Goal: Task Accomplishment & Management: Use online tool/utility

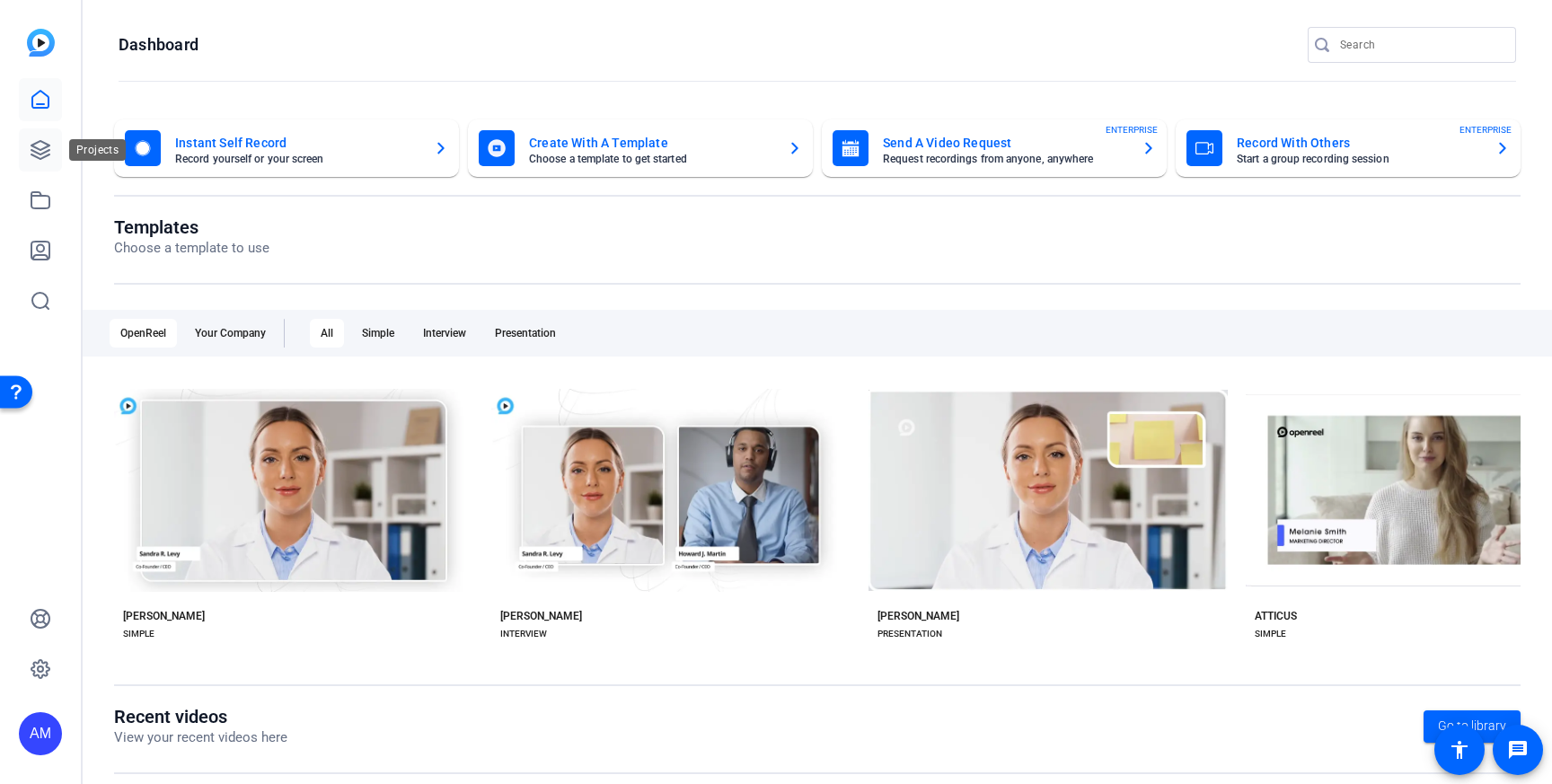
click at [34, 135] on link at bounding box center [40, 150] width 43 height 43
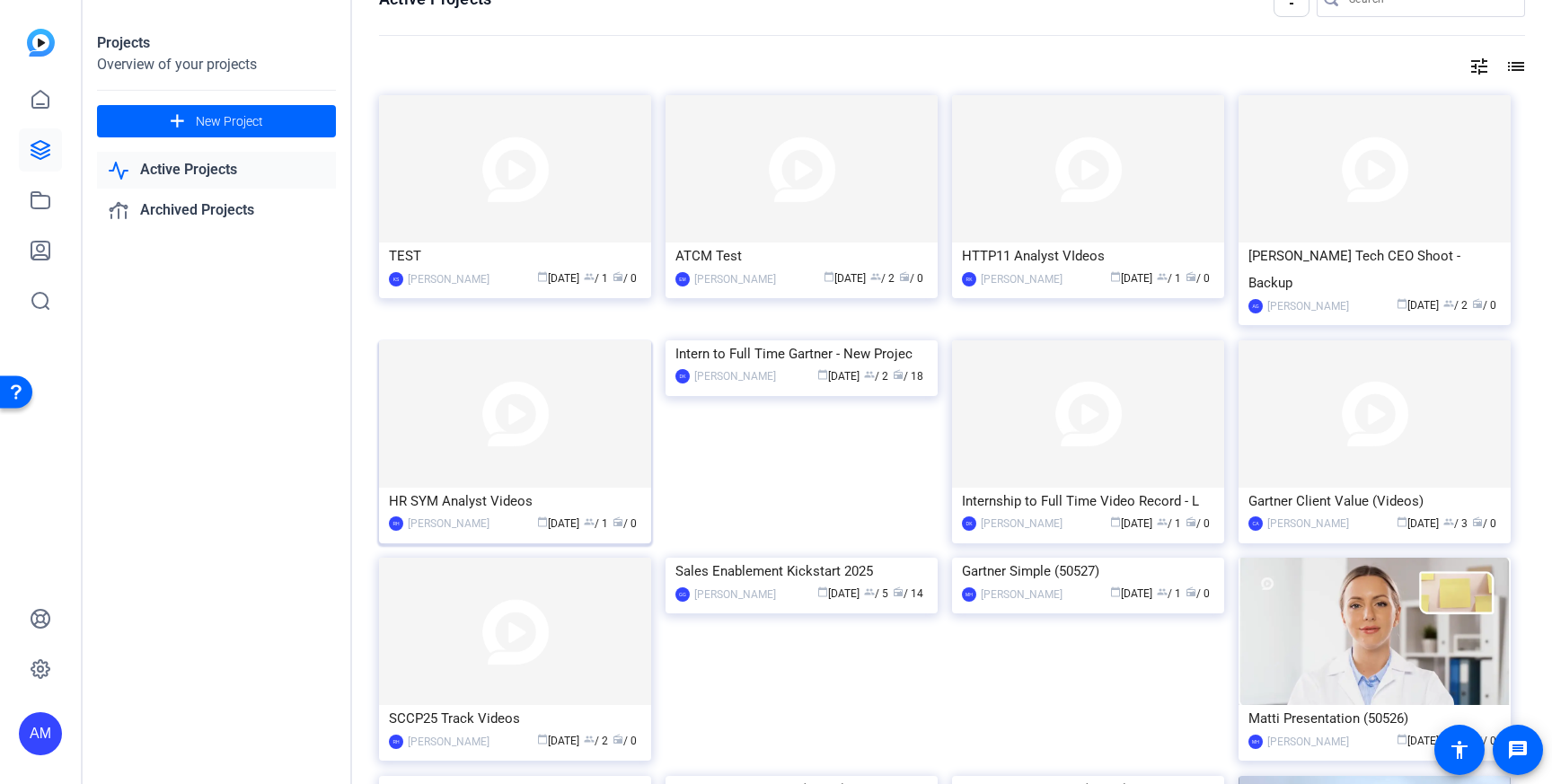
scroll to position [43, 0]
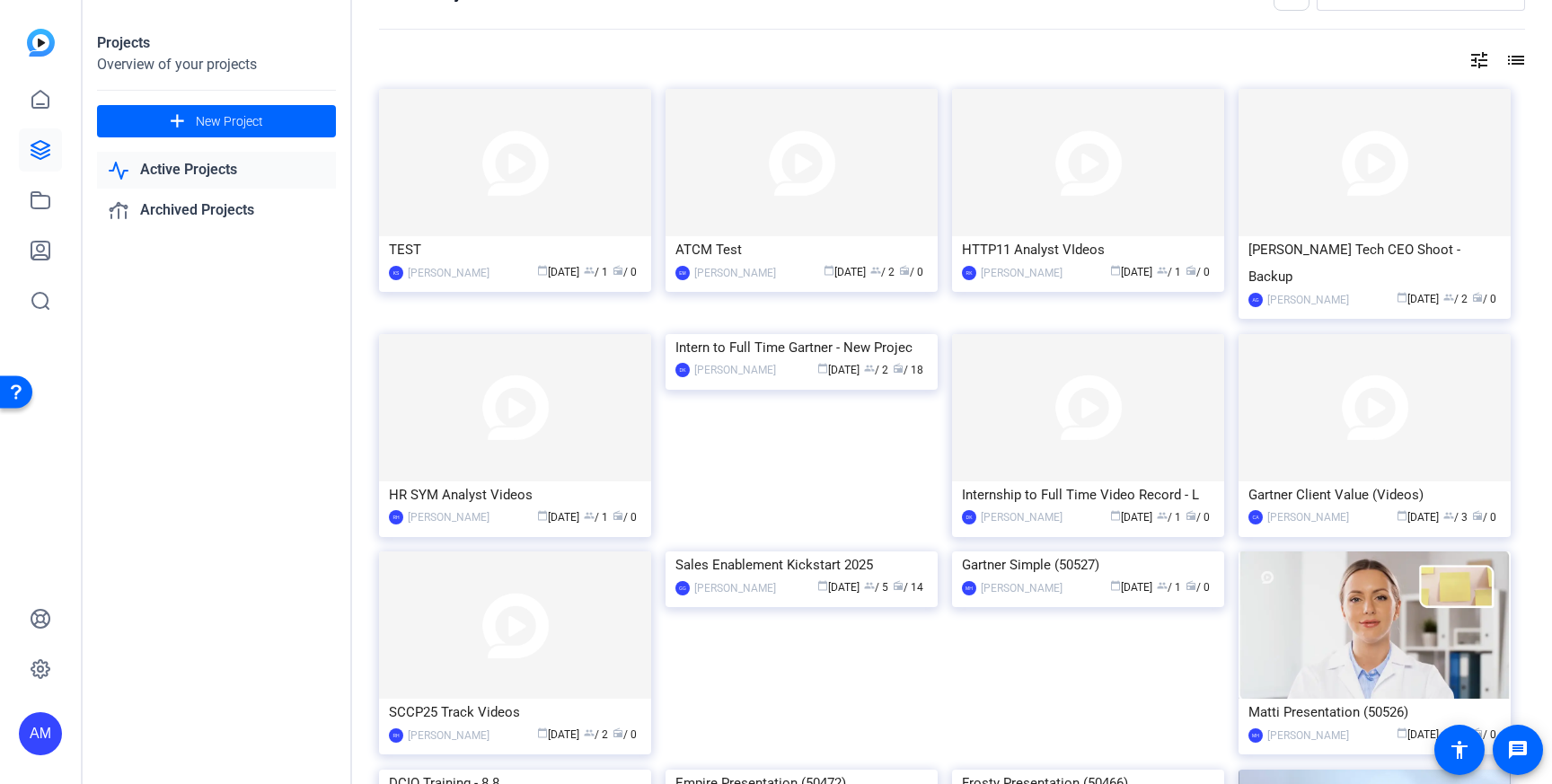
click at [1468, 59] on mat-icon "tune" at bounding box center [1478, 60] width 21 height 21
click at [1529, 56] on div at bounding box center [776, 392] width 1552 height 784
click at [1521, 56] on mat-icon "list" at bounding box center [1514, 60] width 21 height 21
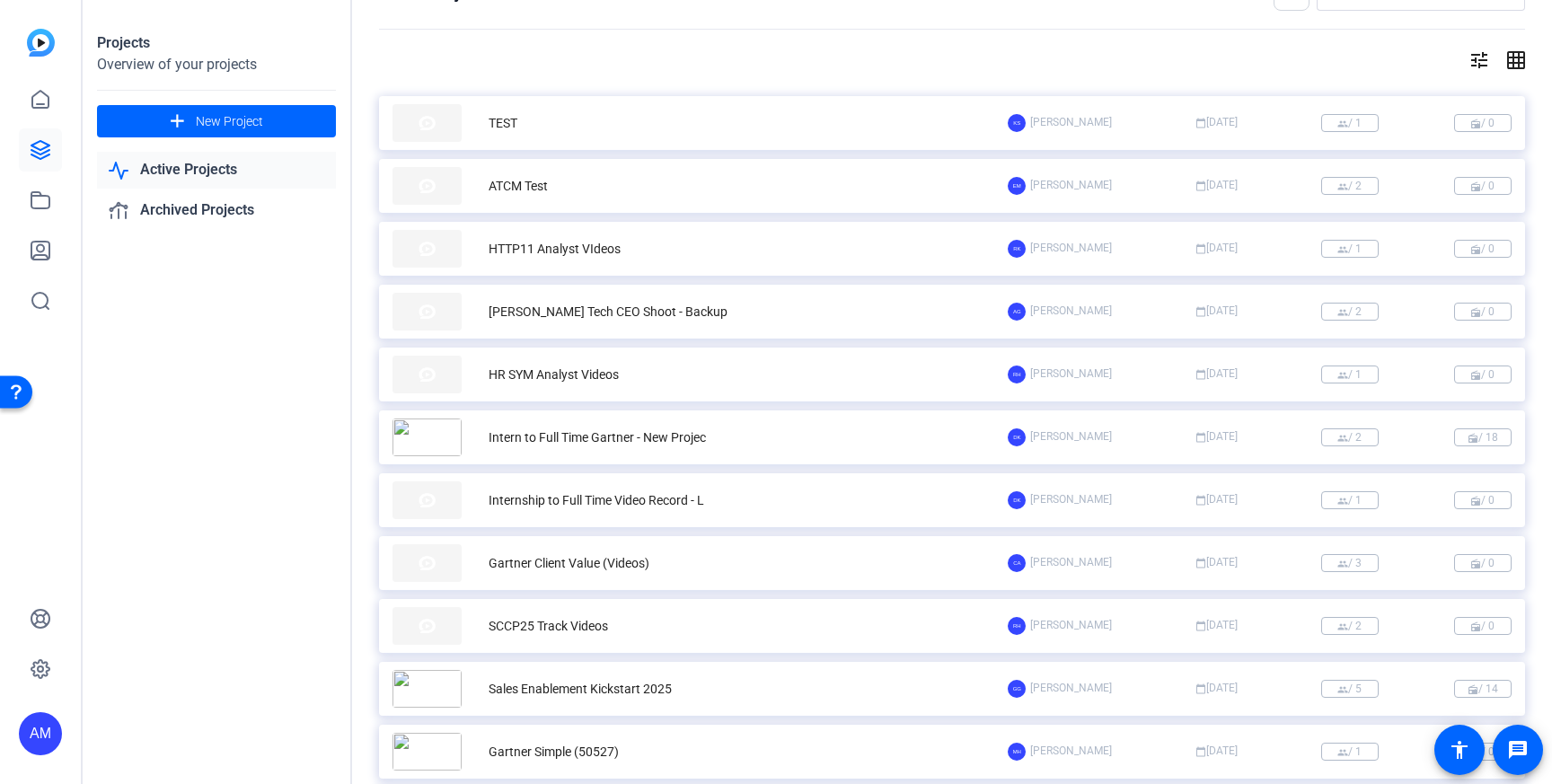
click at [1511, 56] on mat-icon "grid_on" at bounding box center [1514, 60] width 21 height 21
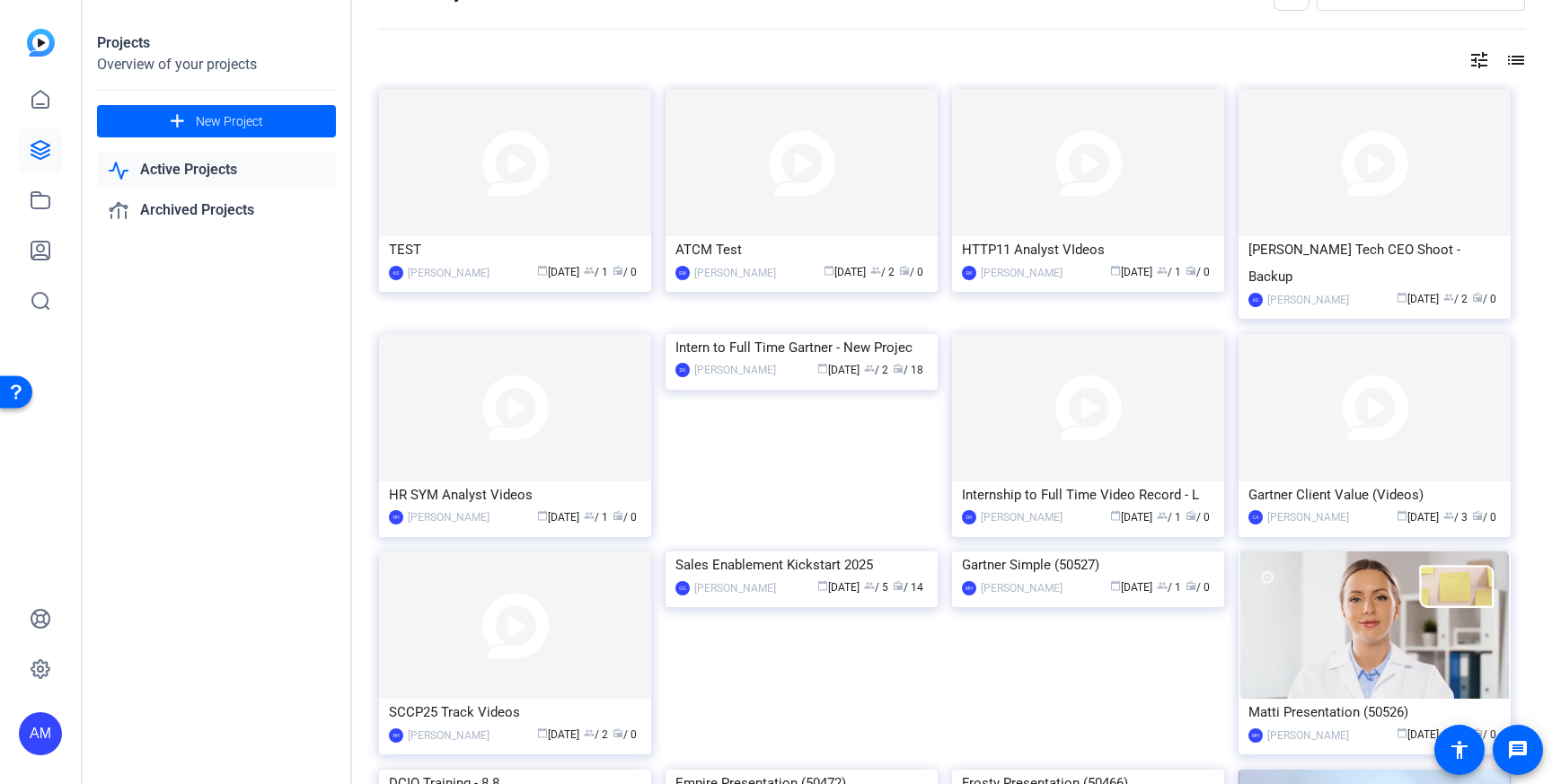
click at [1486, 59] on mat-icon "tune" at bounding box center [1478, 60] width 21 height 21
click at [1435, 94] on div "Newest First" at bounding box center [1382, 97] width 153 height 21
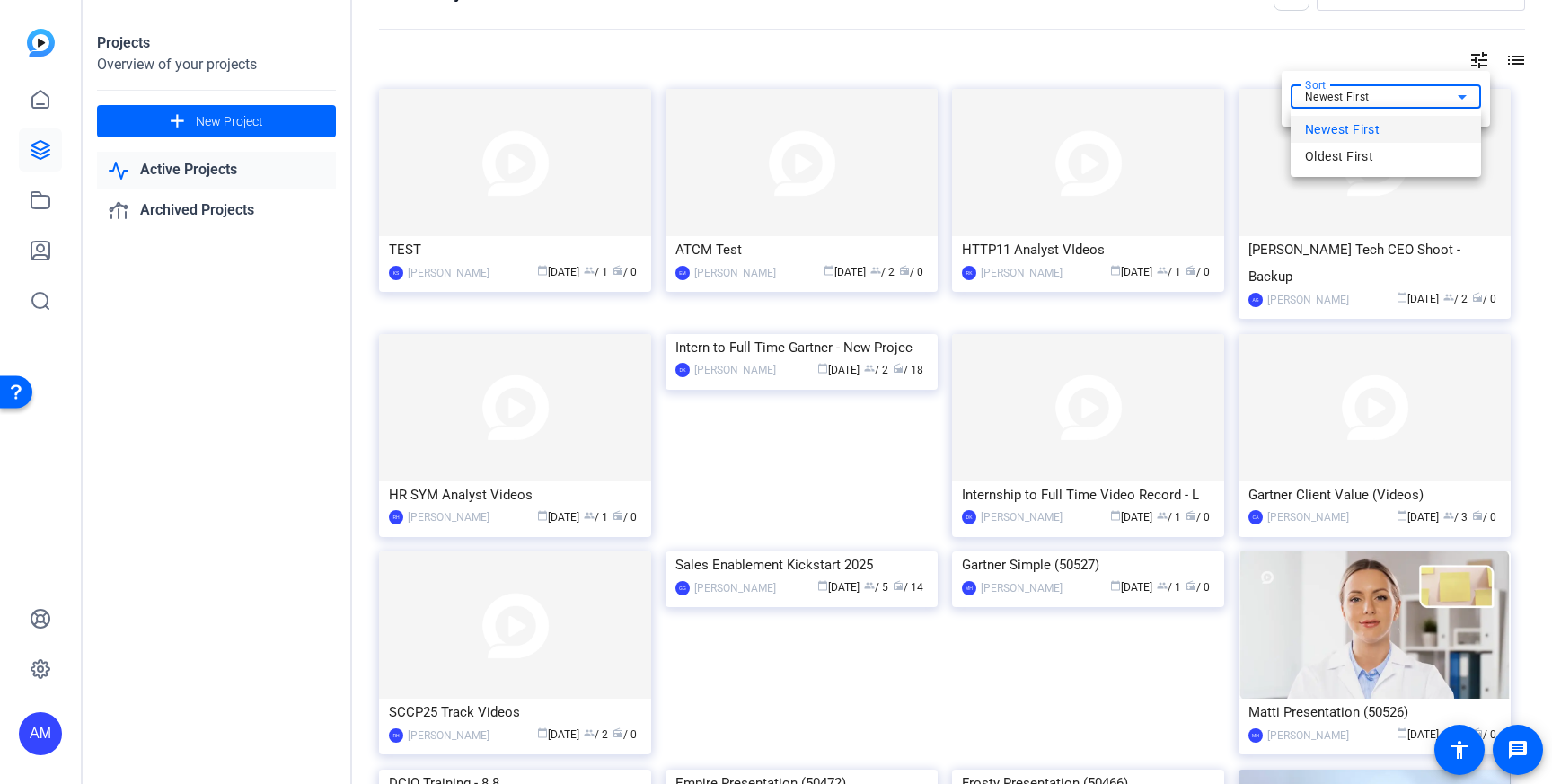
click at [1435, 94] on div at bounding box center [776, 392] width 1552 height 784
click at [40, 145] on div at bounding box center [776, 392] width 1552 height 784
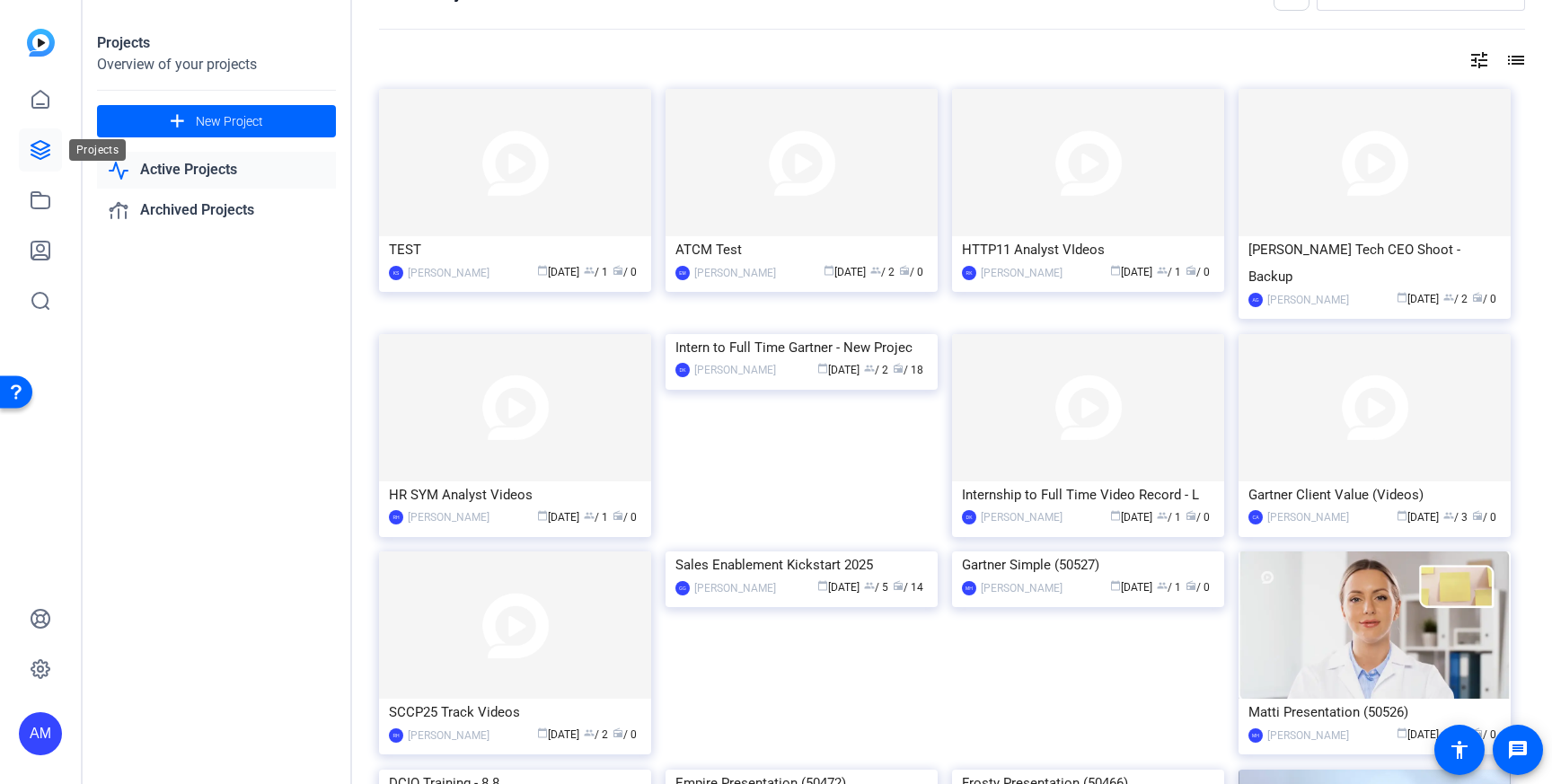
click at [47, 145] on icon at bounding box center [40, 149] width 18 height 18
click at [43, 100] on icon at bounding box center [40, 99] width 21 height 21
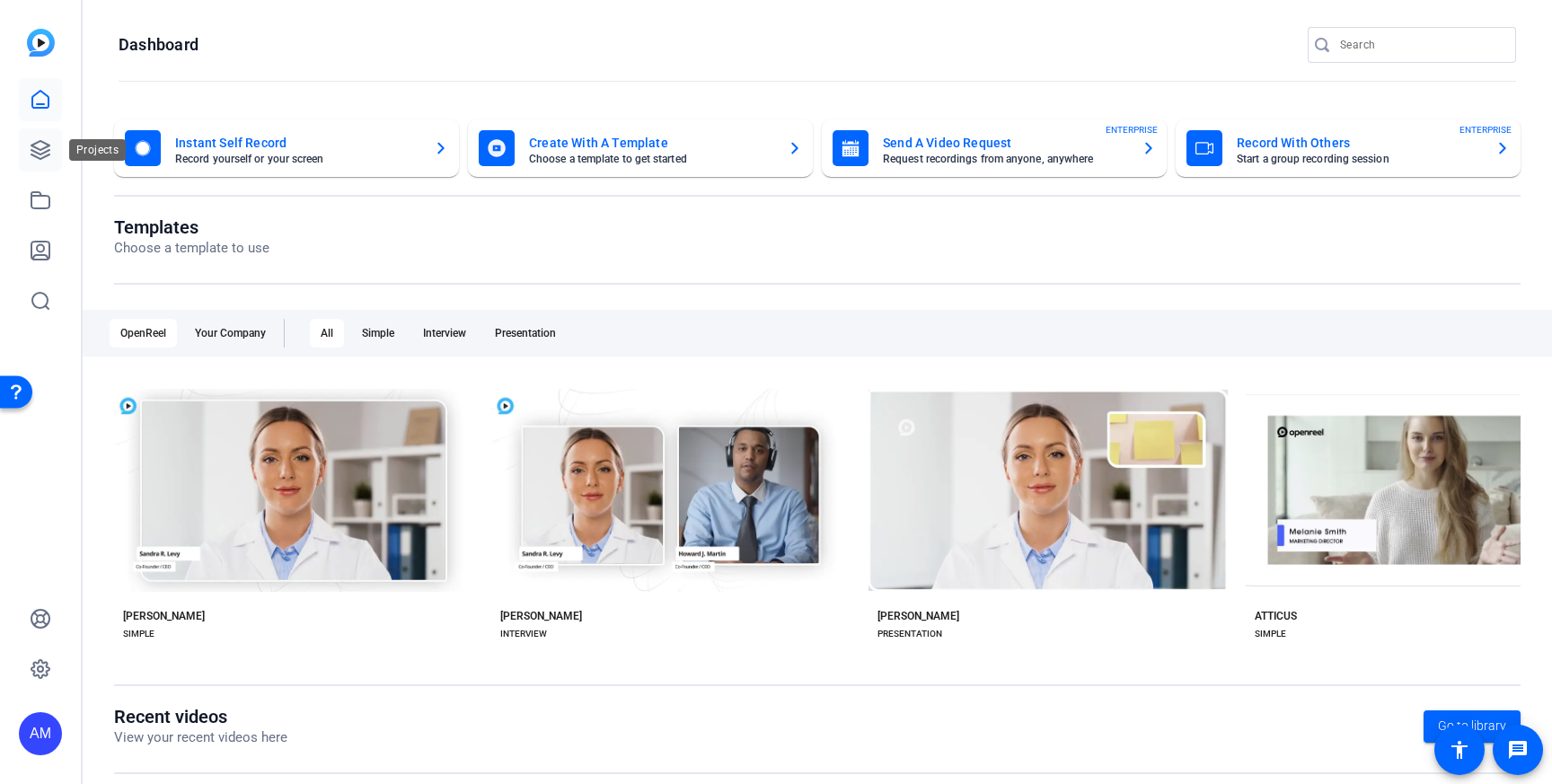
click at [45, 158] on icon at bounding box center [40, 149] width 21 height 21
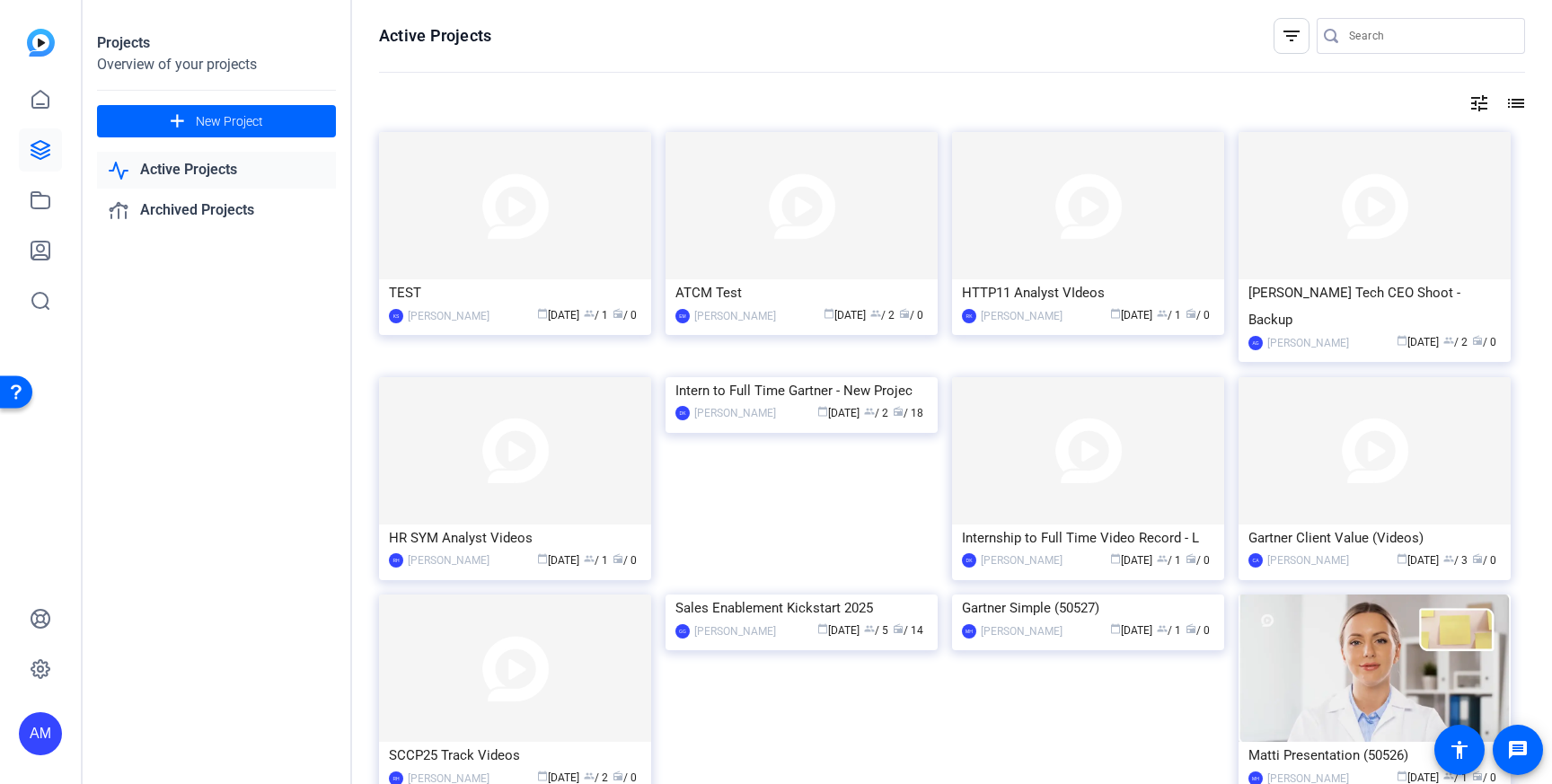
click at [1286, 44] on mat-icon "filter_list" at bounding box center [1291, 35] width 21 height 21
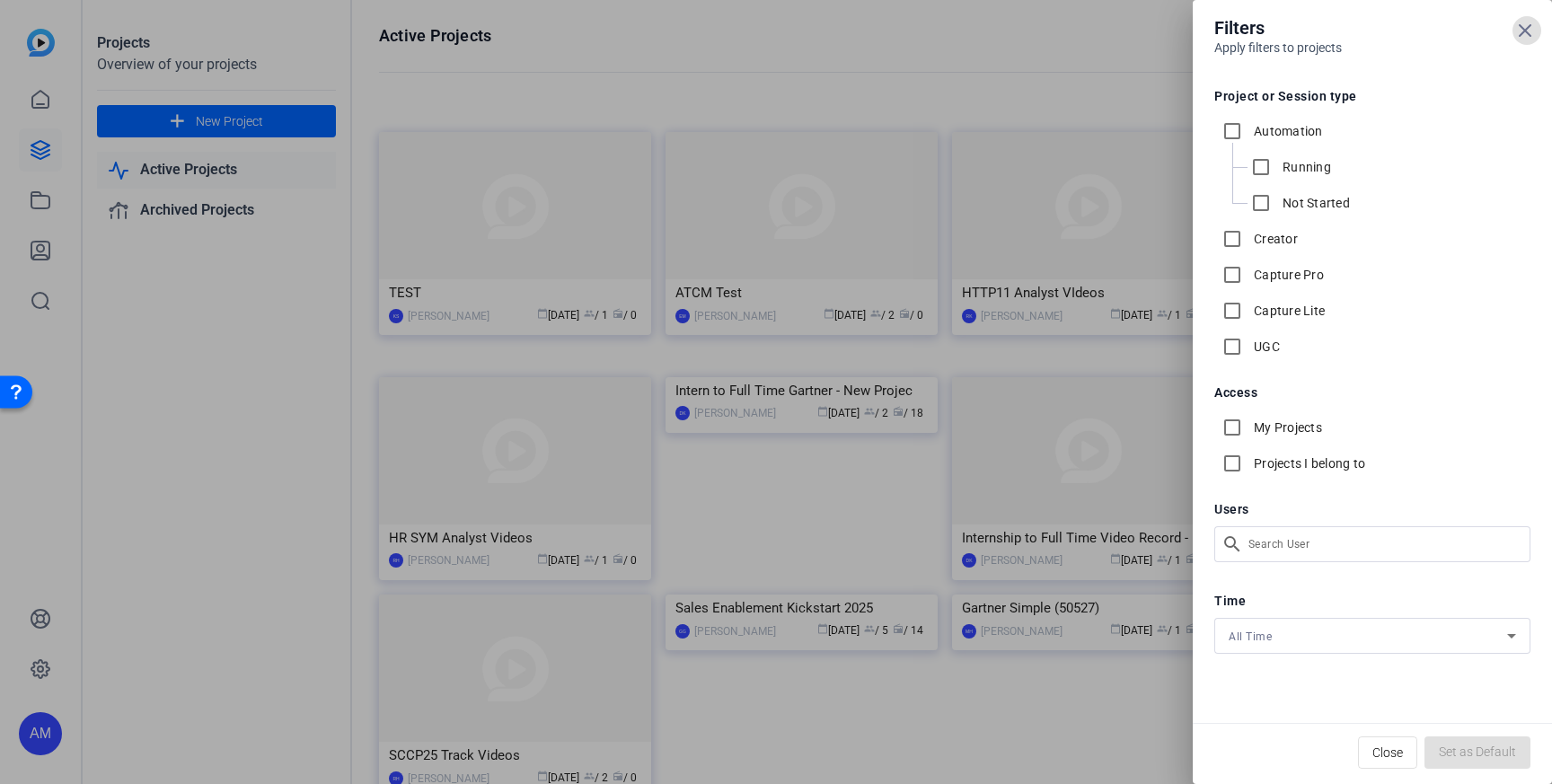
click at [1260, 430] on label "My Projects" at bounding box center [1286, 426] width 72 height 18
click at [1250, 430] on input "My Projects" at bounding box center [1232, 427] width 36 height 36
checkbox input "true"
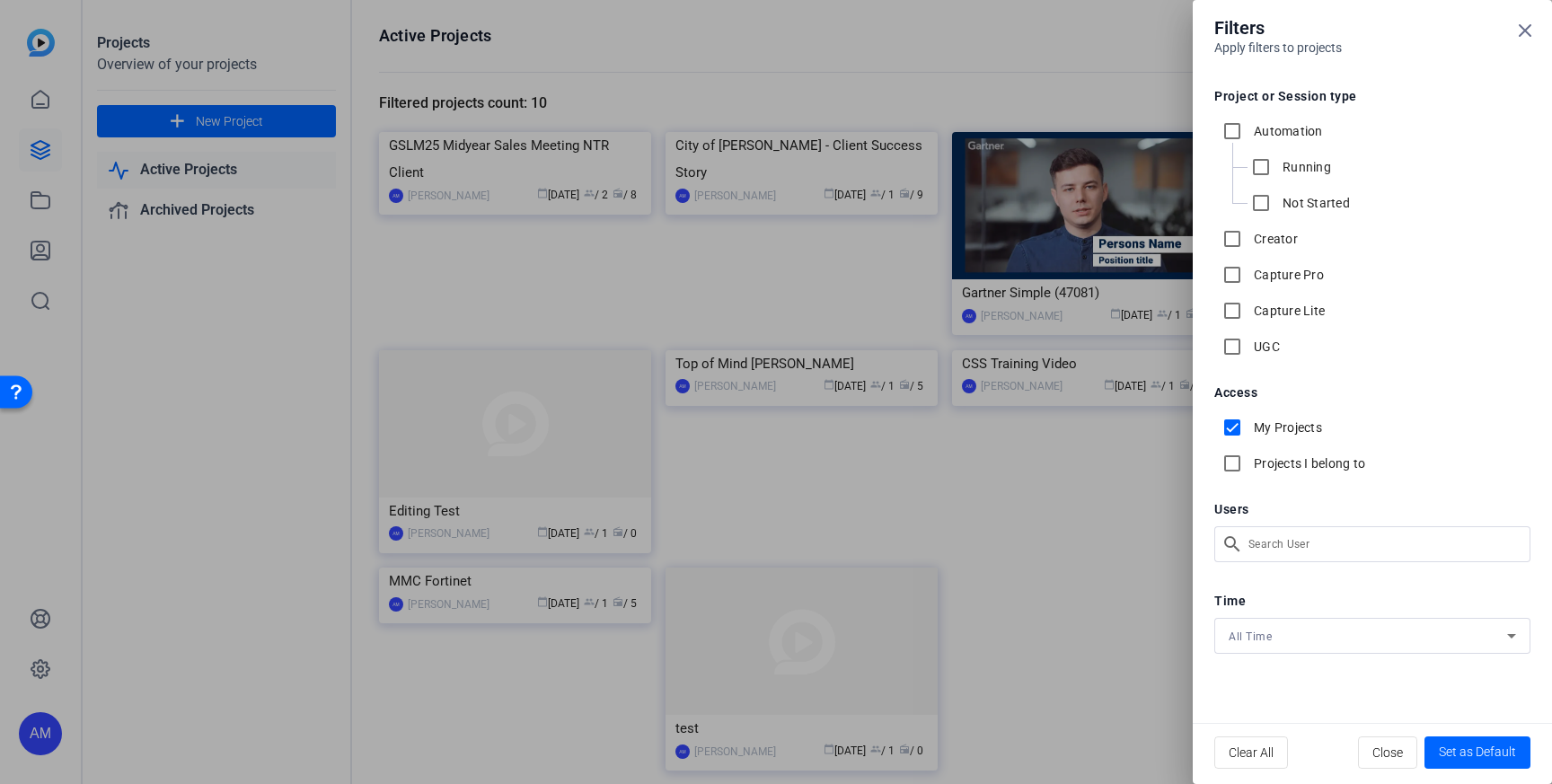
click at [998, 54] on div at bounding box center [776, 392] width 1552 height 784
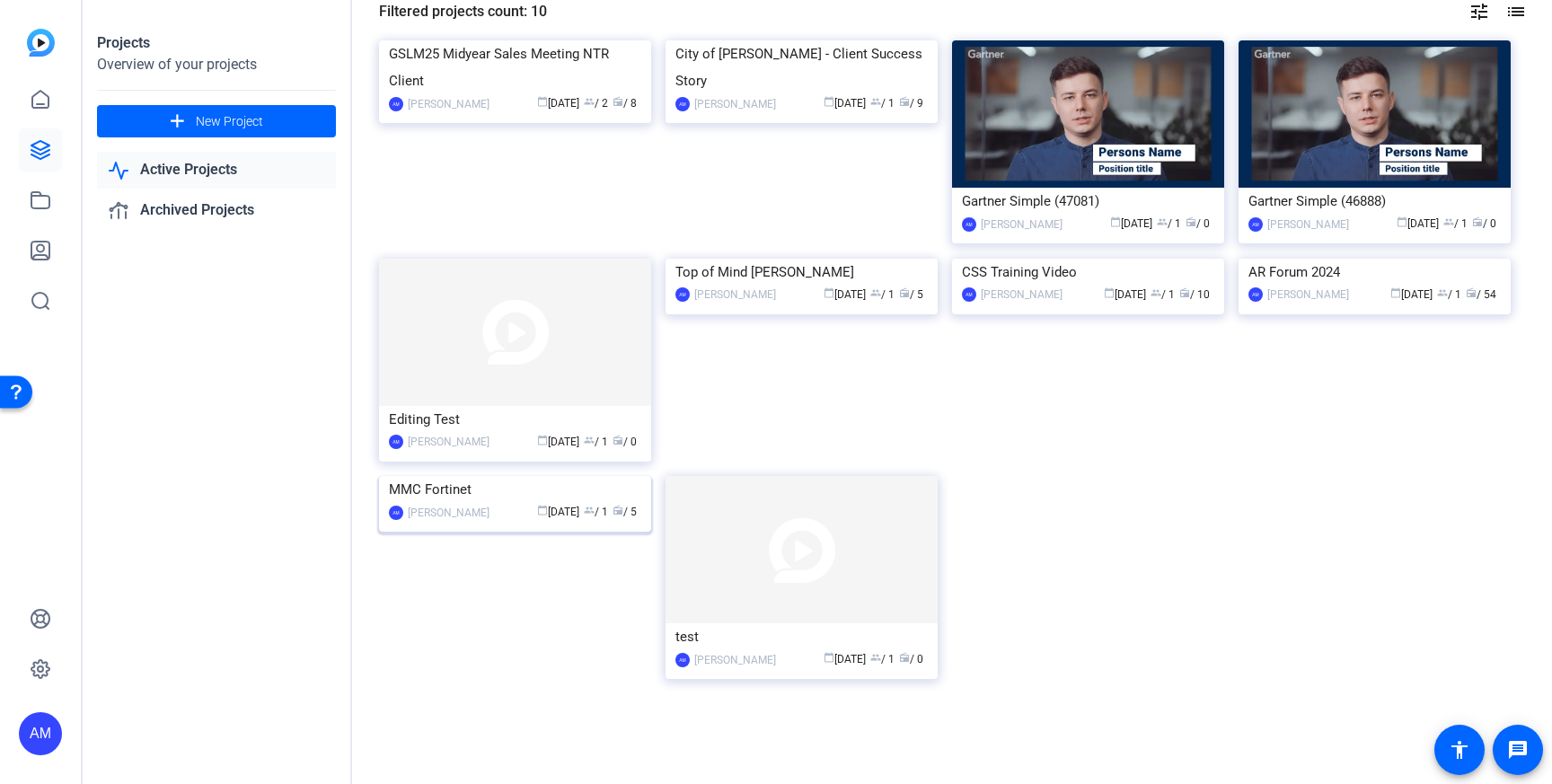
scroll to position [111, 0]
click at [524, 476] on img at bounding box center [515, 476] width 272 height 0
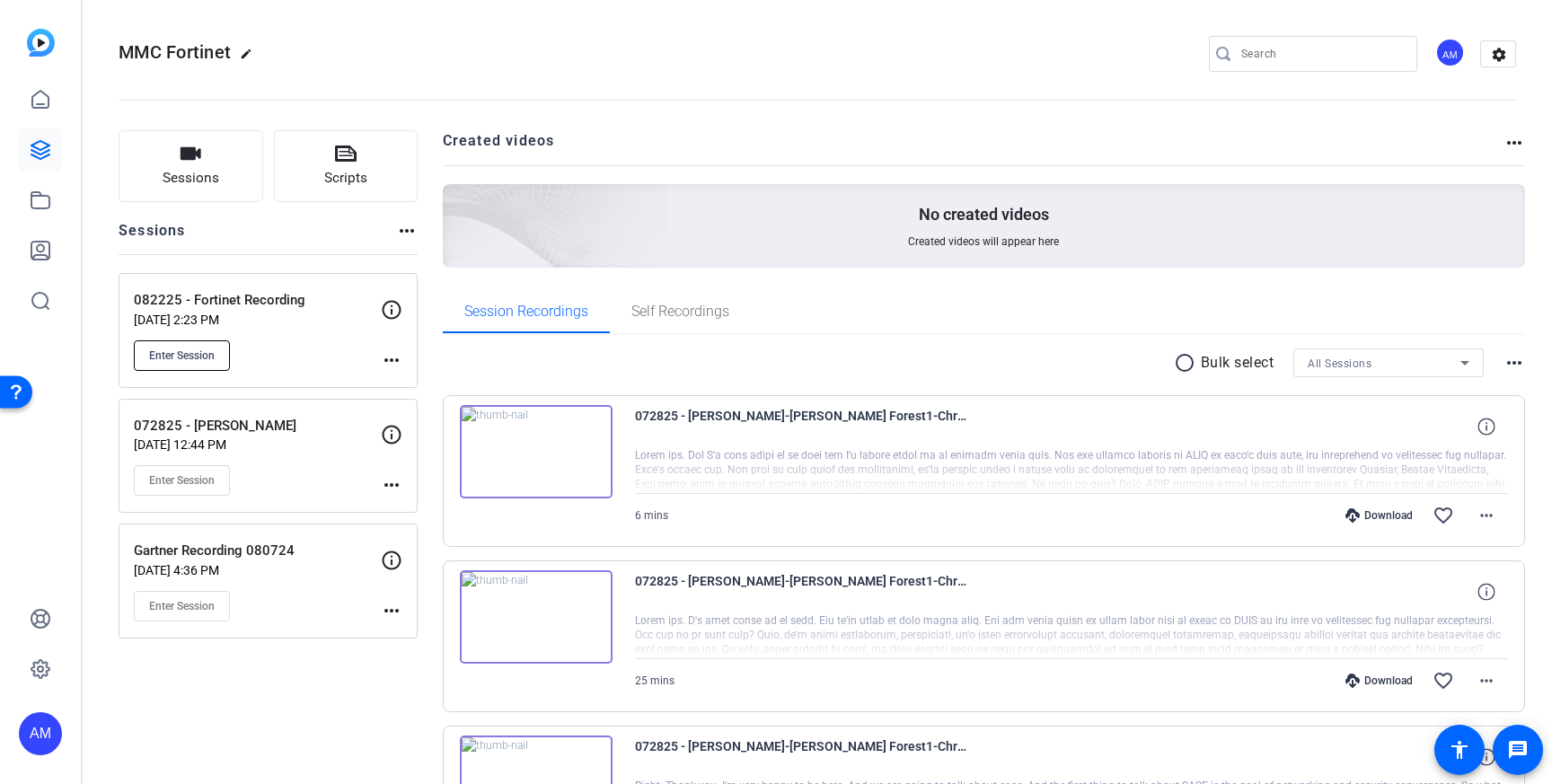
click at [209, 365] on button "Enter Session" at bounding box center [182, 355] width 96 height 31
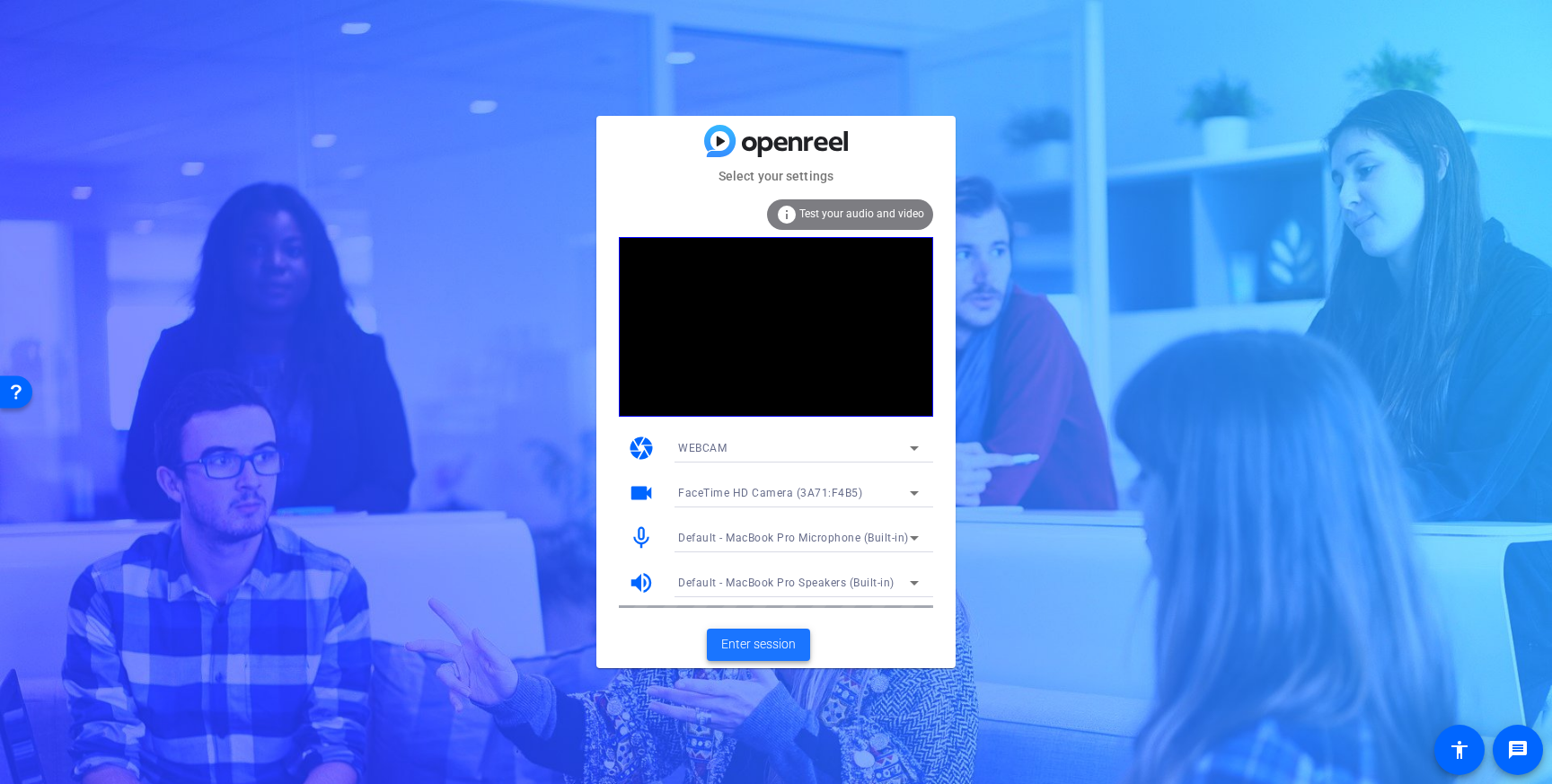
click at [761, 650] on span "Enter session" at bounding box center [758, 644] width 75 height 19
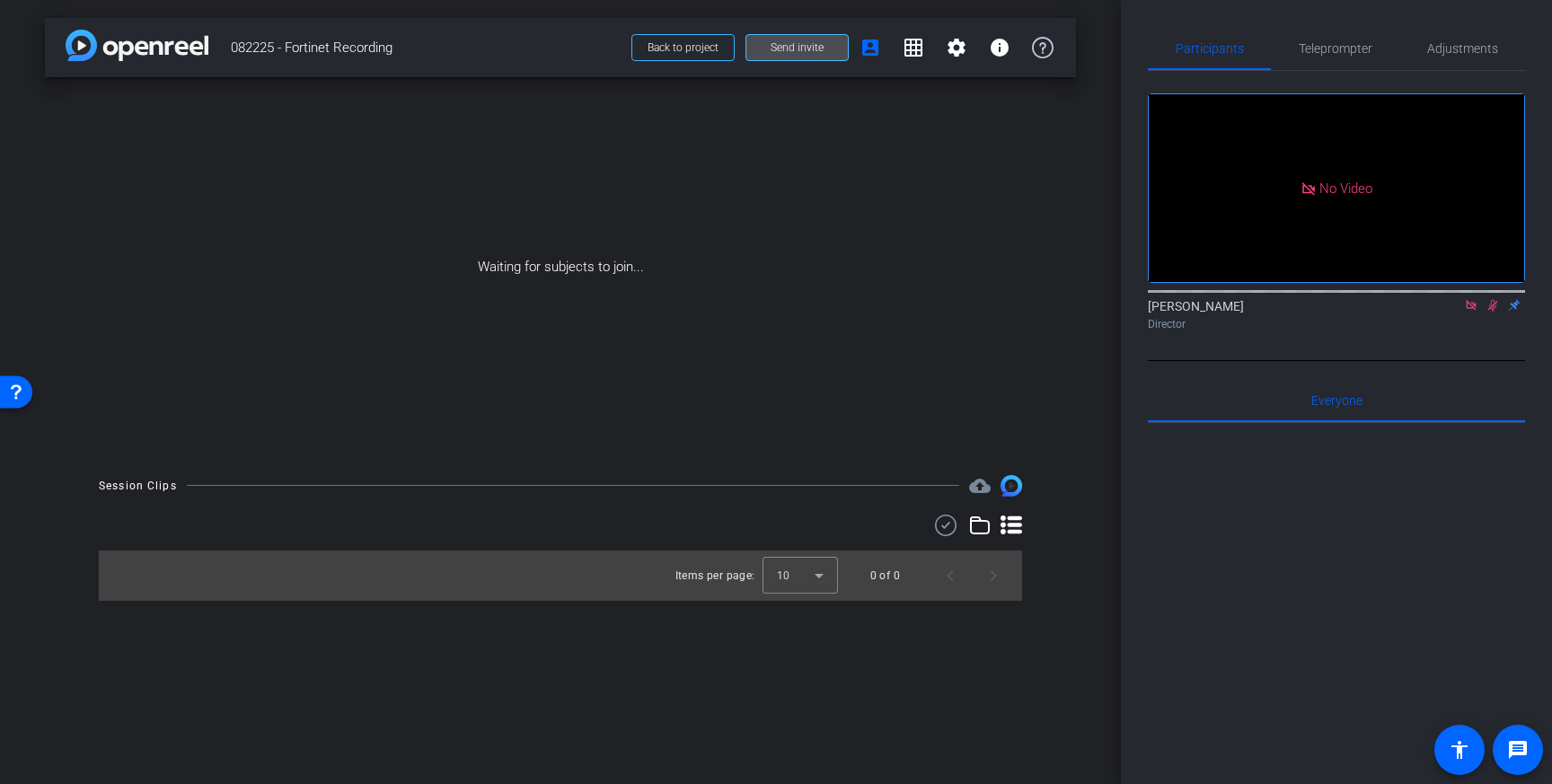
click at [769, 54] on span at bounding box center [796, 47] width 102 height 43
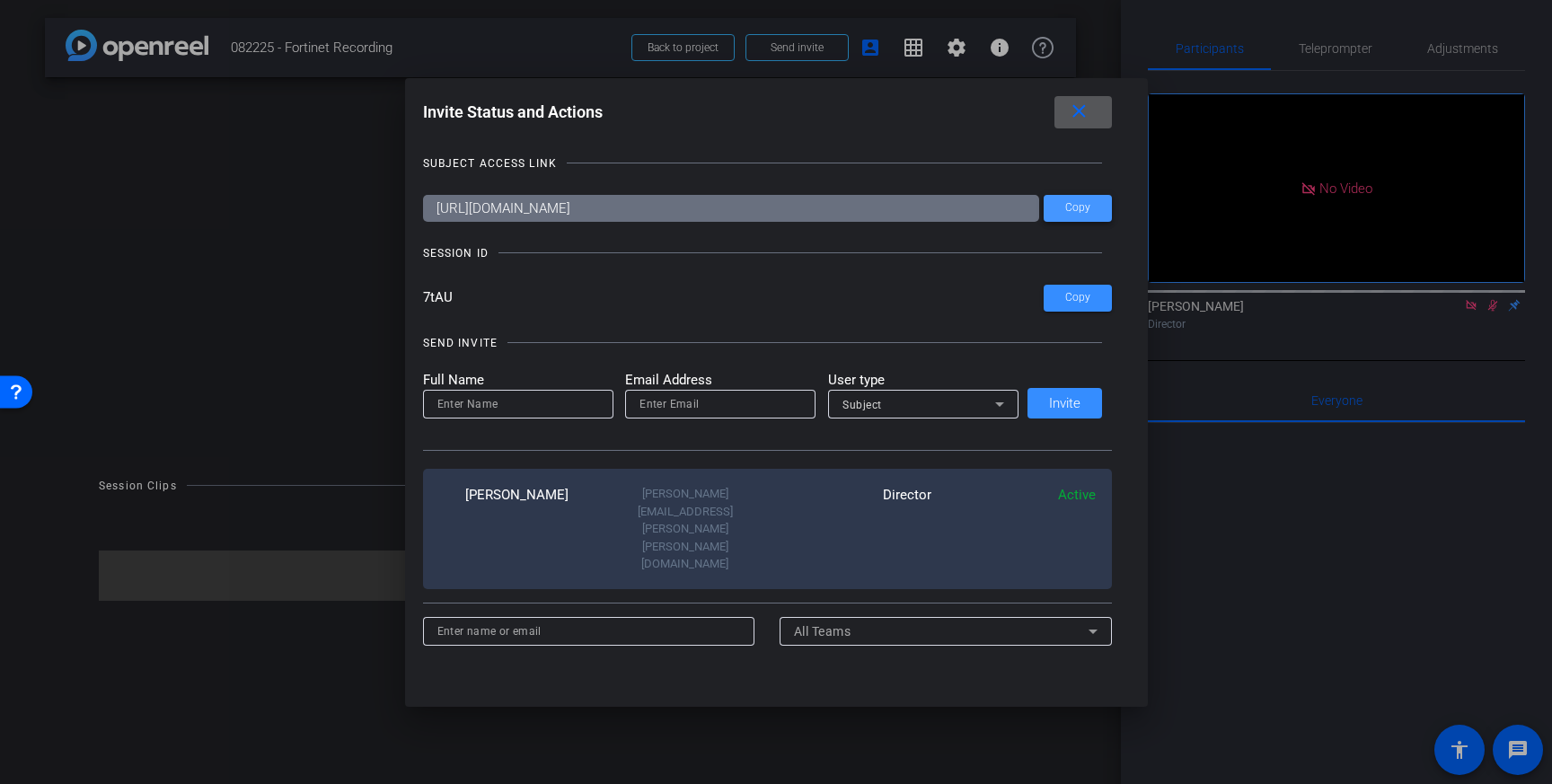
click at [1067, 214] on span at bounding box center [1077, 209] width 68 height 43
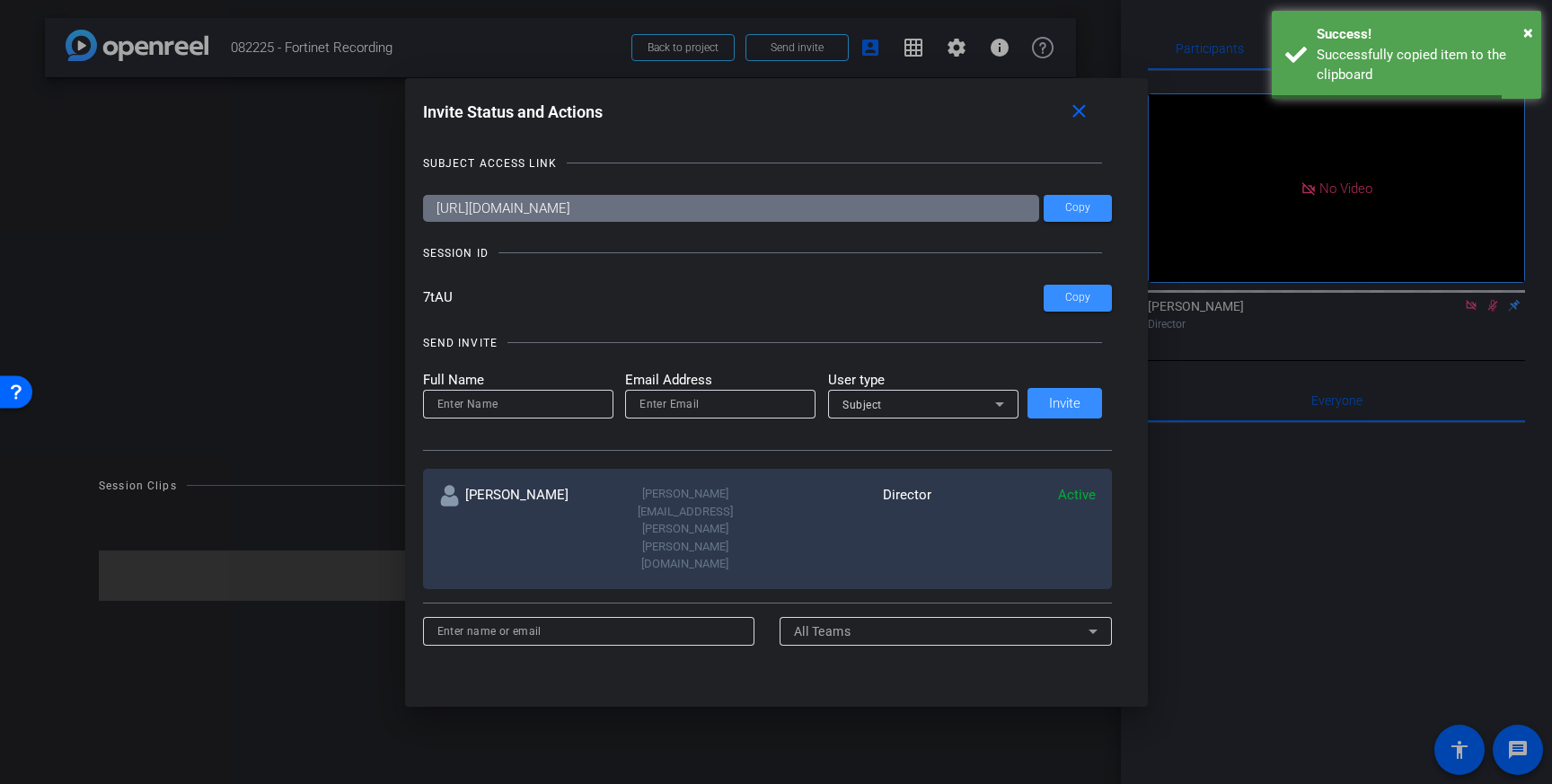
click at [1199, 199] on div at bounding box center [776, 392] width 1552 height 784
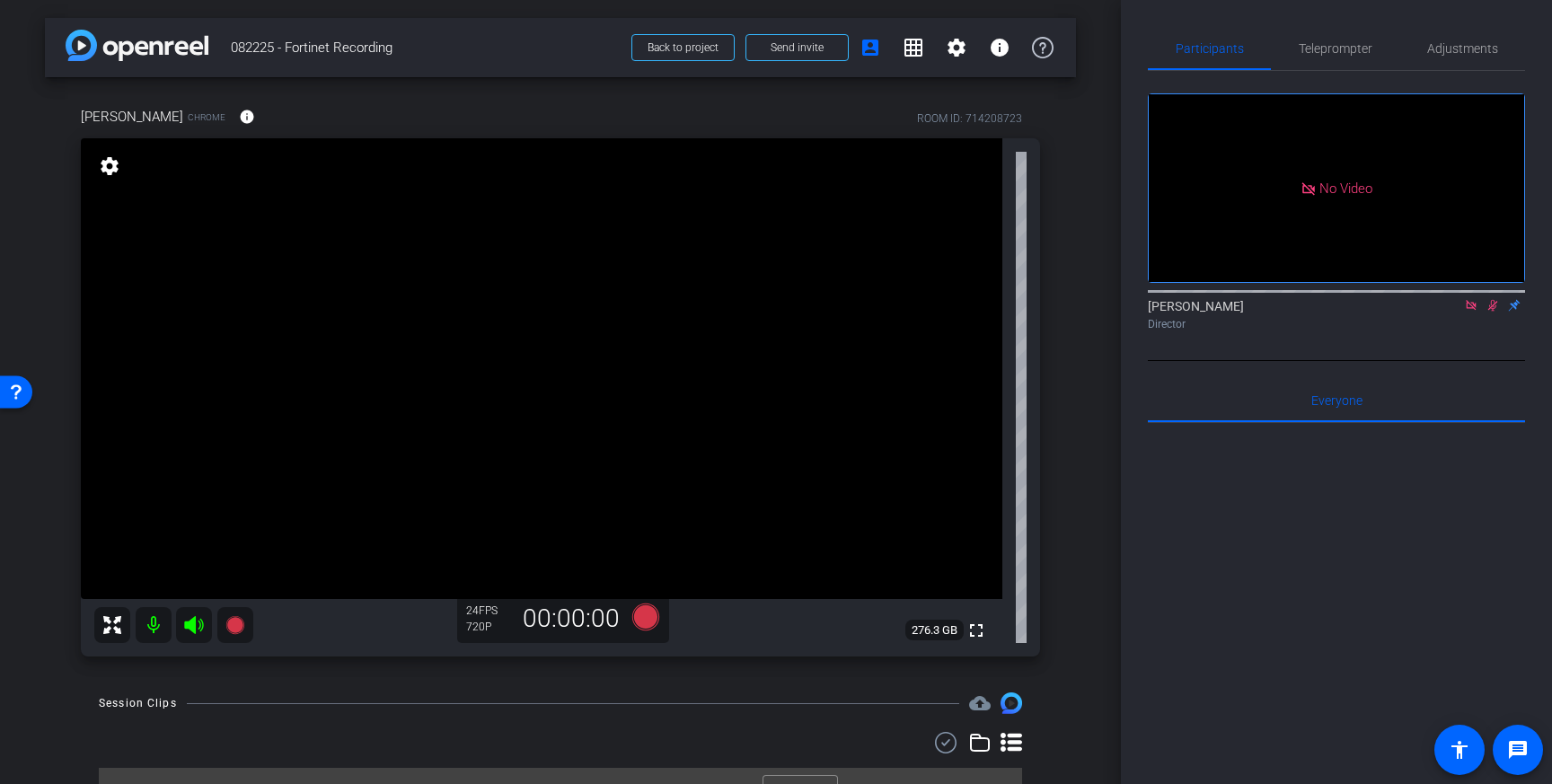
click at [1325, 473] on div at bounding box center [1336, 644] width 377 height 444
click at [1491, 312] on icon at bounding box center [1492, 304] width 14 height 12
click at [1492, 312] on icon at bounding box center [1492, 305] width 7 height 12
click at [153, 632] on mat-icon at bounding box center [154, 625] width 36 height 36
click at [560, 453] on video at bounding box center [541, 368] width 921 height 461
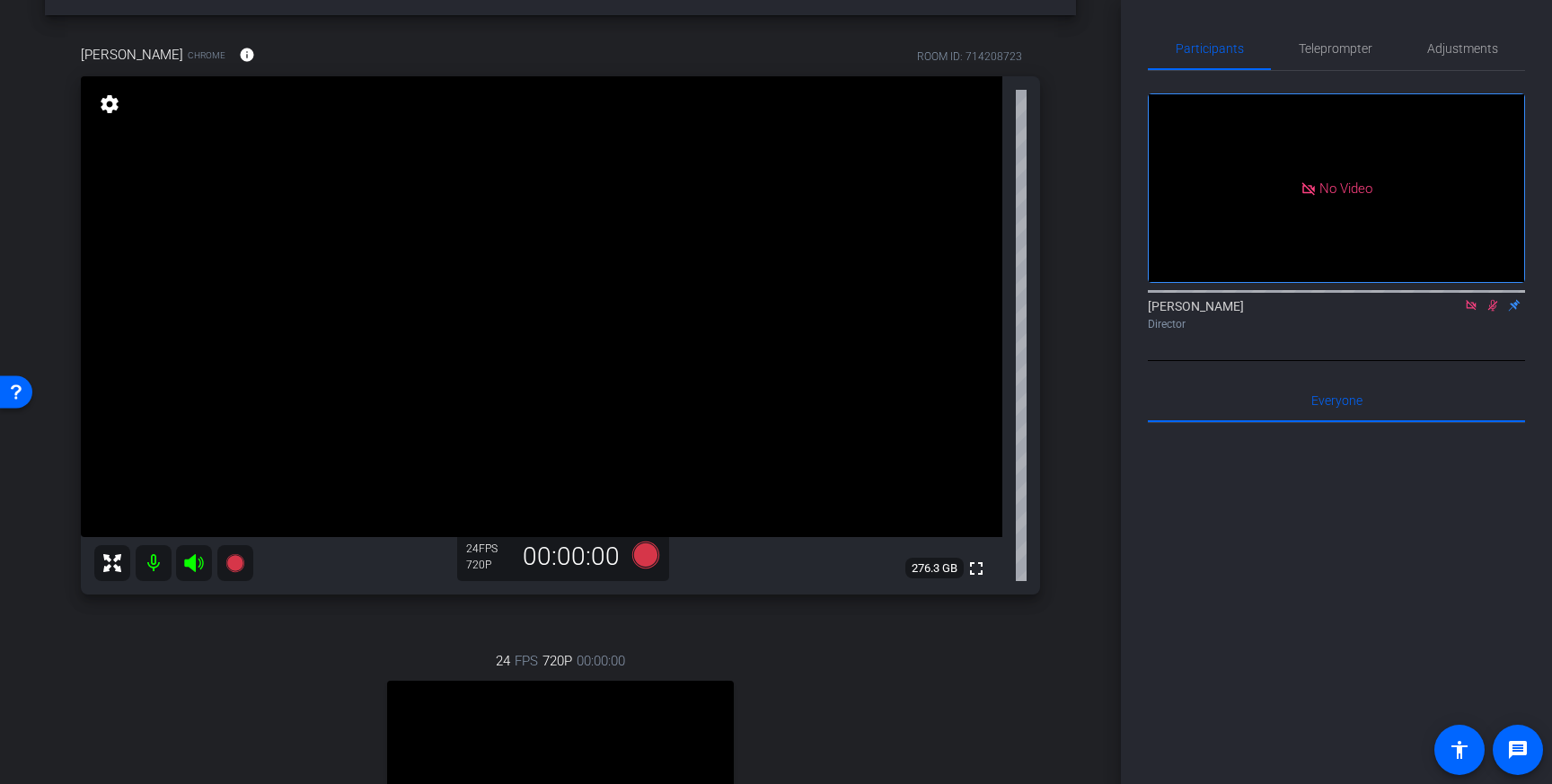
scroll to position [251, 0]
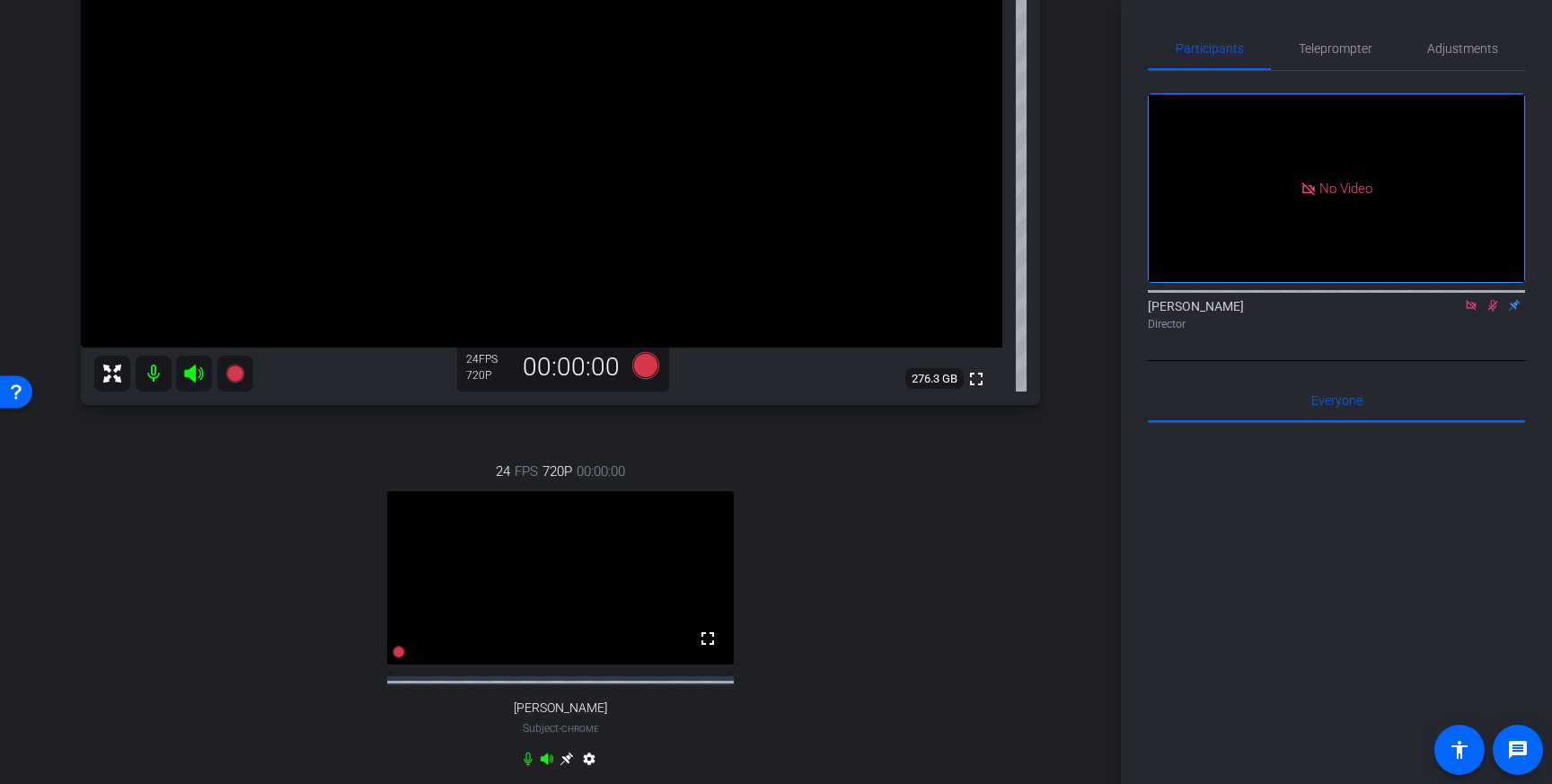
click at [525, 765] on icon at bounding box center [527, 759] width 8 height 13
click at [156, 381] on mat-icon at bounding box center [154, 373] width 36 height 36
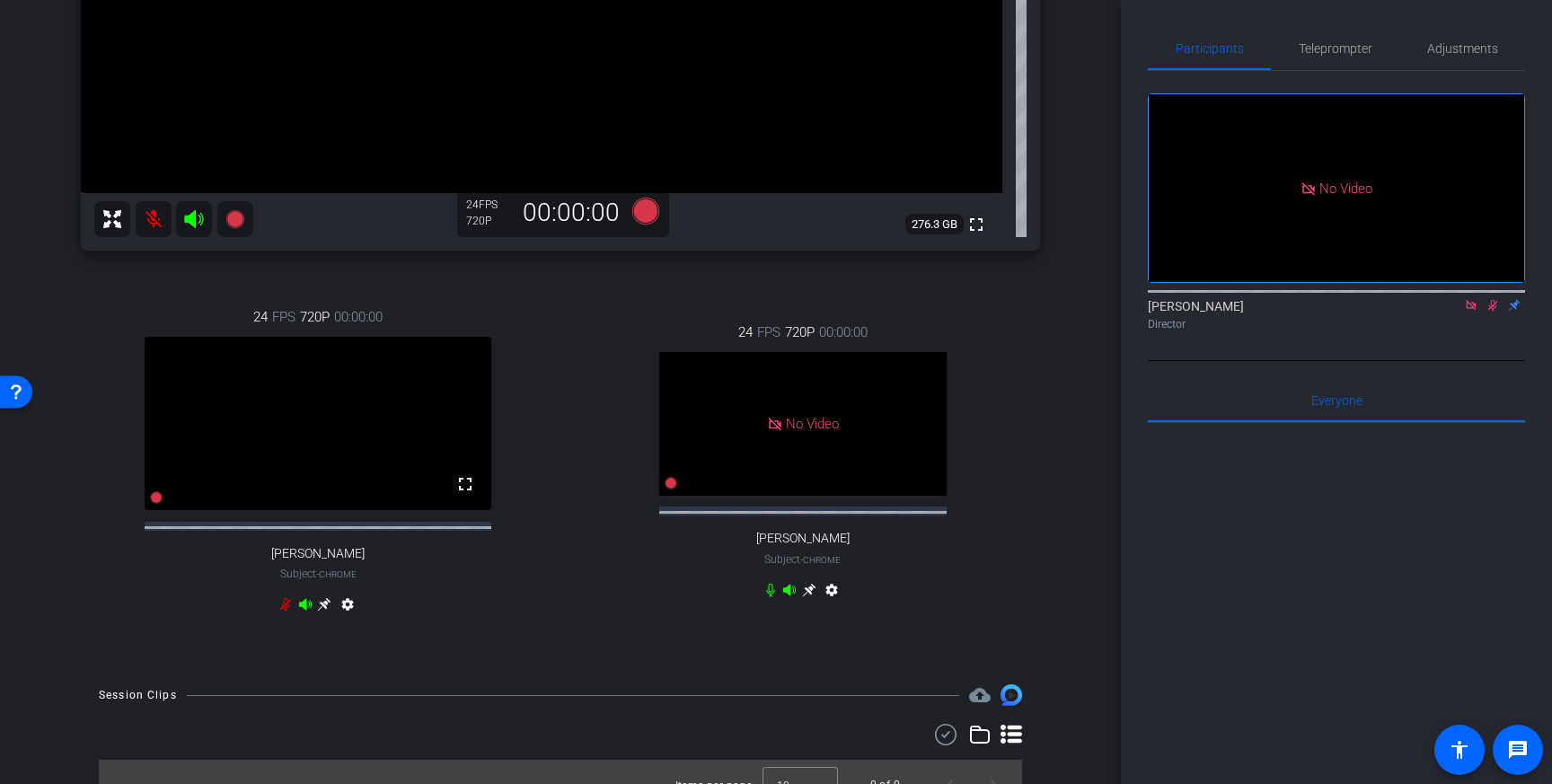
scroll to position [414, 0]
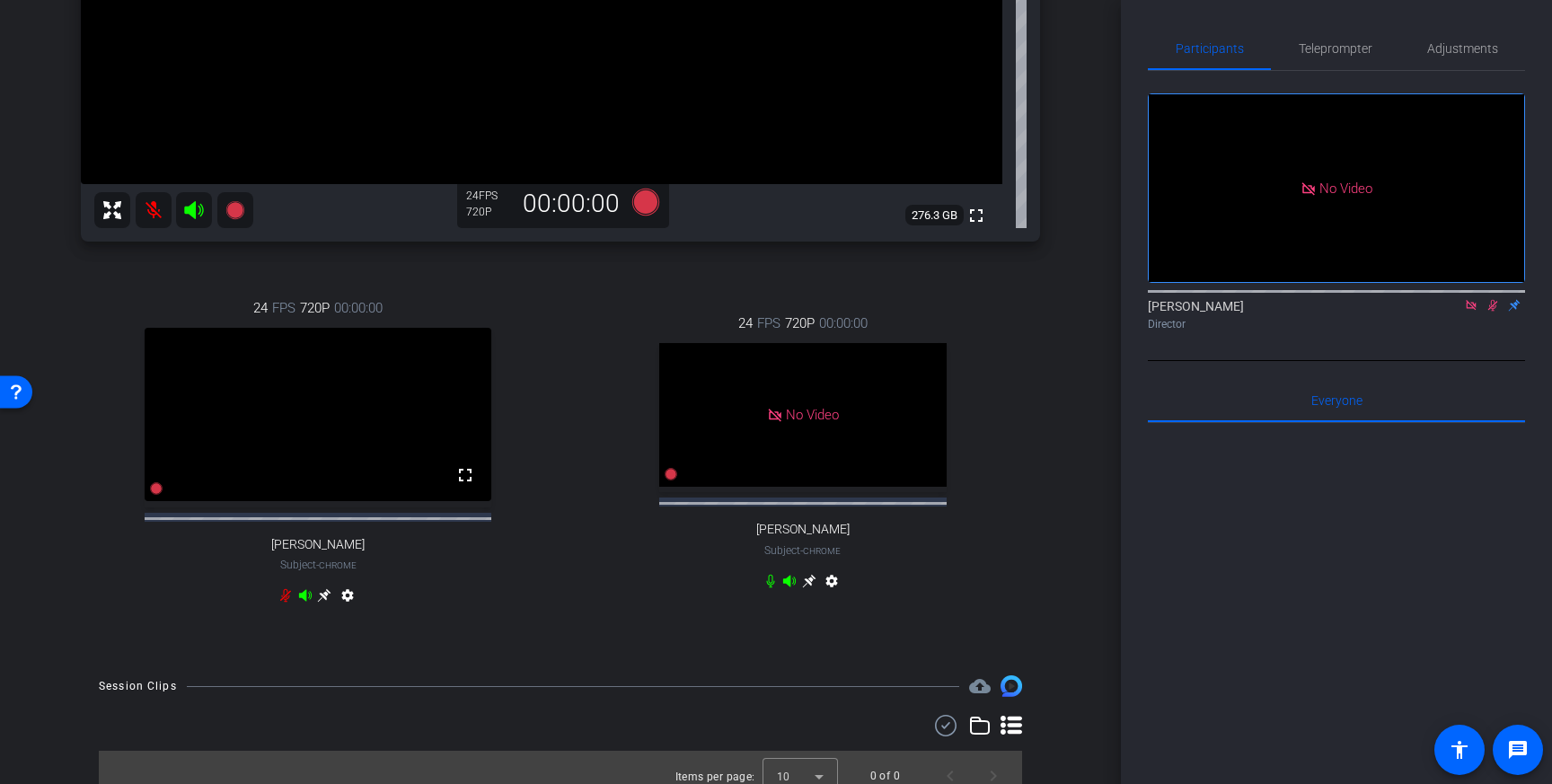
click at [770, 588] on icon at bounding box center [769, 580] width 14 height 14
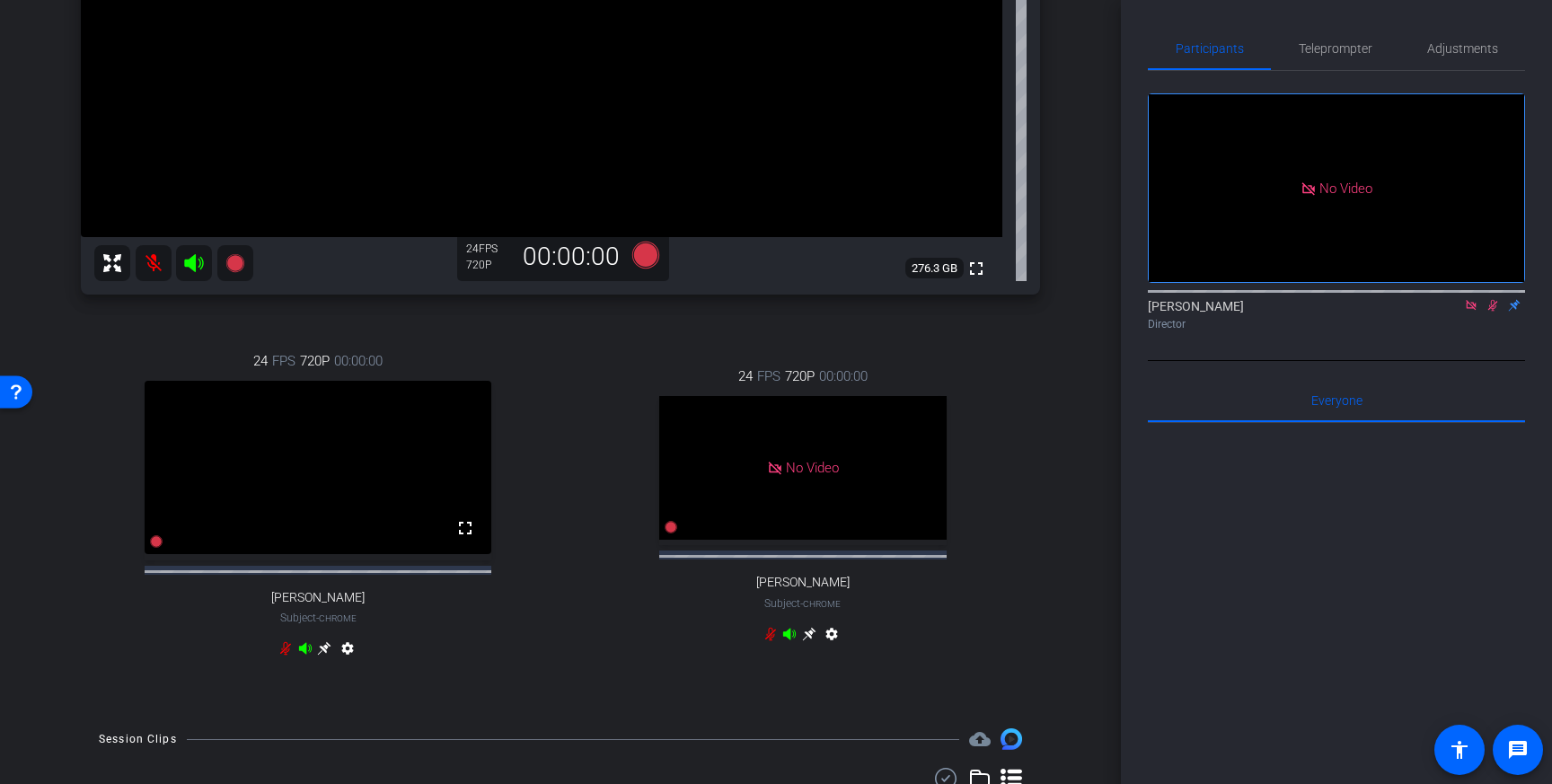
scroll to position [358, 0]
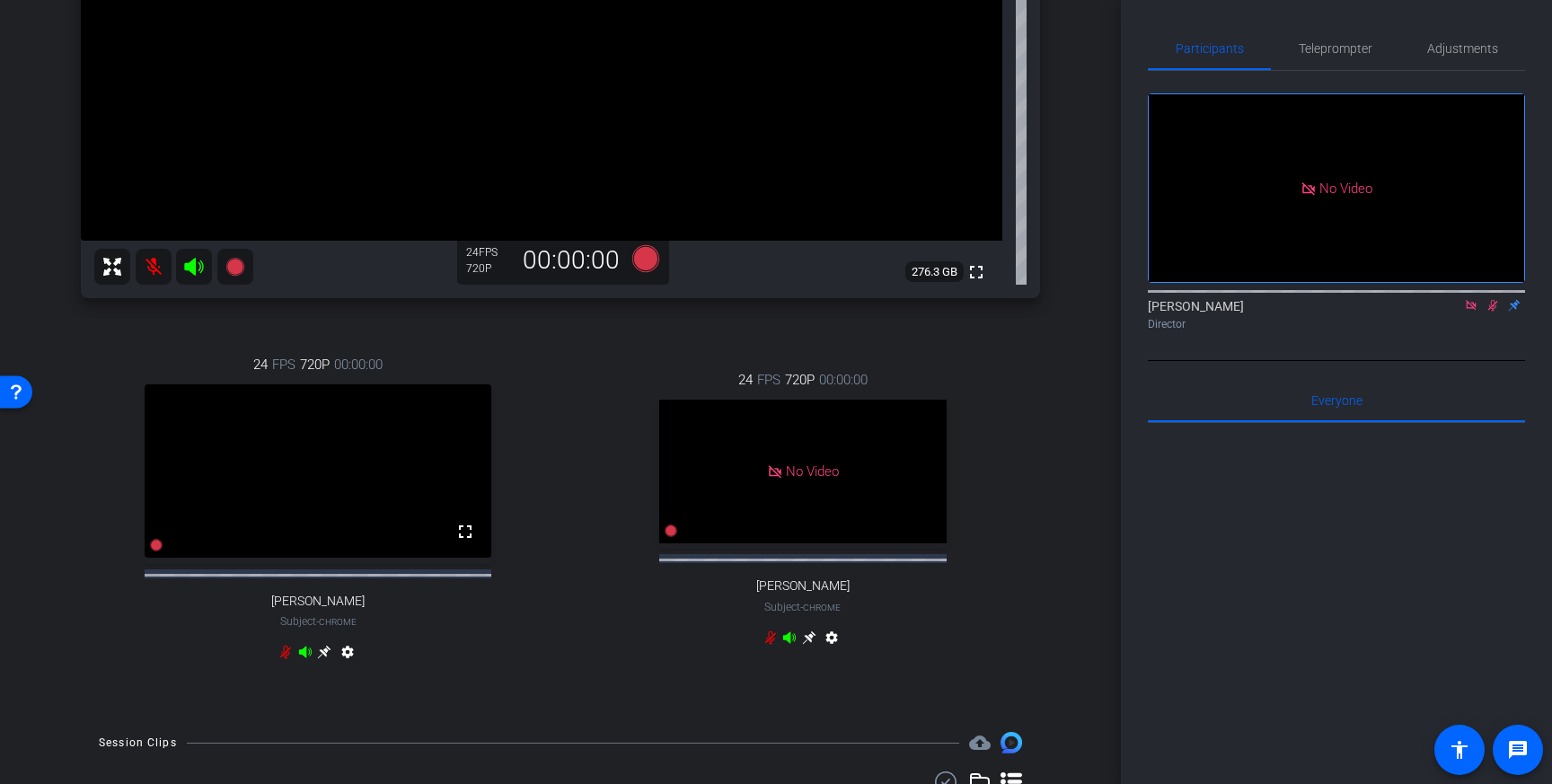
click at [834, 652] on mat-icon "settings" at bounding box center [831, 641] width 21 height 21
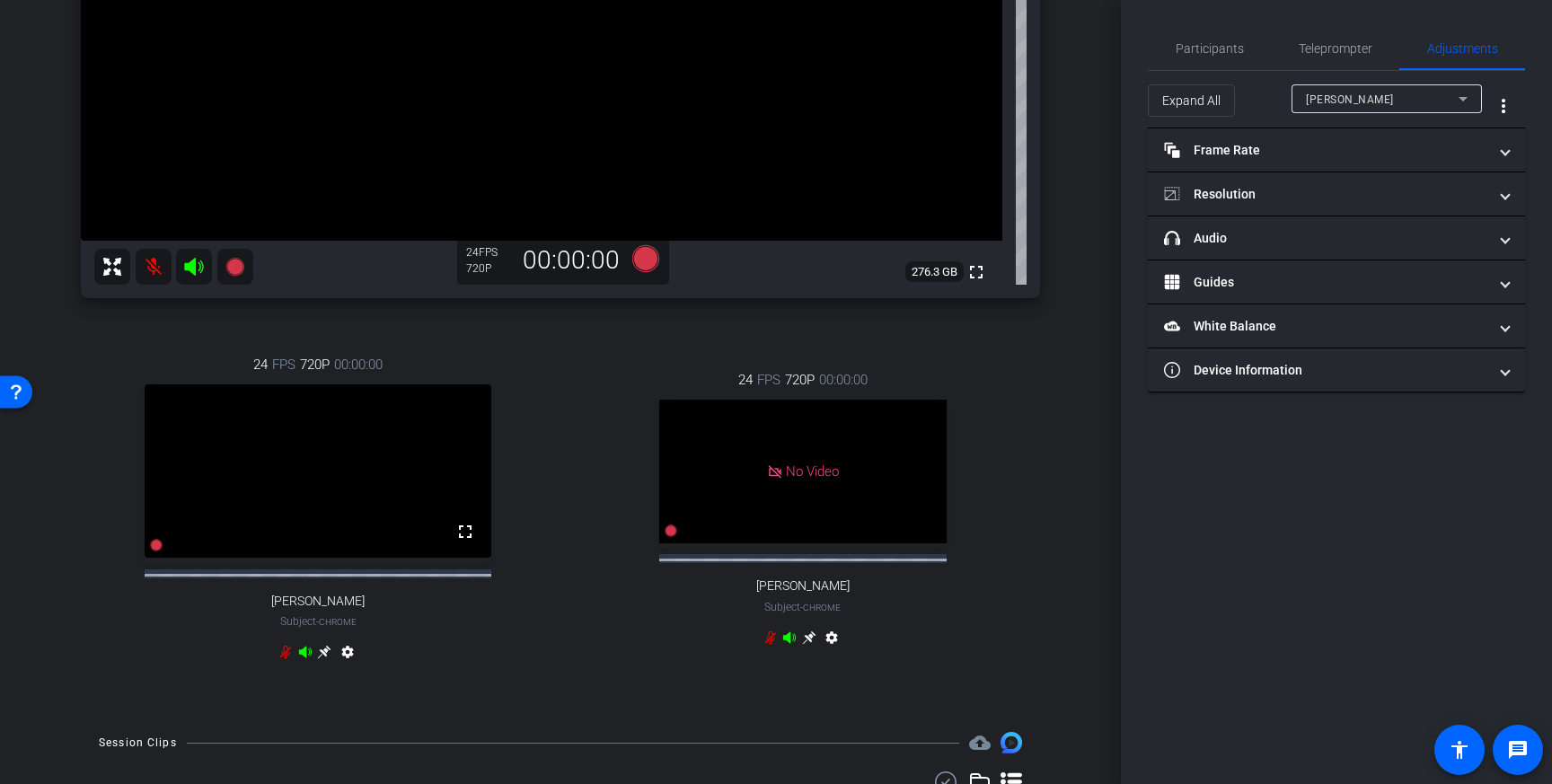
click at [1044, 593] on div "[PERSON_NAME] Chrome info ROOM ID: 714208723 fullscreen settings 276.3 GB 24 FP…" at bounding box center [560, 216] width 1031 height 994
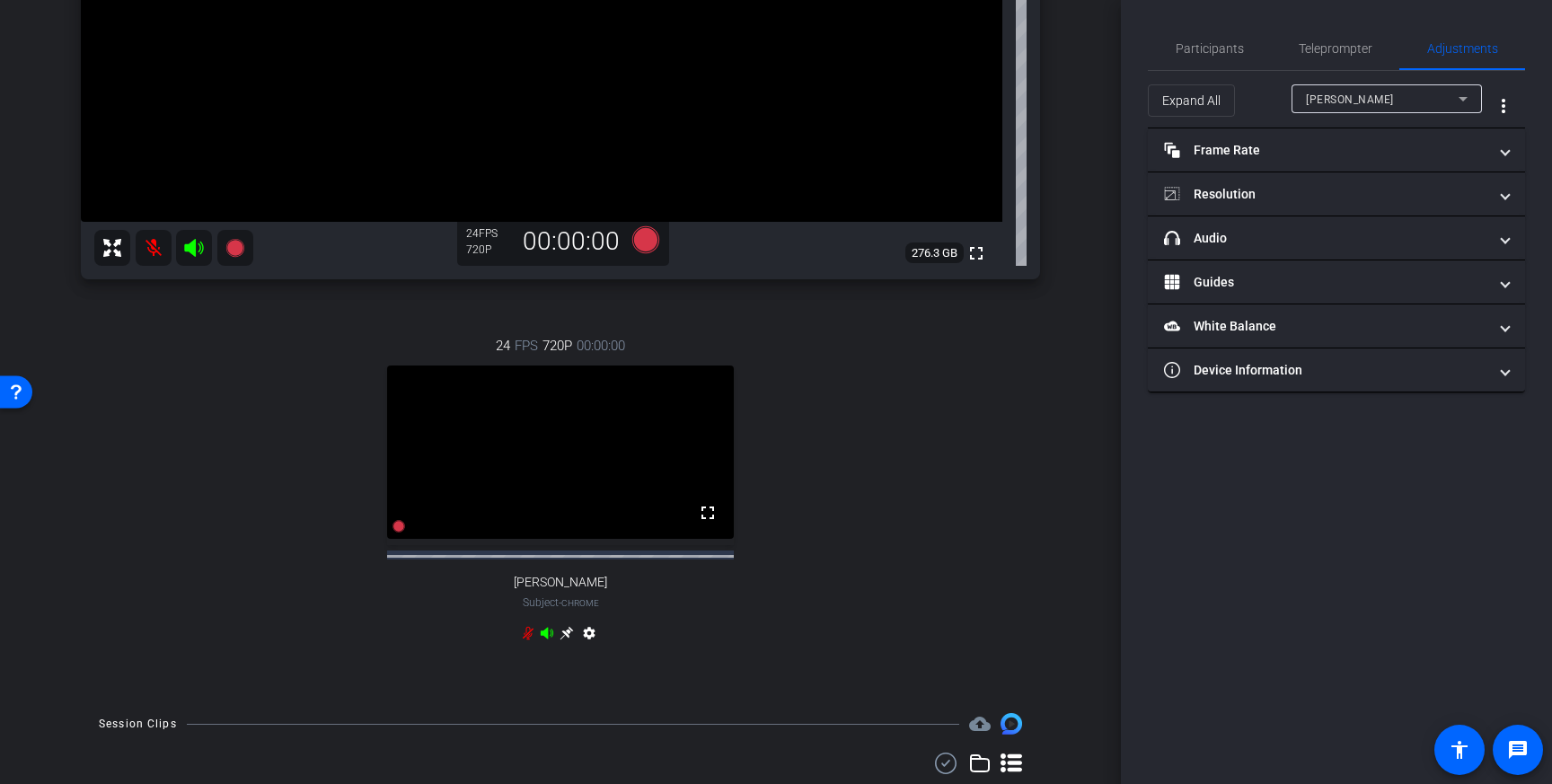
scroll to position [383, 0]
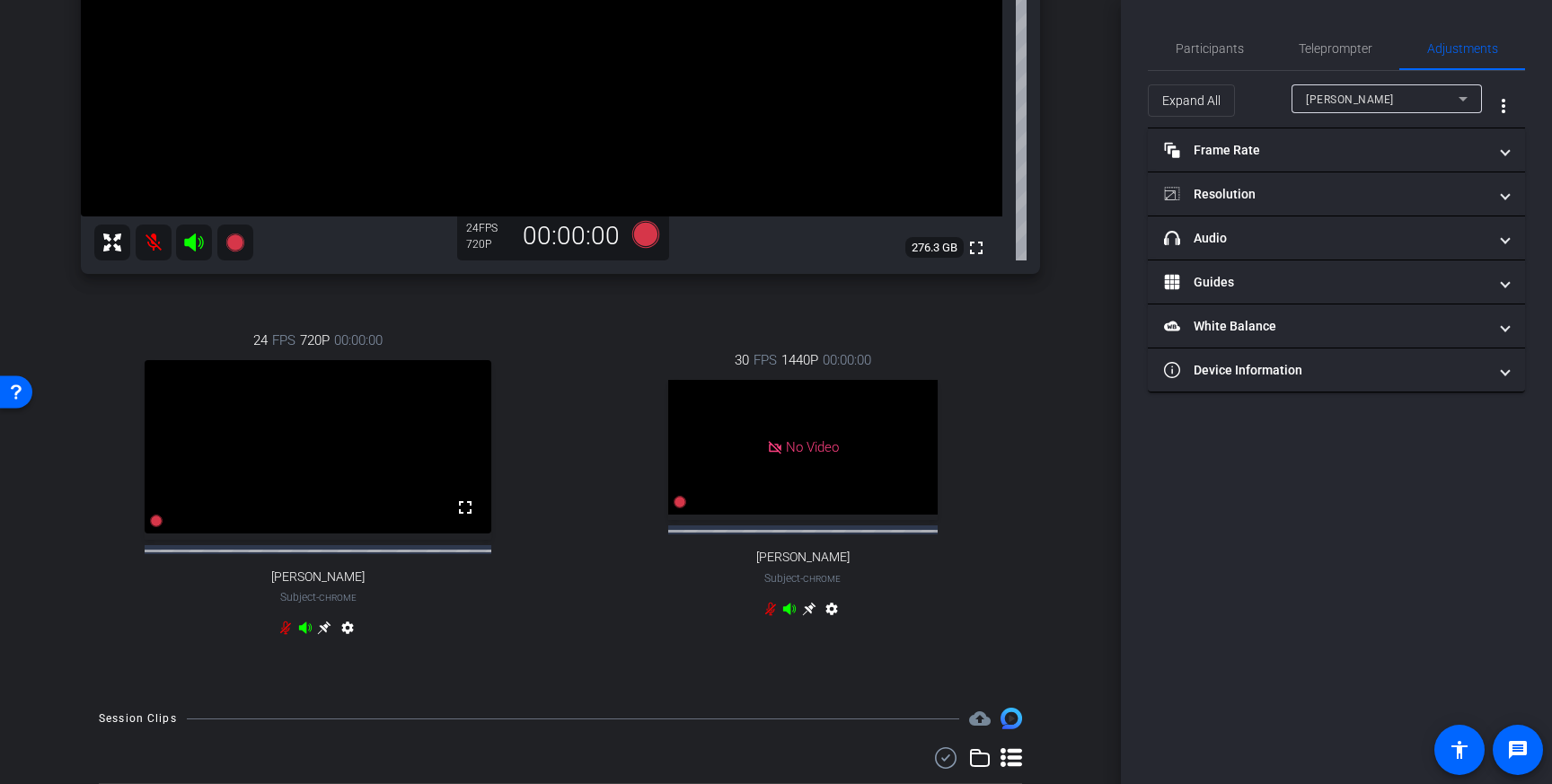
click at [311, 621] on icon at bounding box center [304, 627] width 12 height 12
click at [949, 610] on div "30 FPS 1440P 00:00:00 No Video [PERSON_NAME] Subject - Chrome settings" at bounding box center [803, 486] width 475 height 332
click at [1000, 486] on div "30 FPS 1440P 00:00:00 No Video [PERSON_NAME] Subject - Chrome settings" at bounding box center [803, 486] width 475 height 332
click at [887, 451] on div "No Video" at bounding box center [802, 447] width 269 height 135
click at [1350, 97] on div "[PERSON_NAME]" at bounding box center [1382, 99] width 153 height 22
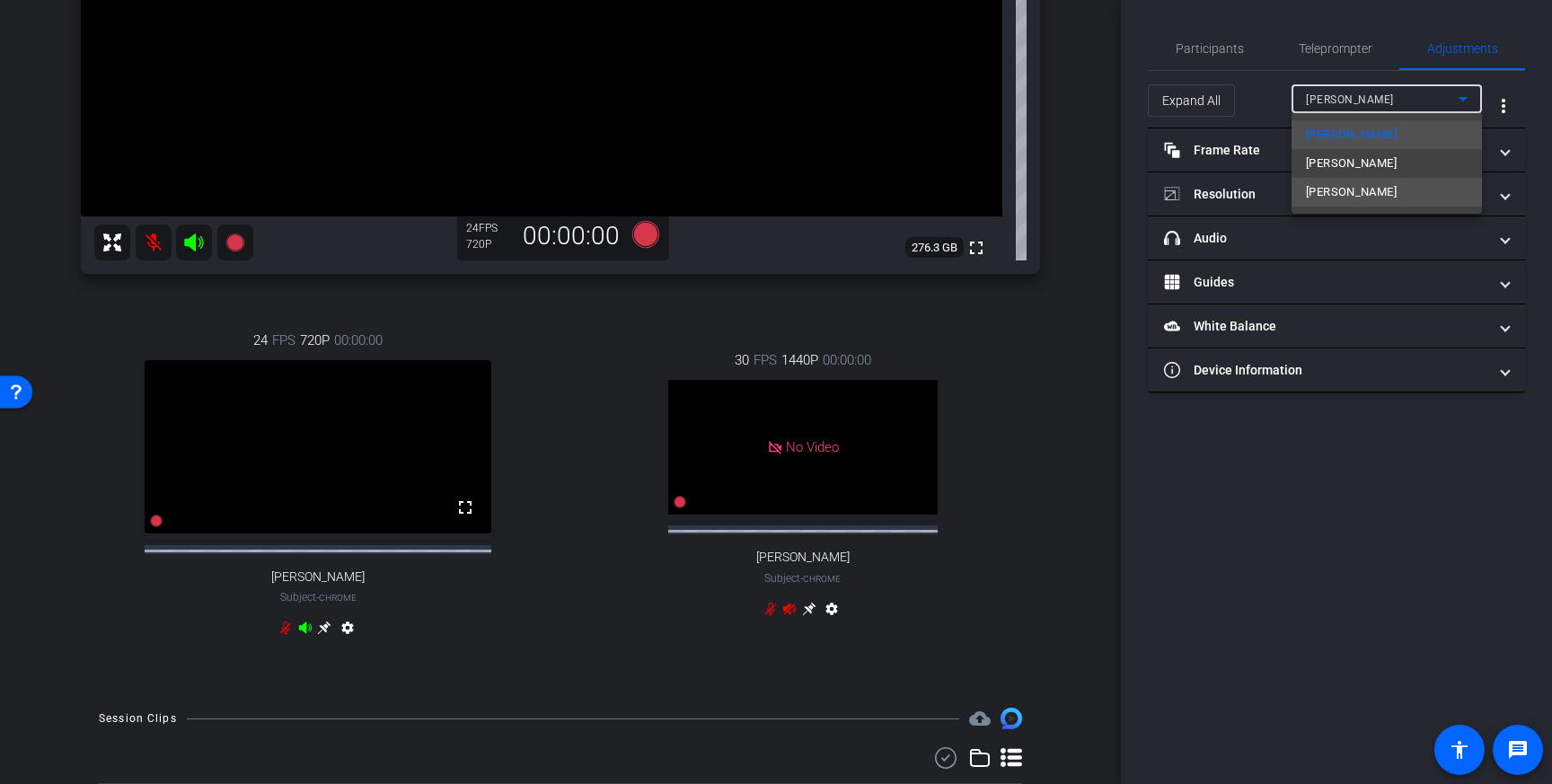
click at [1342, 195] on span "[PERSON_NAME]" at bounding box center [1351, 192] width 90 height 21
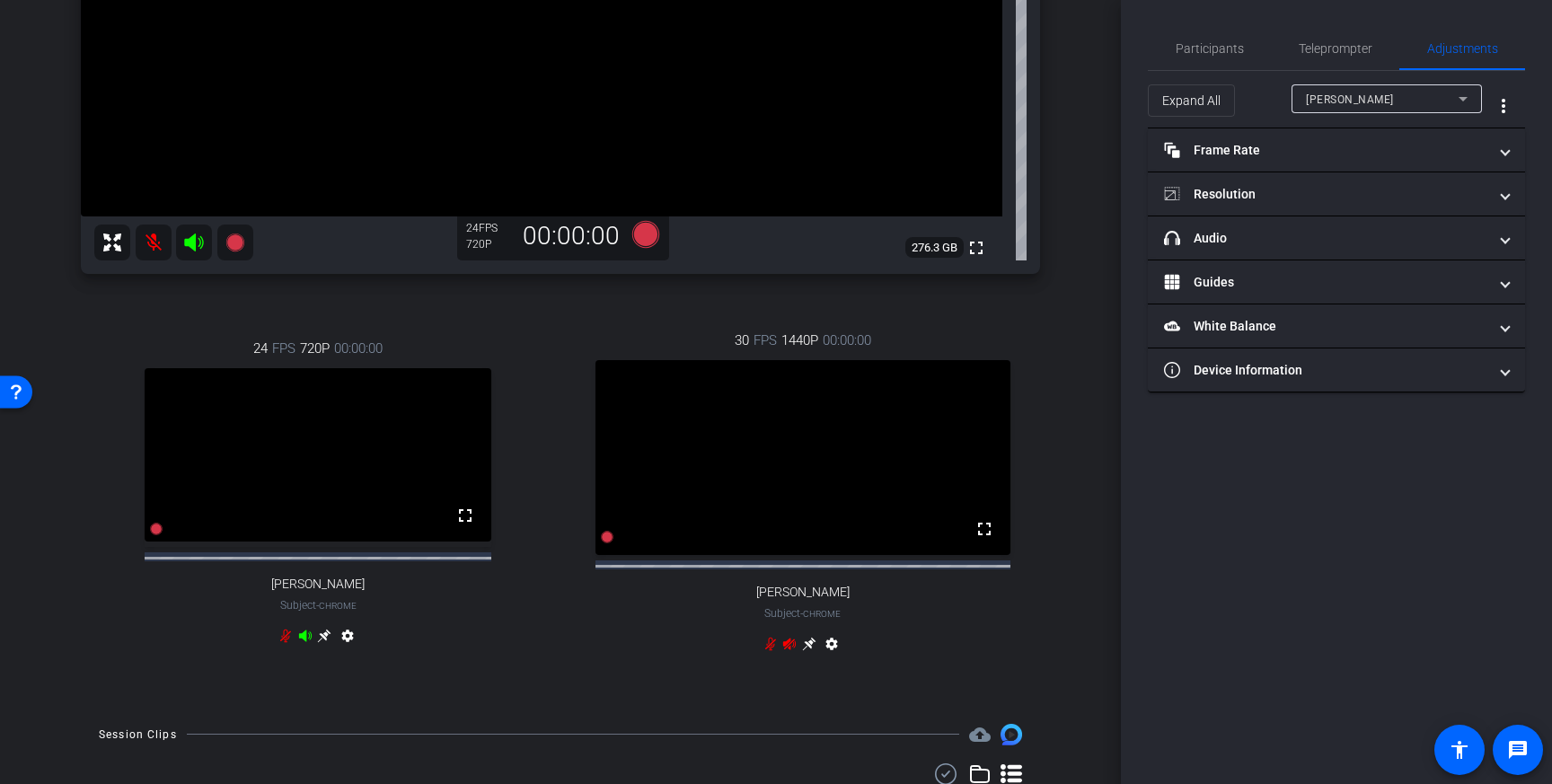
click at [786, 637] on icon at bounding box center [789, 642] width 14 height 14
click at [767, 637] on icon at bounding box center [769, 642] width 14 height 14
click at [287, 638] on icon at bounding box center [285, 635] width 14 height 14
click at [157, 249] on mat-icon at bounding box center [154, 242] width 36 height 36
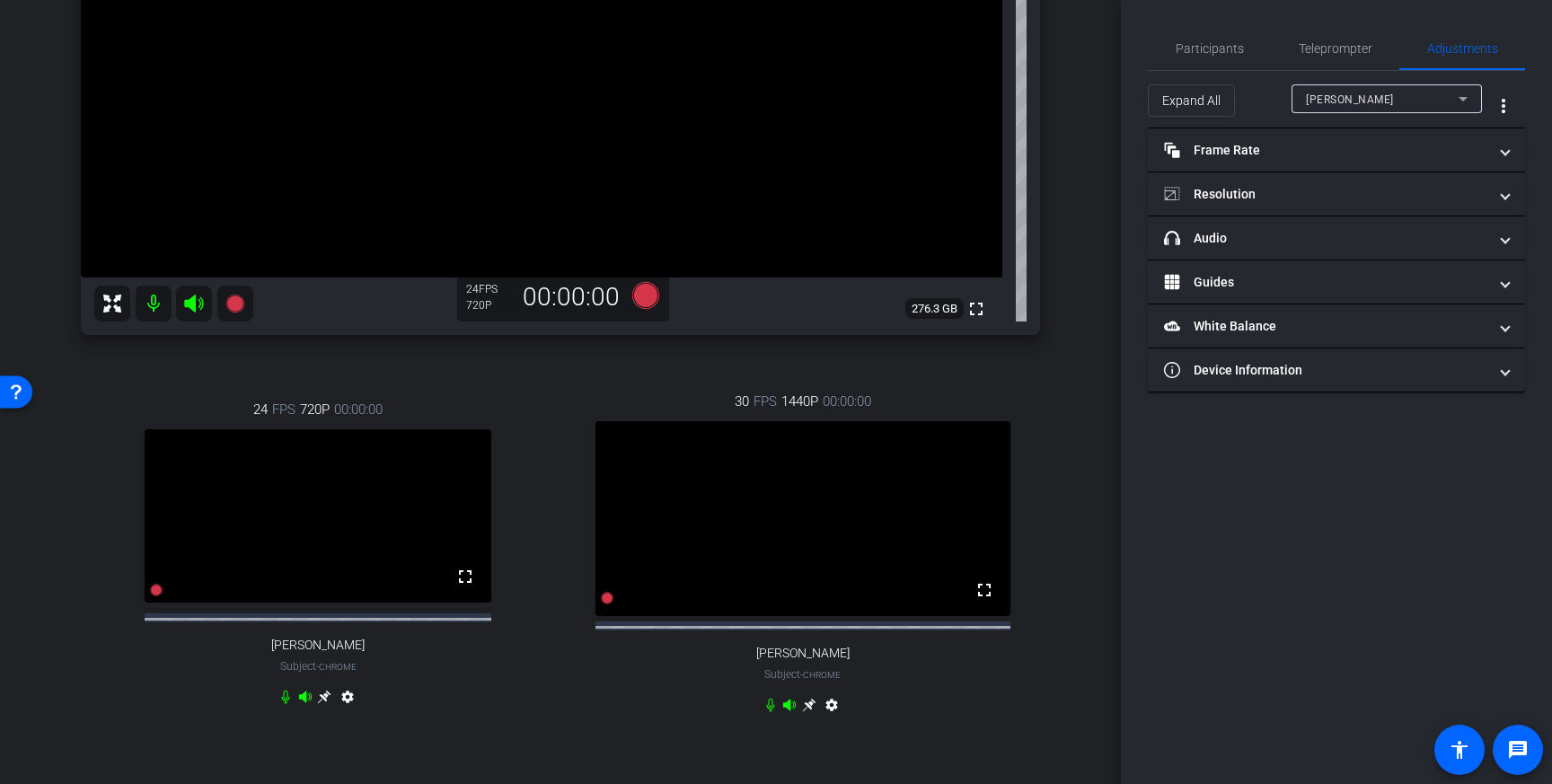
scroll to position [316, 0]
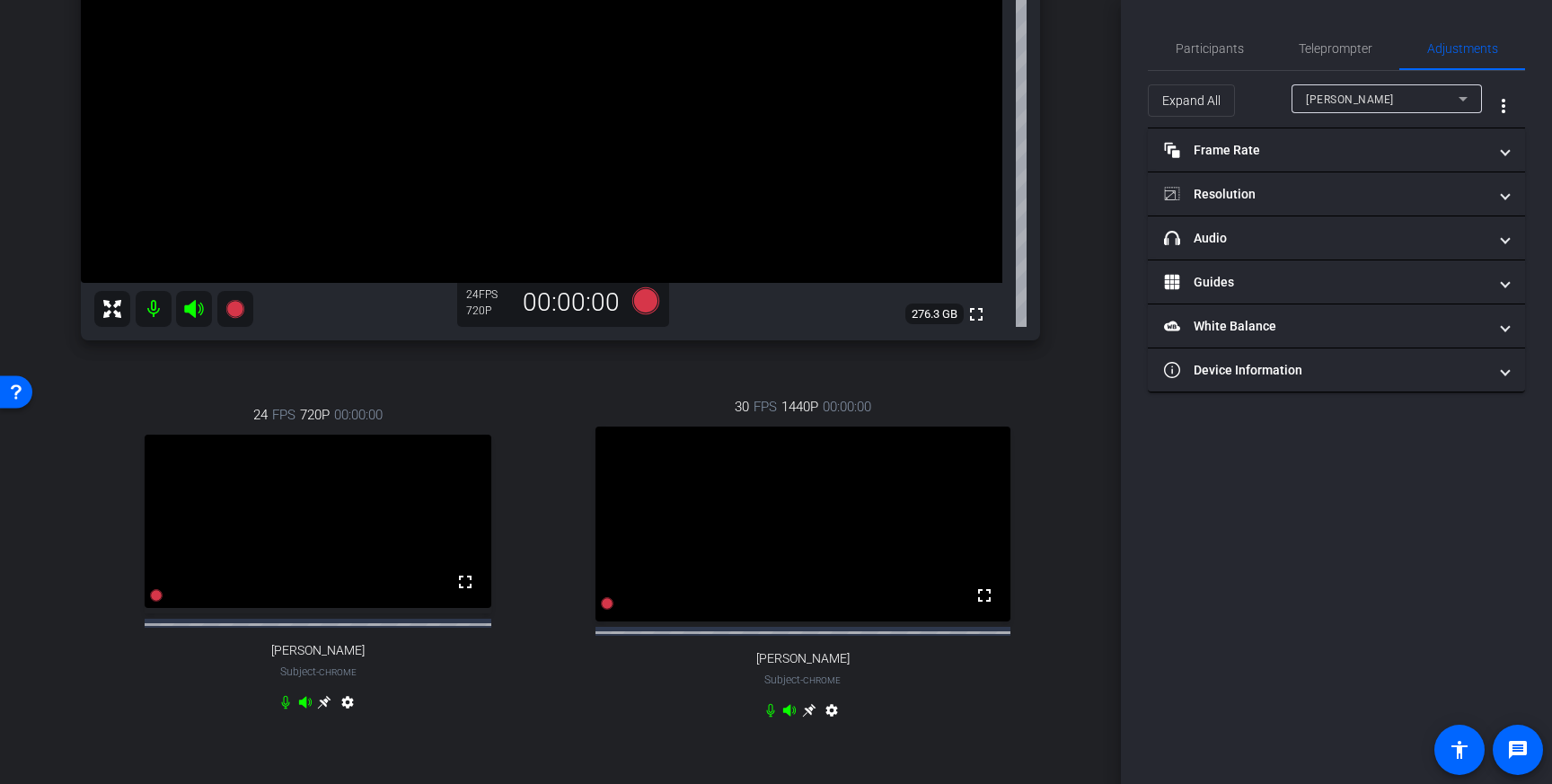
click at [1360, 101] on span "[PERSON_NAME]" at bounding box center [1350, 99] width 88 height 12
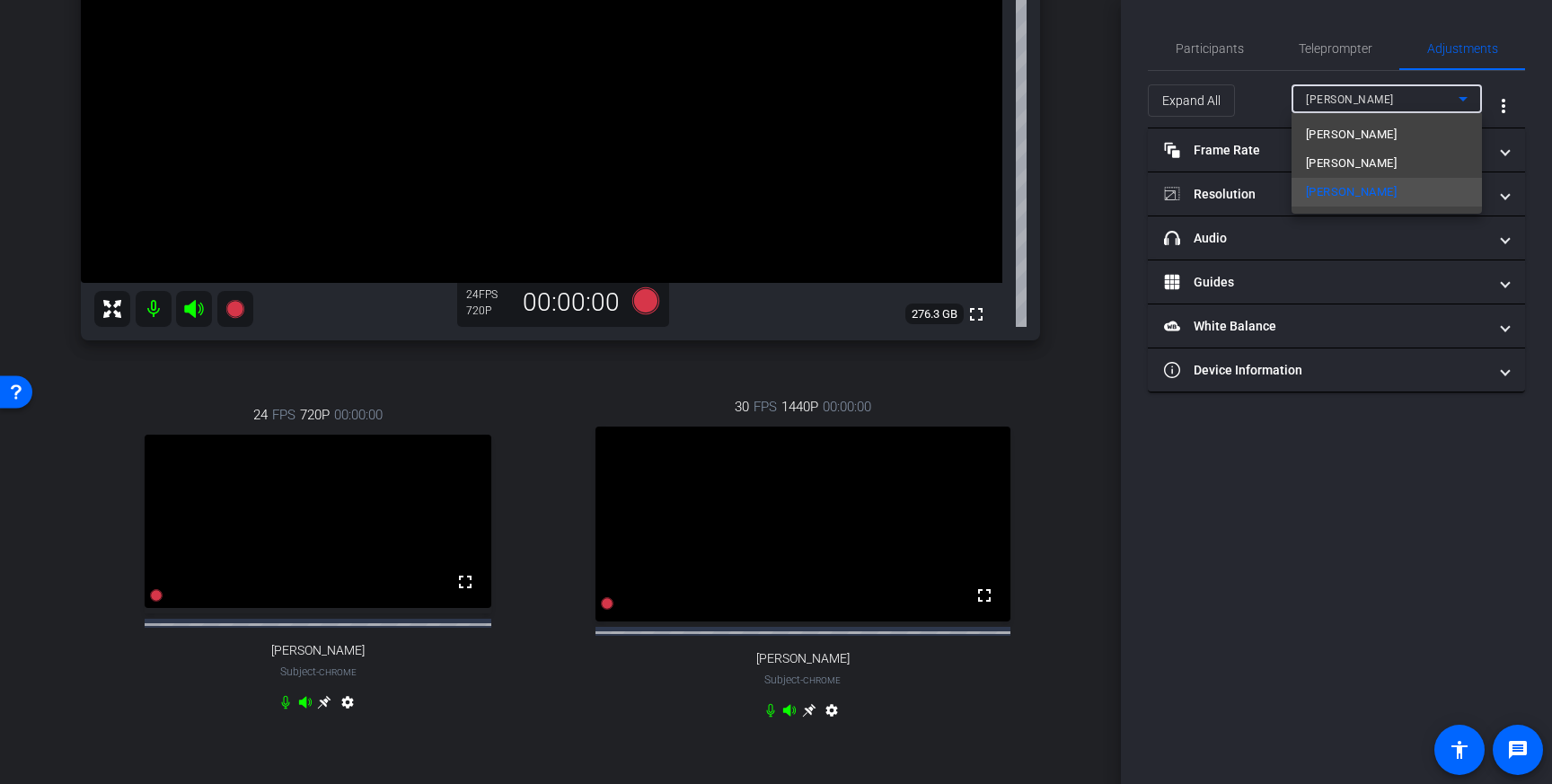
click at [1360, 101] on div at bounding box center [776, 392] width 1552 height 784
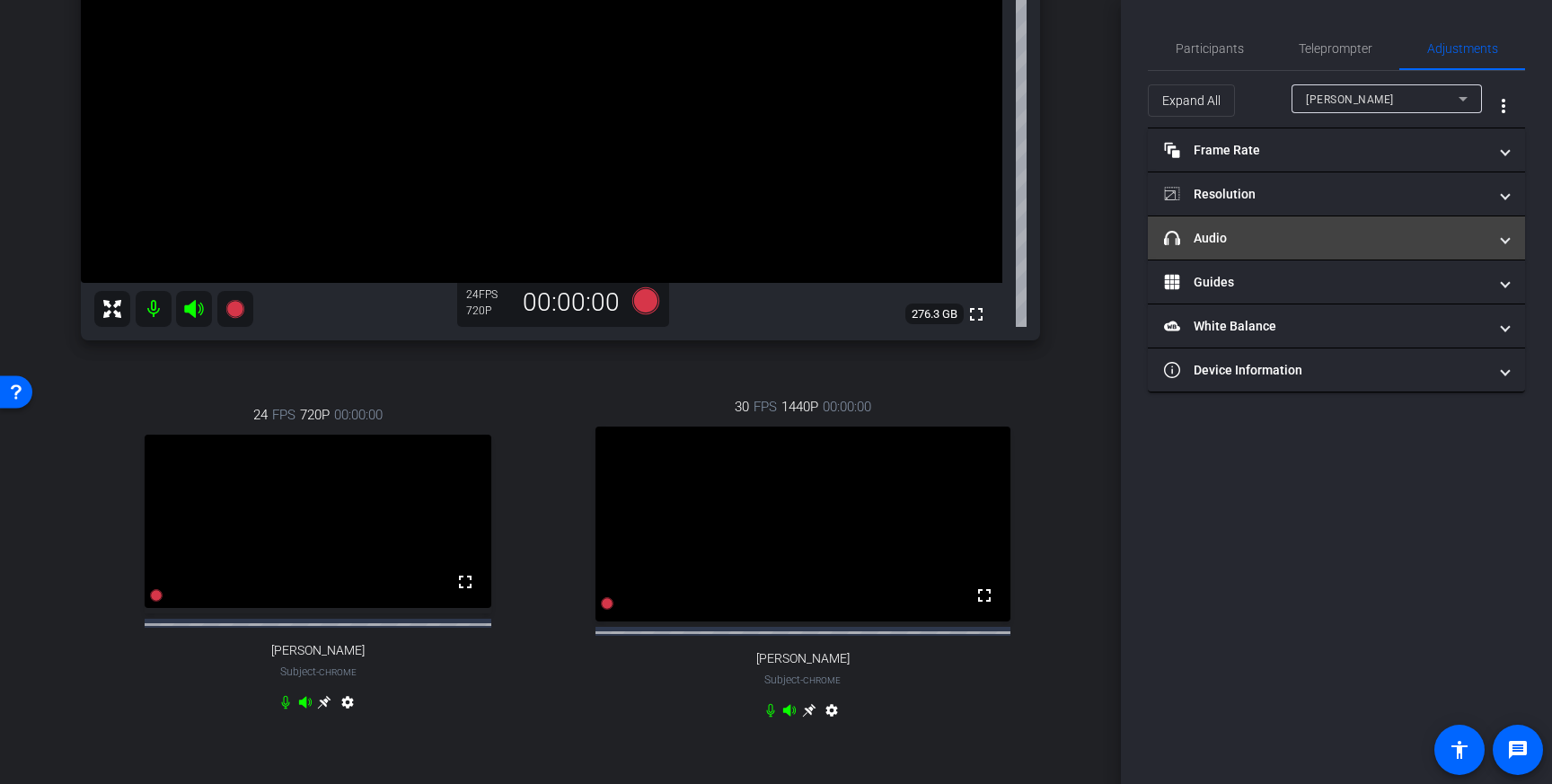
click at [1253, 239] on mat-panel-title "headphone icon Audio" at bounding box center [1325, 238] width 323 height 19
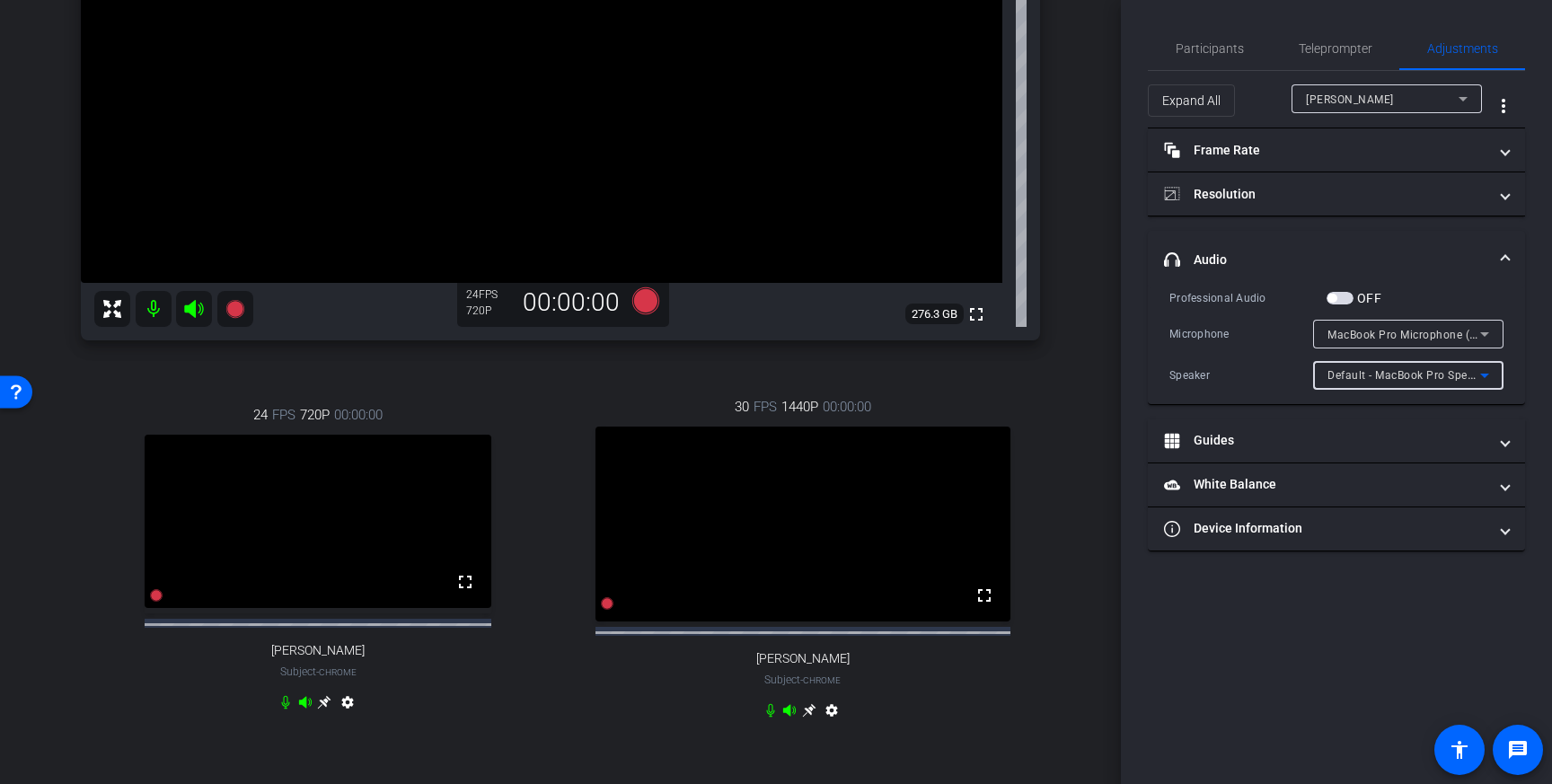
click at [1360, 372] on span "Default - MacBook Pro Speakers (Built-in)" at bounding box center [1436, 373] width 216 height 14
click at [1360, 372] on div at bounding box center [776, 392] width 1552 height 784
click at [1164, 676] on div "Participants Teleprompter Adjustments [PERSON_NAME] Director Everyone 0 Mark al…" at bounding box center [1336, 392] width 431 height 784
click at [1402, 382] on div "Default - MacBook Pro Speakers (Built-in)" at bounding box center [1404, 374] width 153 height 22
click at [1386, 406] on span "Default - MacBook Pro Speakers (Built-in)" at bounding box center [1409, 410] width 162 height 21
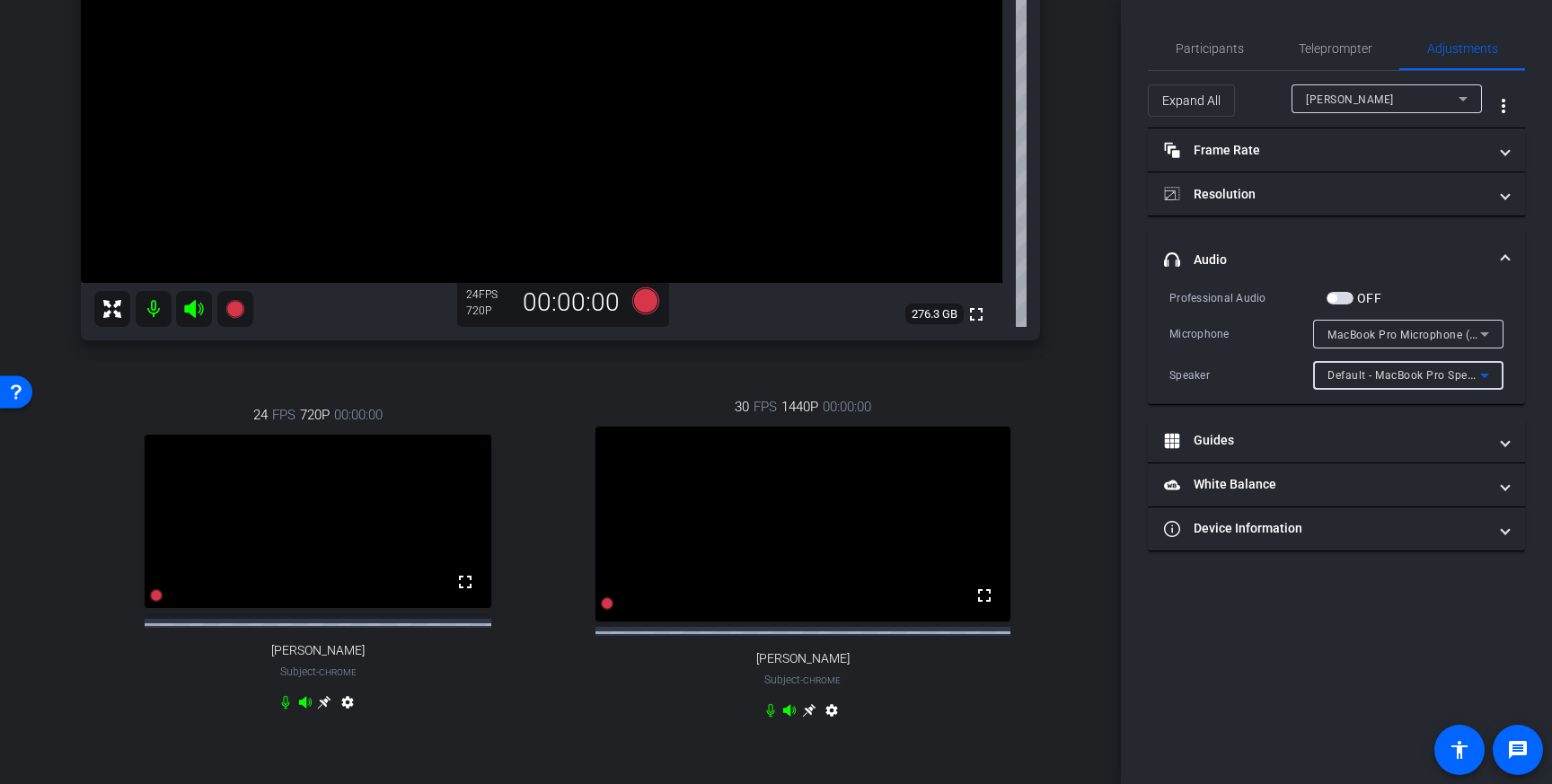
click at [1395, 337] on span "MacBook Pro Microphone (Built-in)" at bounding box center [1419, 333] width 184 height 14
click at [1395, 337] on div at bounding box center [776, 392] width 1552 height 784
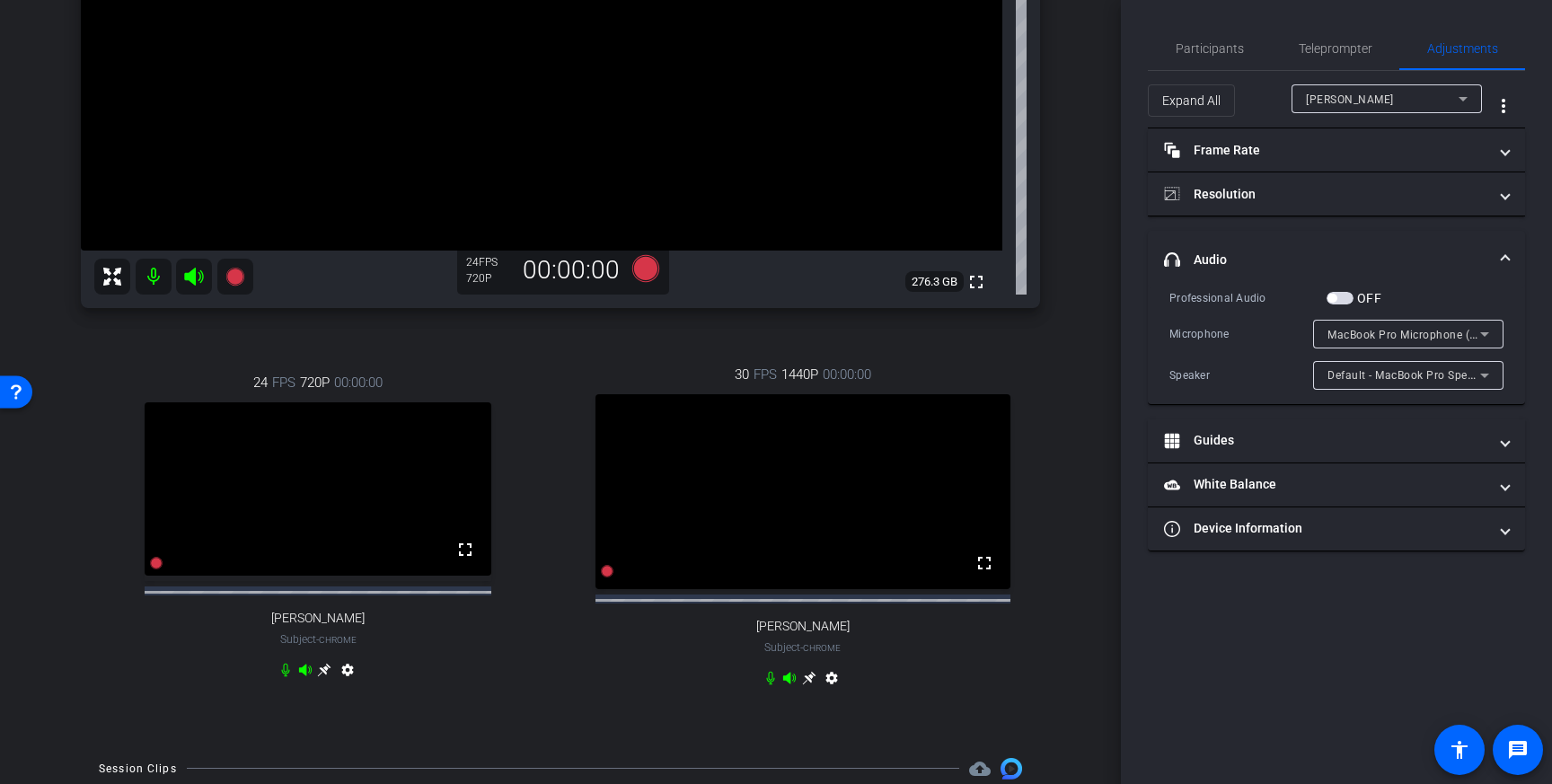
scroll to position [337, 0]
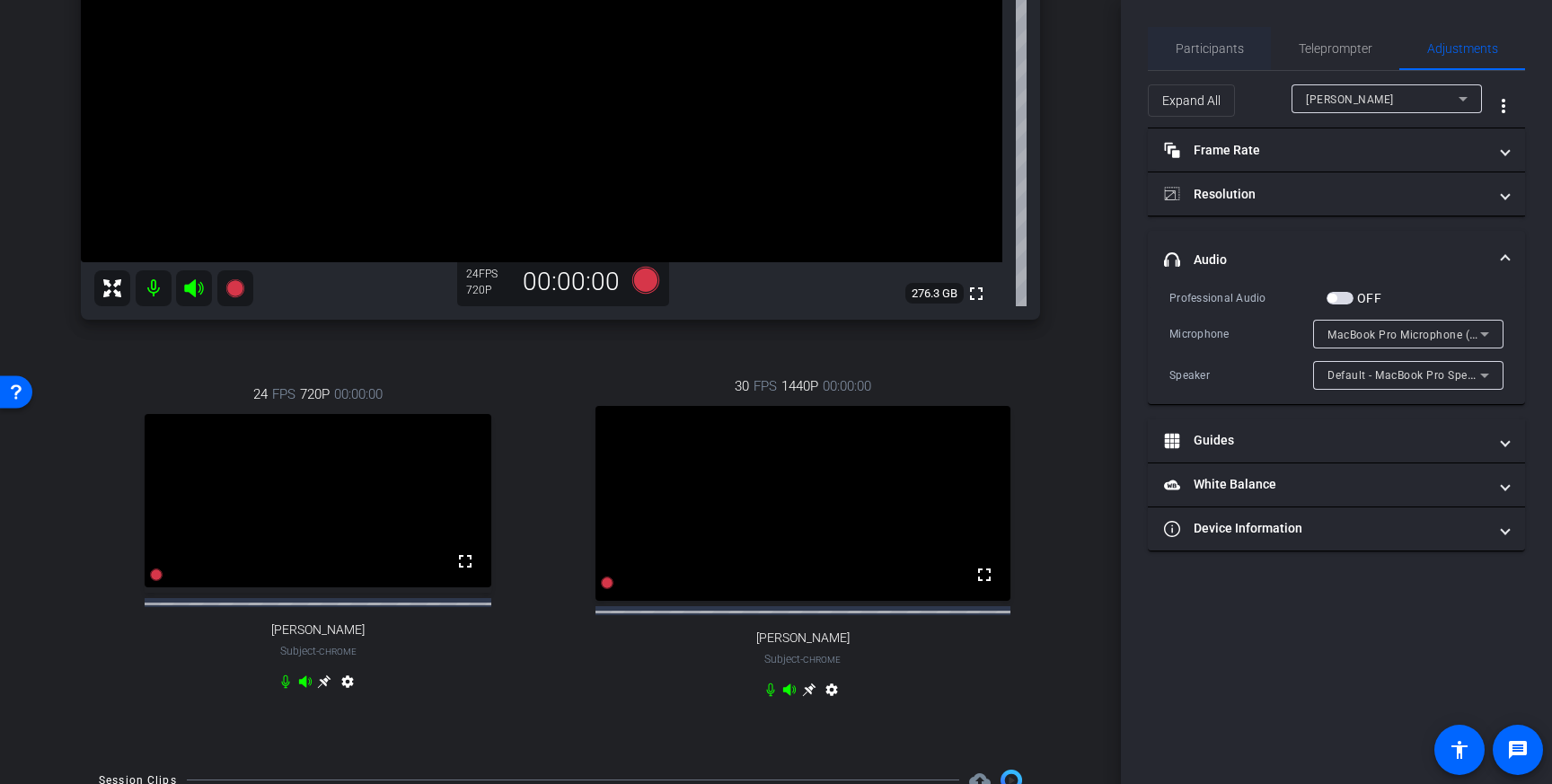
click at [1227, 42] on span "Participants" at bounding box center [1209, 47] width 68 height 12
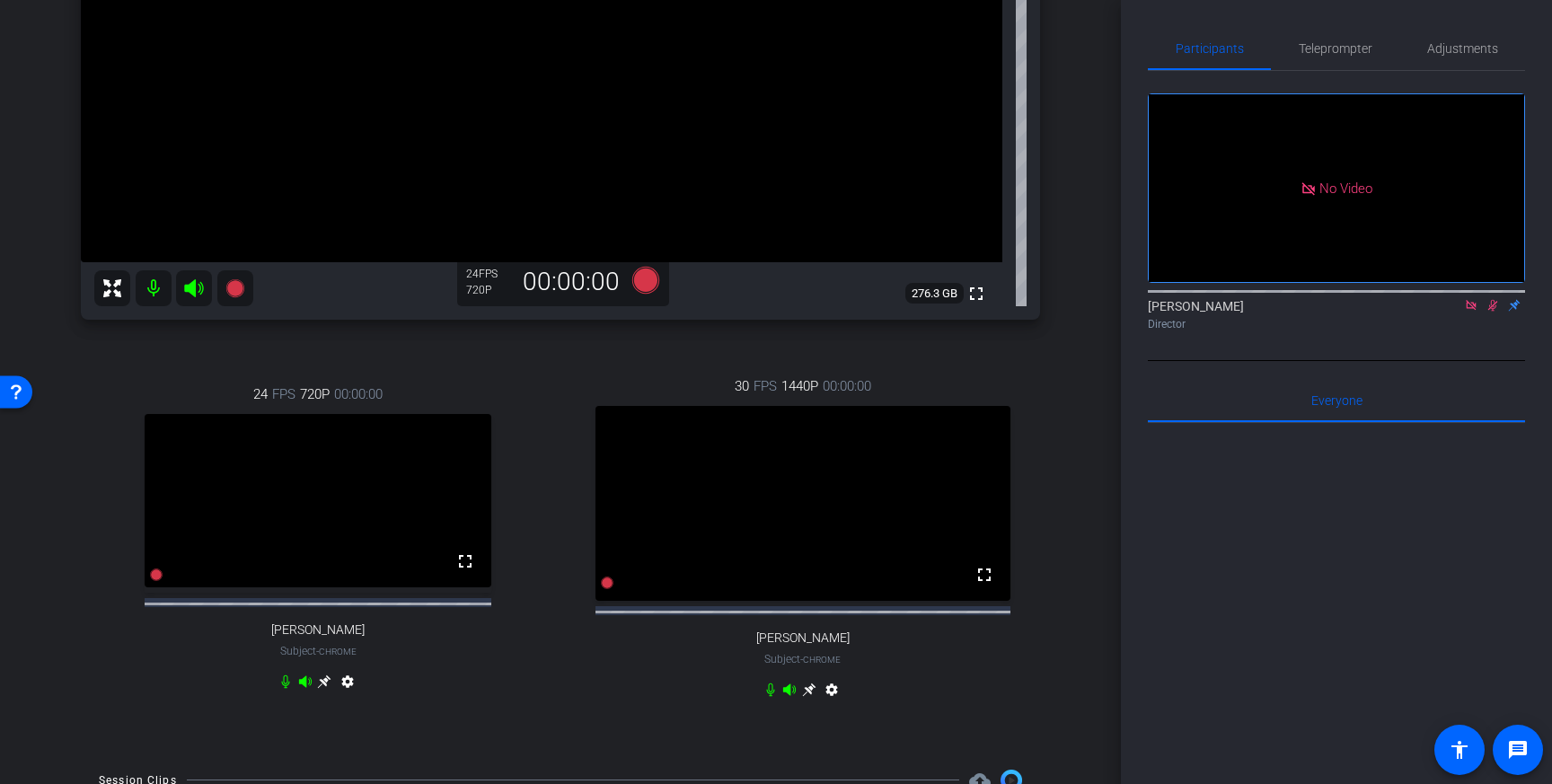
click at [1491, 310] on icon at bounding box center [1492, 305] width 10 height 12
click at [812, 683] on icon at bounding box center [809, 689] width 14 height 14
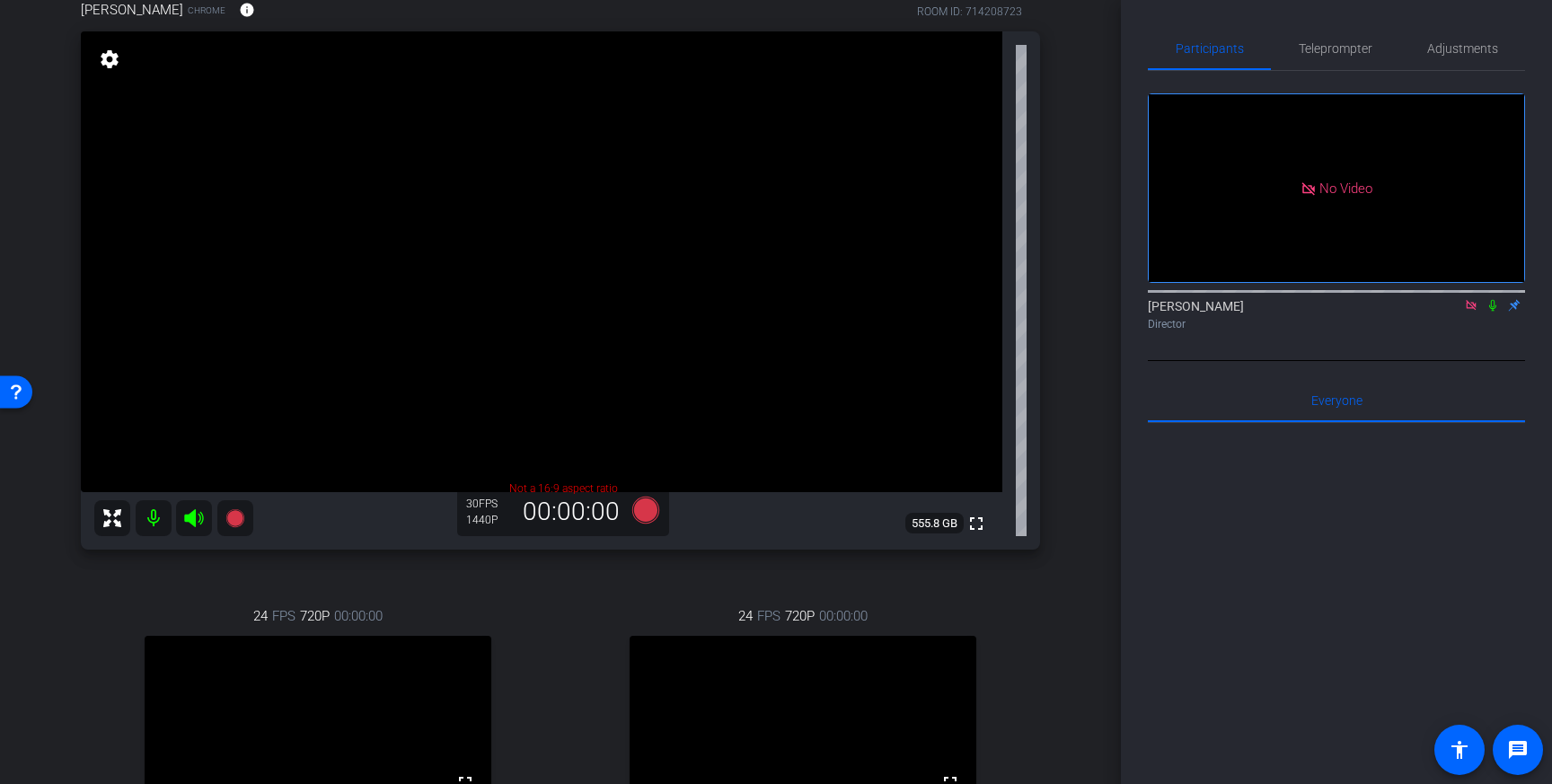
scroll to position [106, 0]
click at [811, 493] on div "fullscreen" at bounding box center [541, 291] width 921 height 518
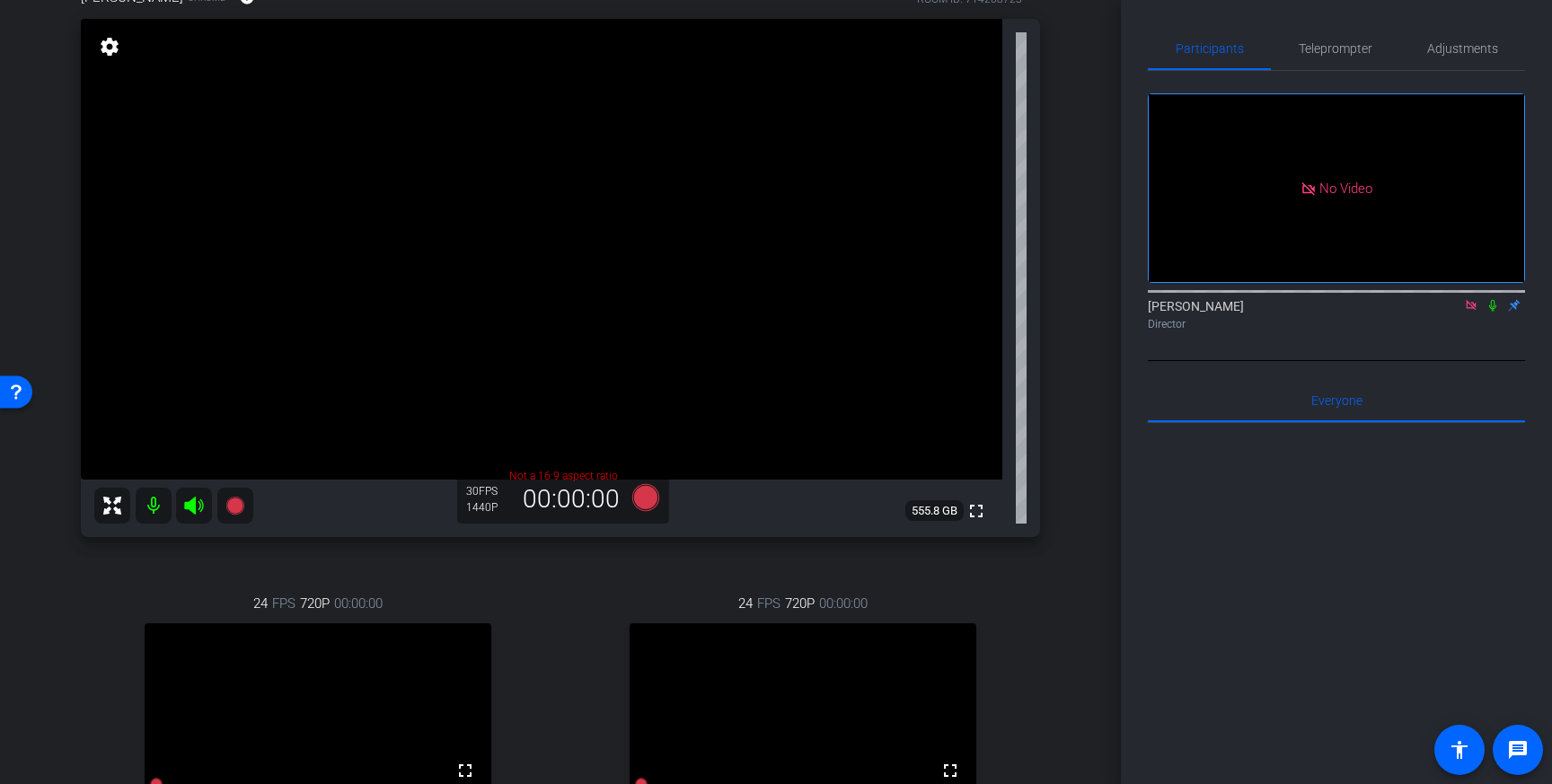
scroll to position [63, 0]
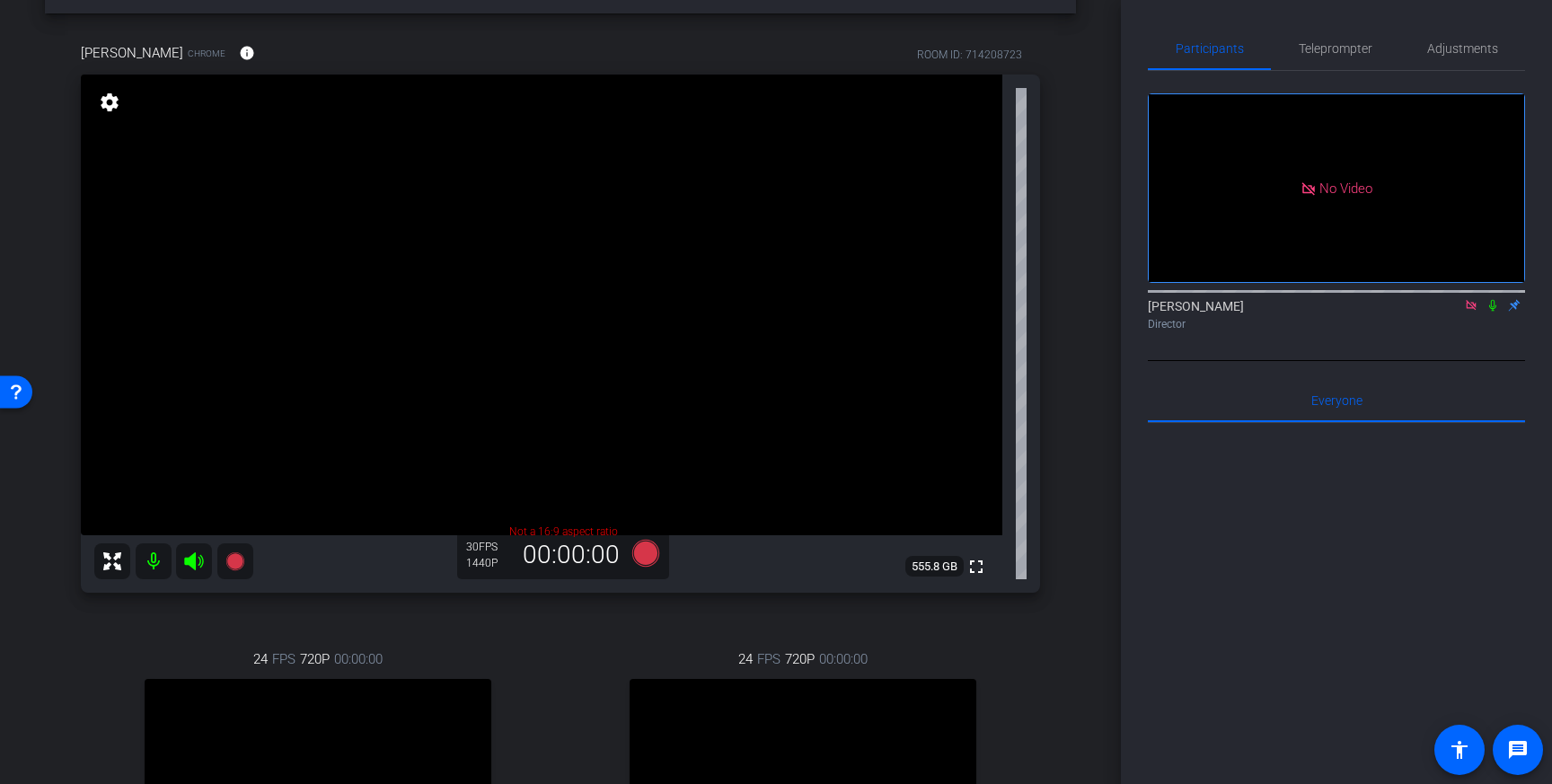
click at [905, 507] on div "fullscreen" at bounding box center [541, 333] width 921 height 518
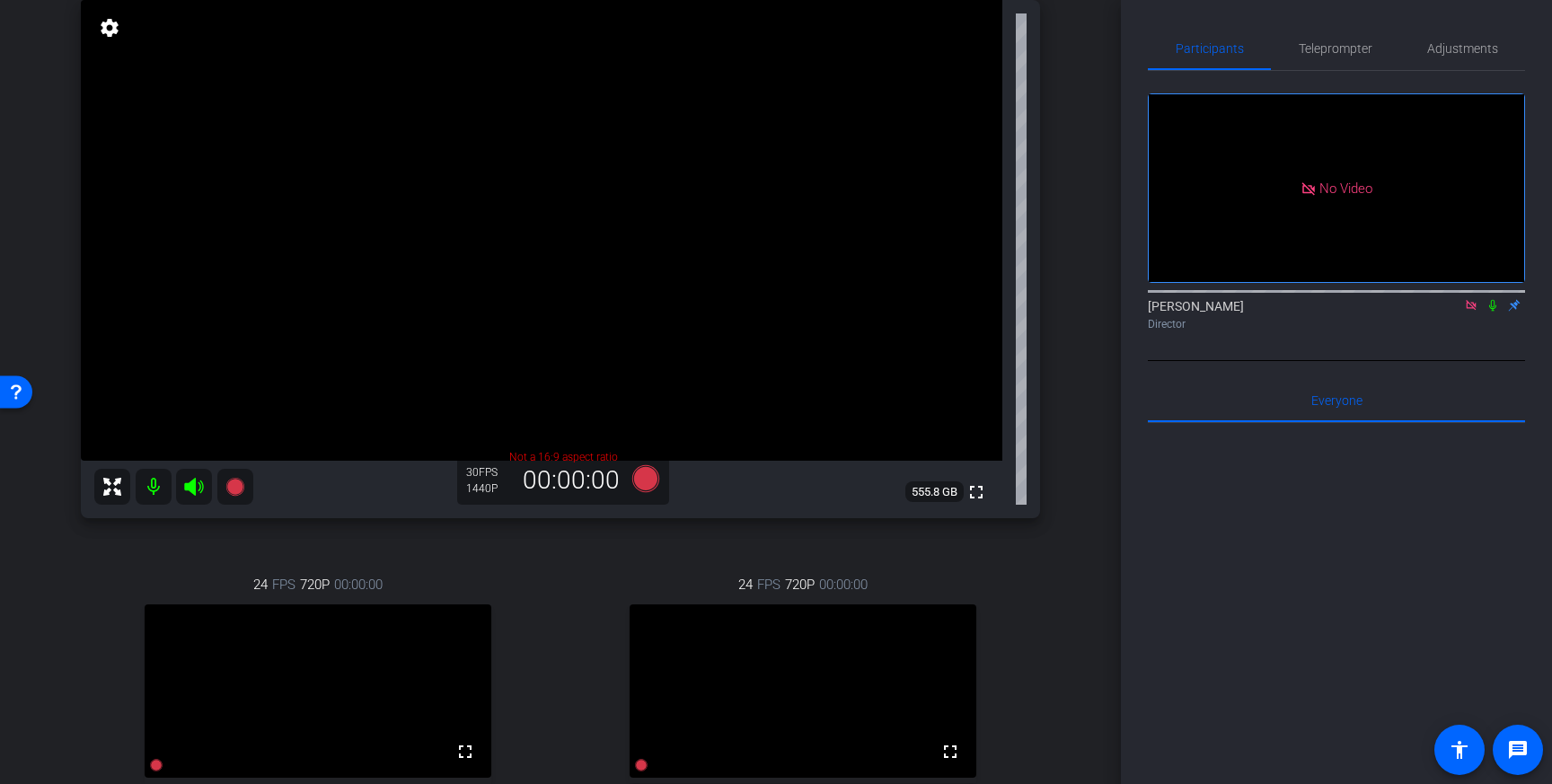
scroll to position [105, 0]
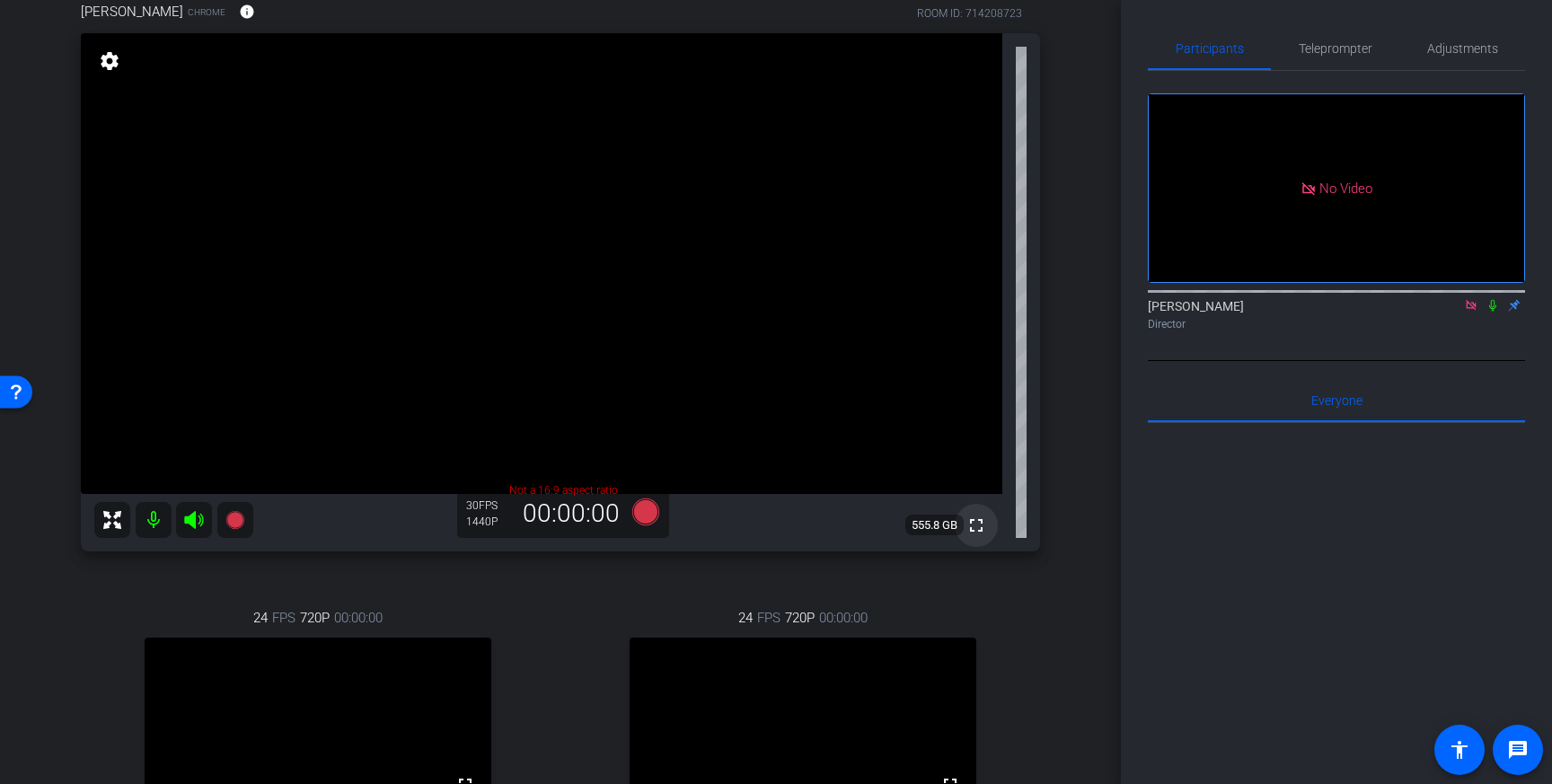
click at [974, 517] on mat-icon "fullscreen" at bounding box center [975, 524] width 21 height 21
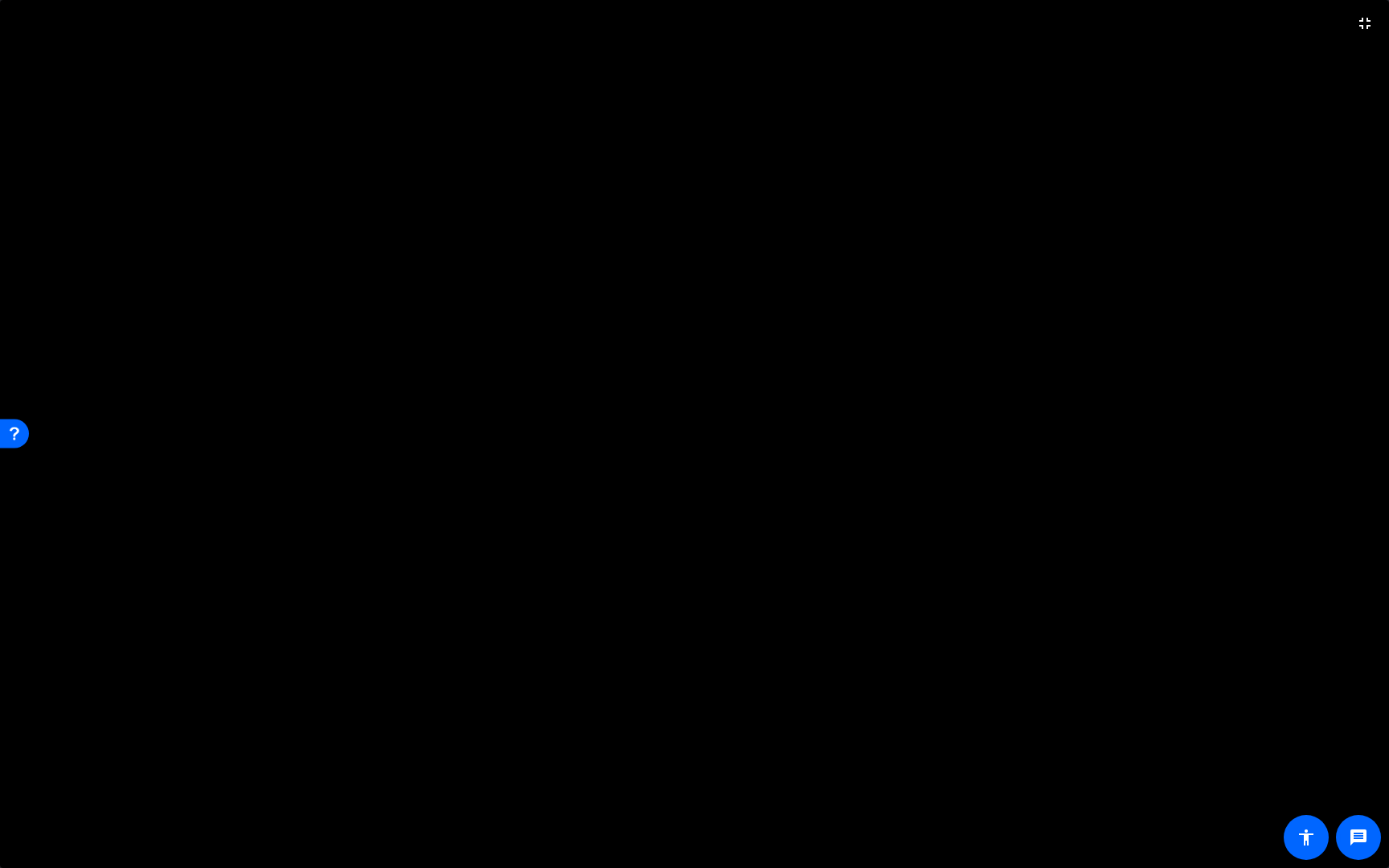
click at [1016, 557] on video at bounding box center [694, 434] width 1389 height 868
click at [1363, 25] on mat-icon "fullscreen_exit" at bounding box center [1364, 23] width 19 height 19
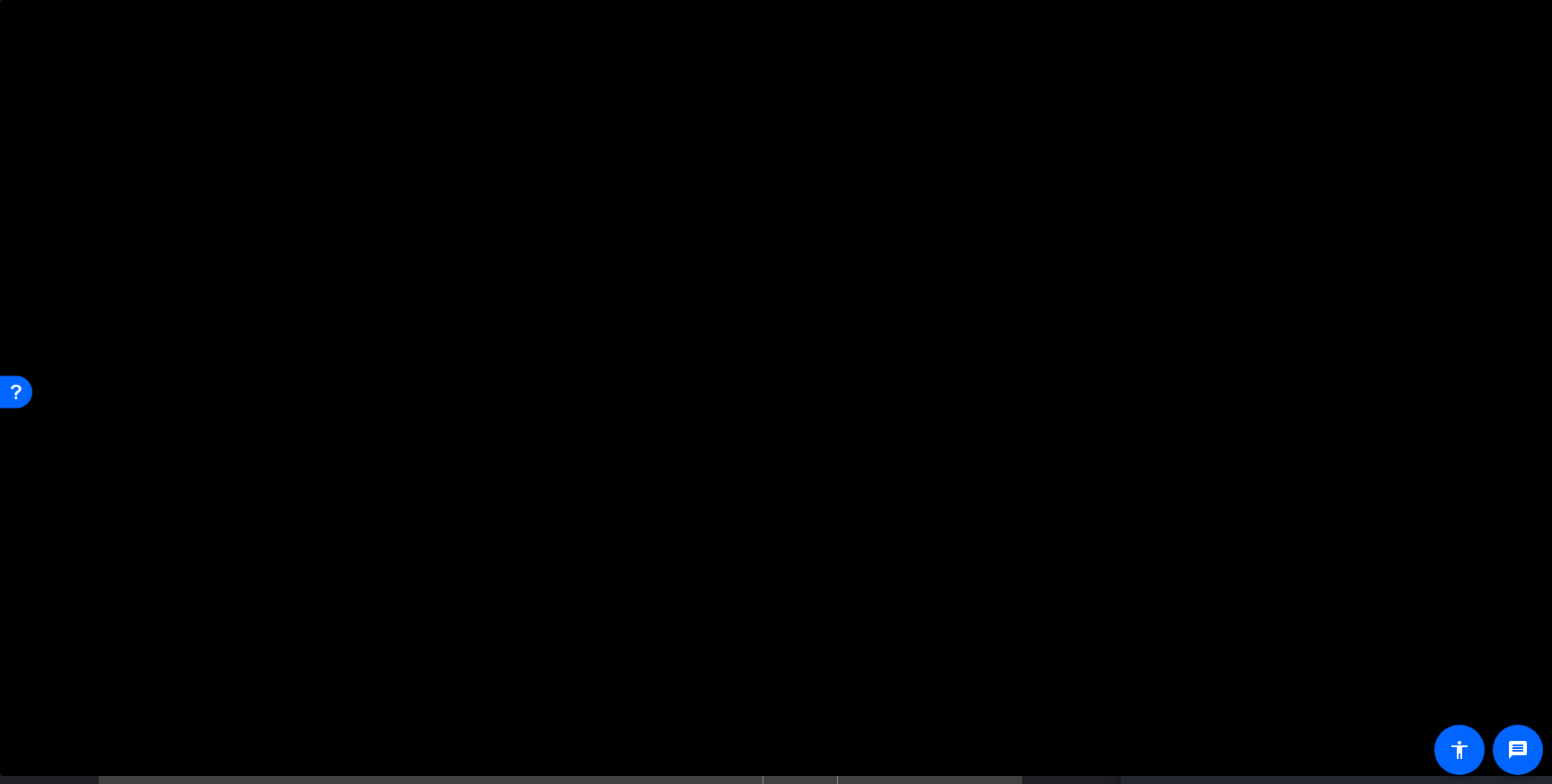
scroll to position [394, 0]
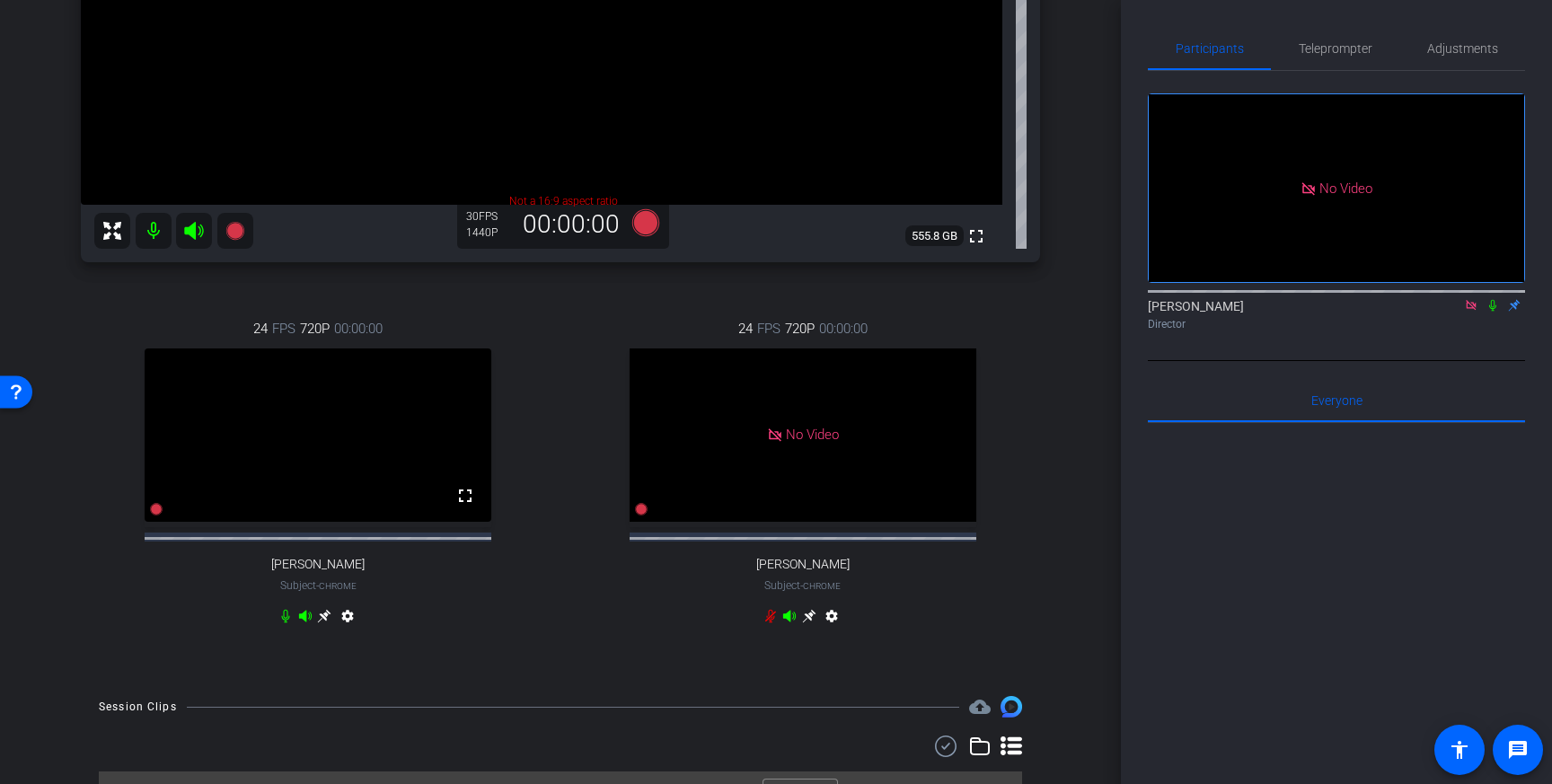
click at [287, 623] on icon at bounding box center [285, 615] width 14 height 14
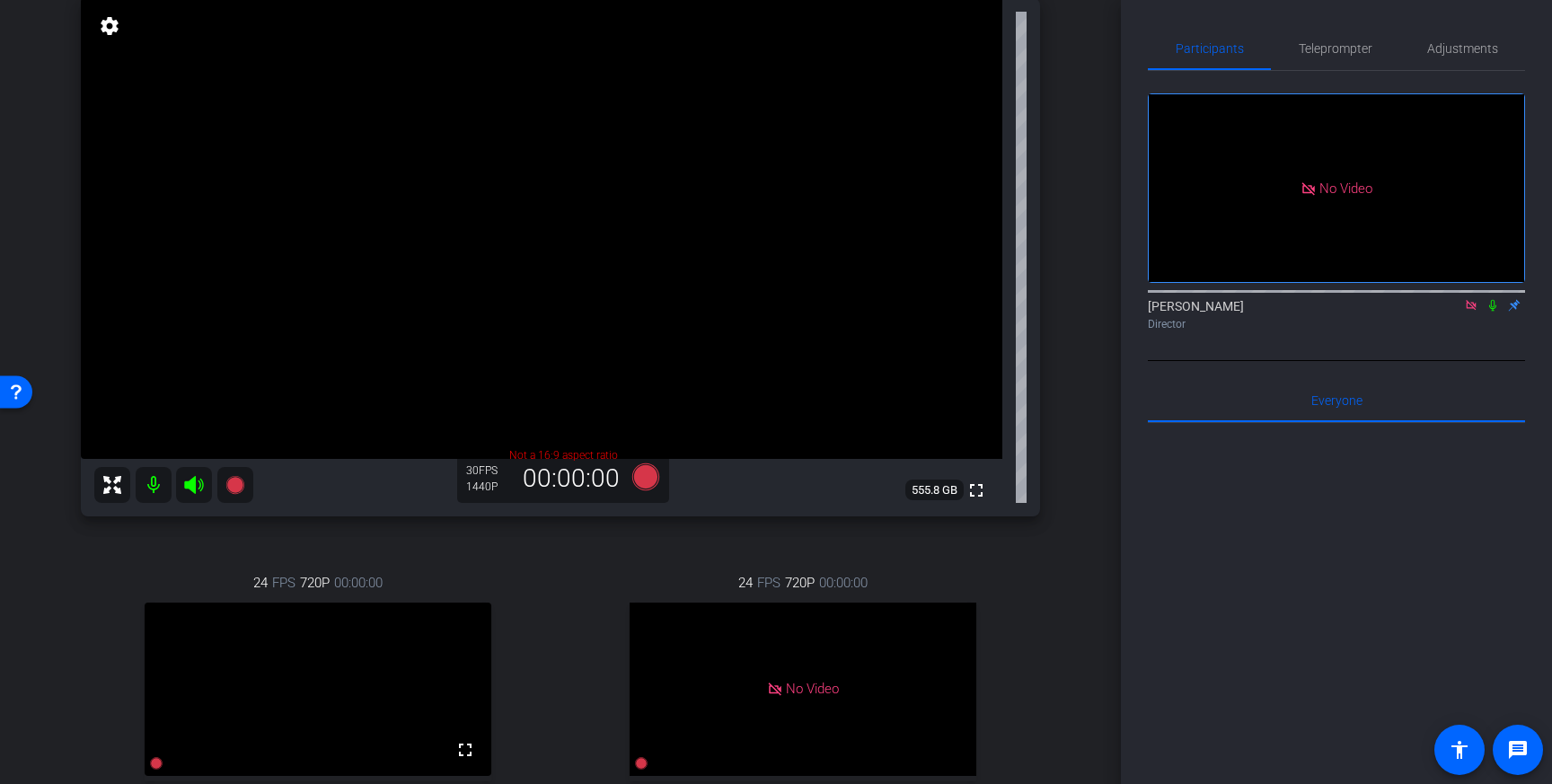
scroll to position [134, 0]
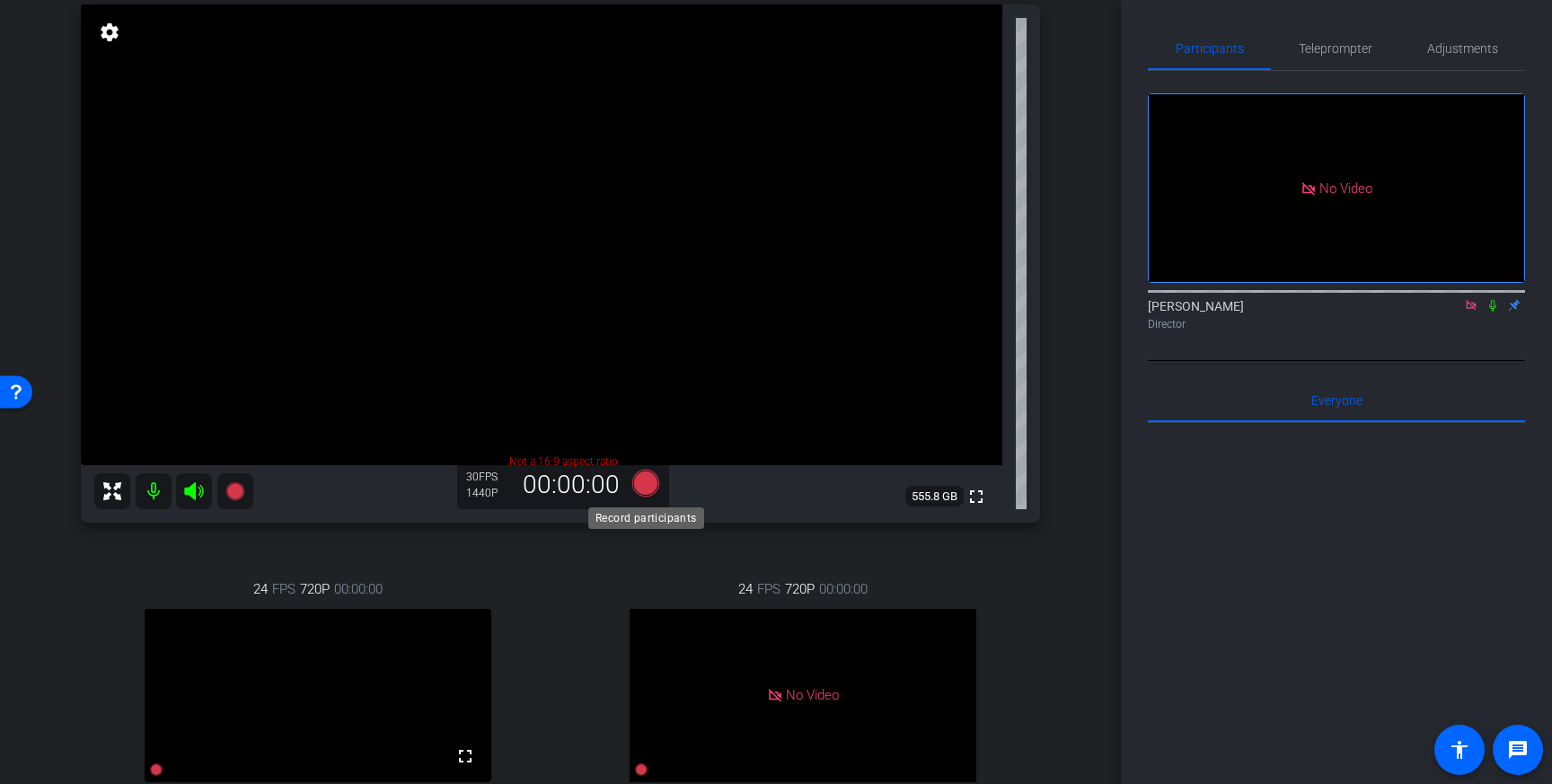
click at [645, 491] on icon at bounding box center [646, 482] width 27 height 27
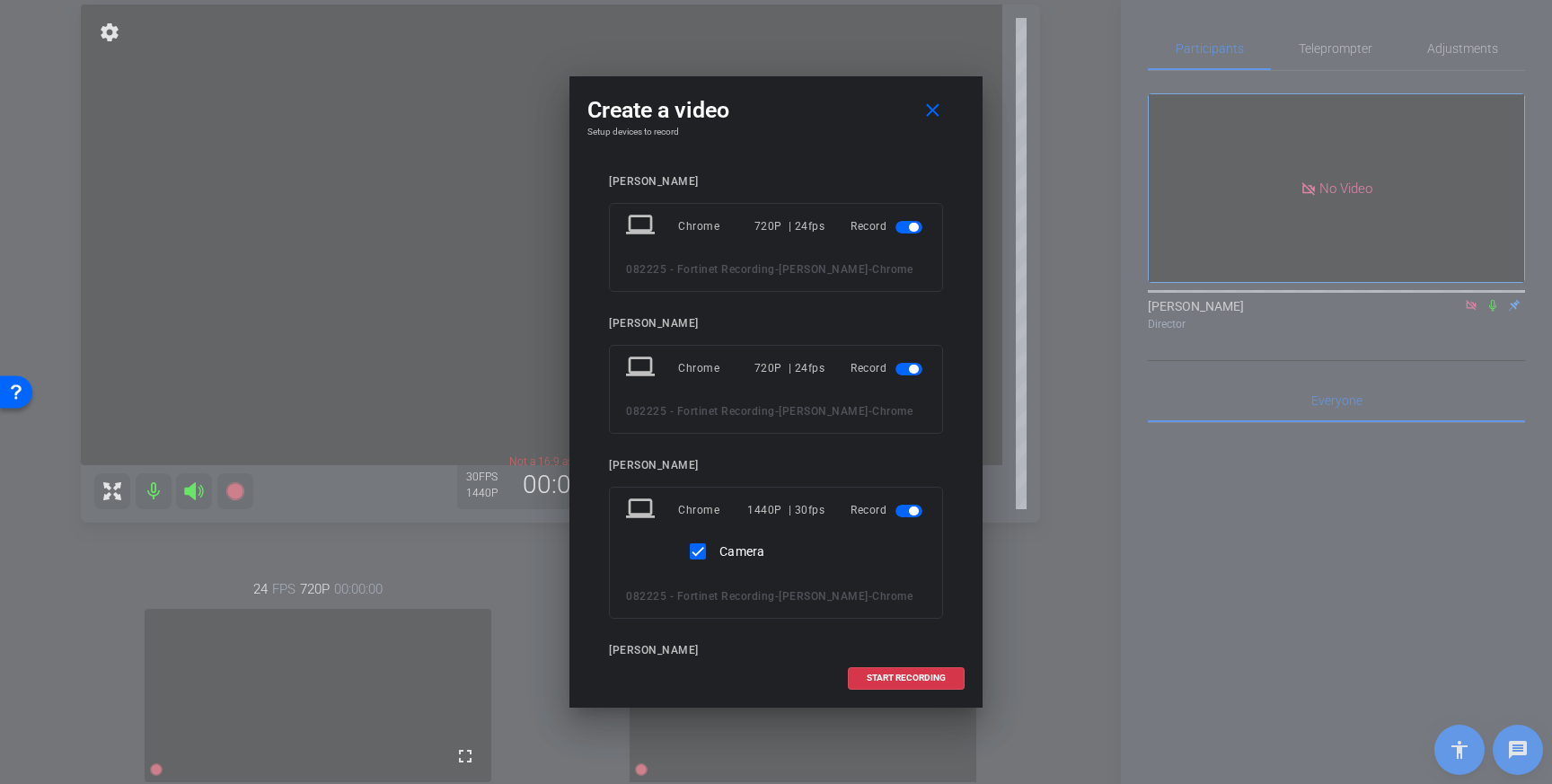
click at [914, 230] on span "button" at bounding box center [914, 227] width 9 height 9
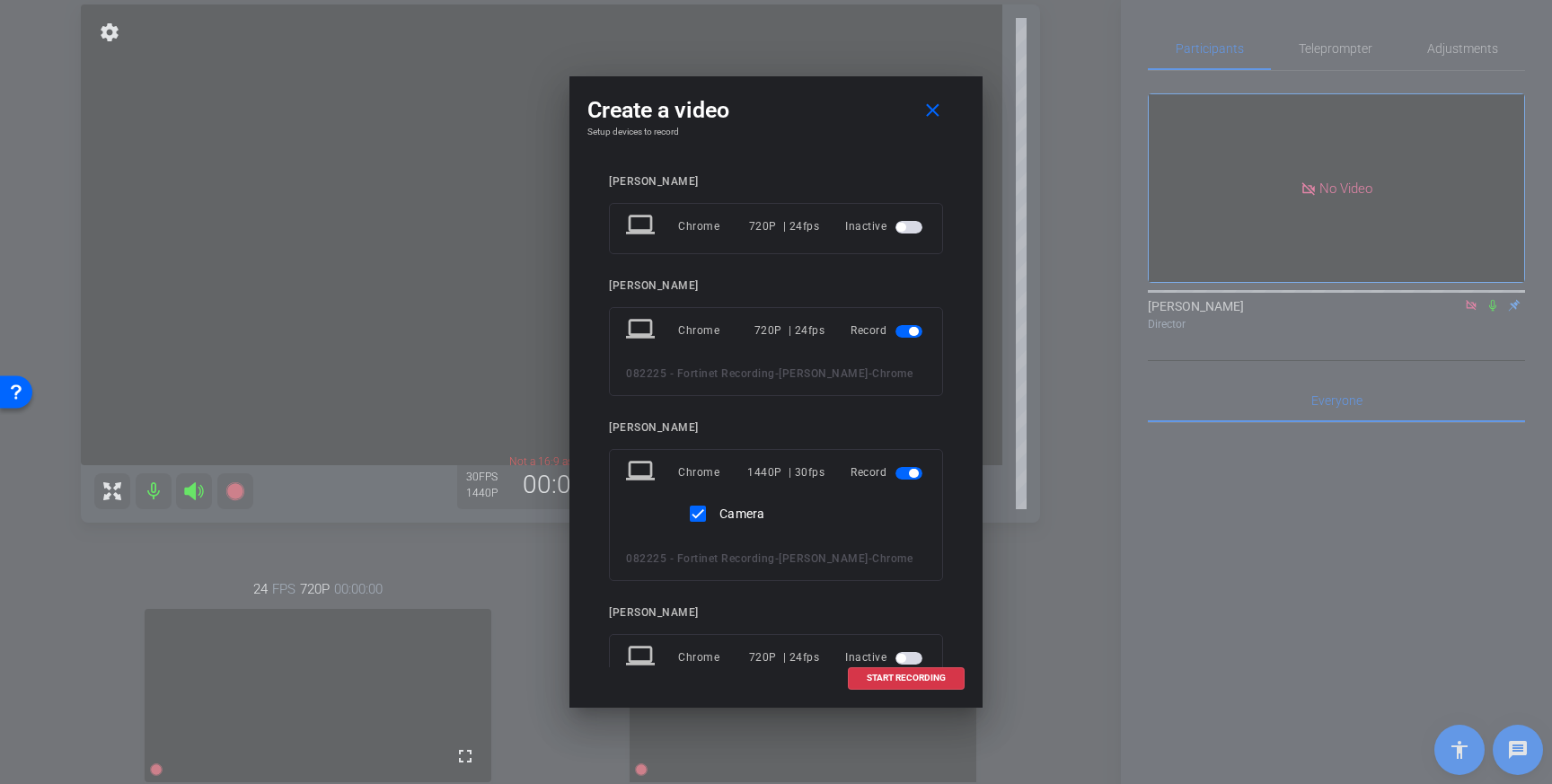
click at [910, 333] on span "button" at bounding box center [914, 331] width 9 height 9
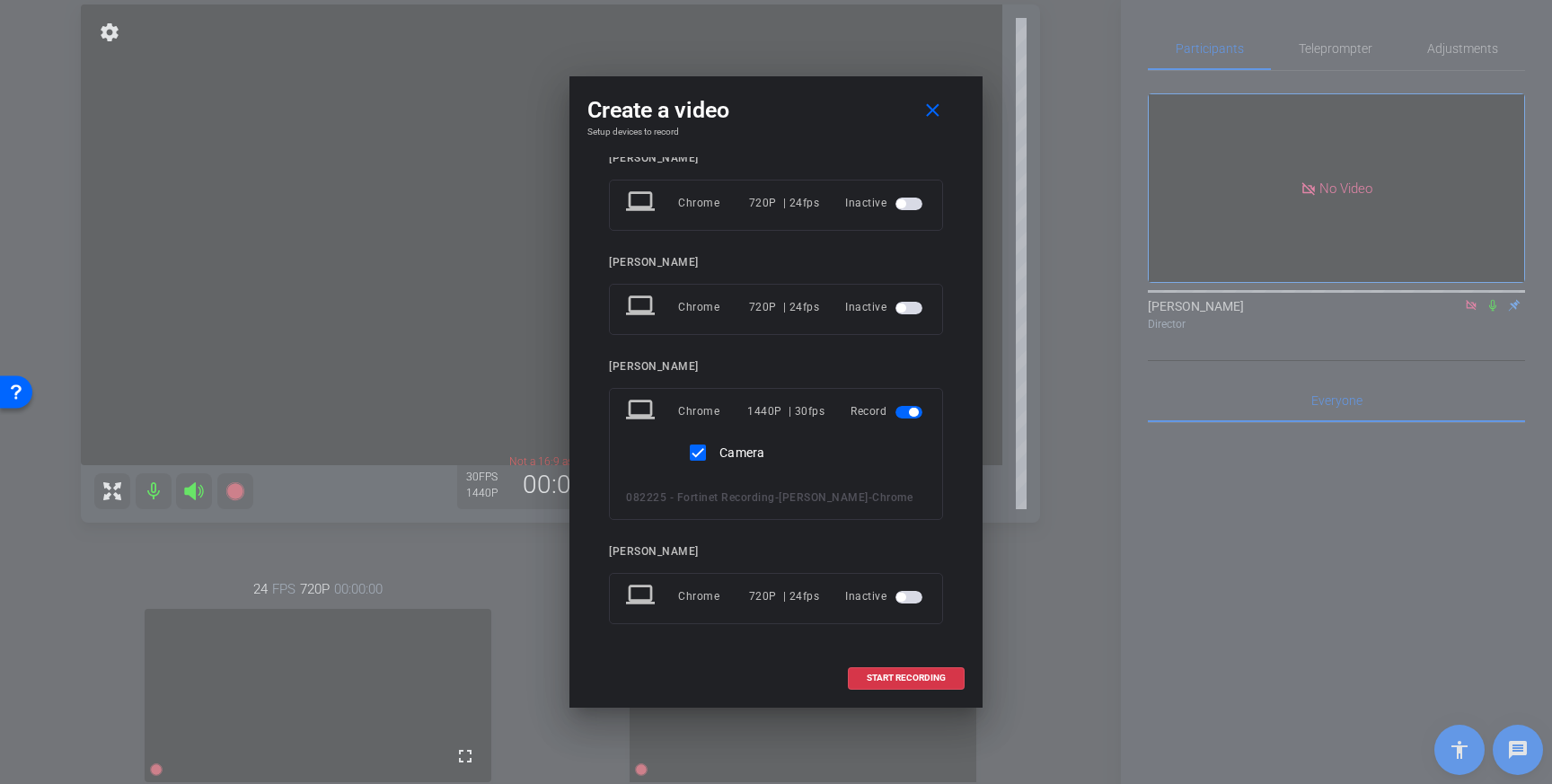
scroll to position [0, 0]
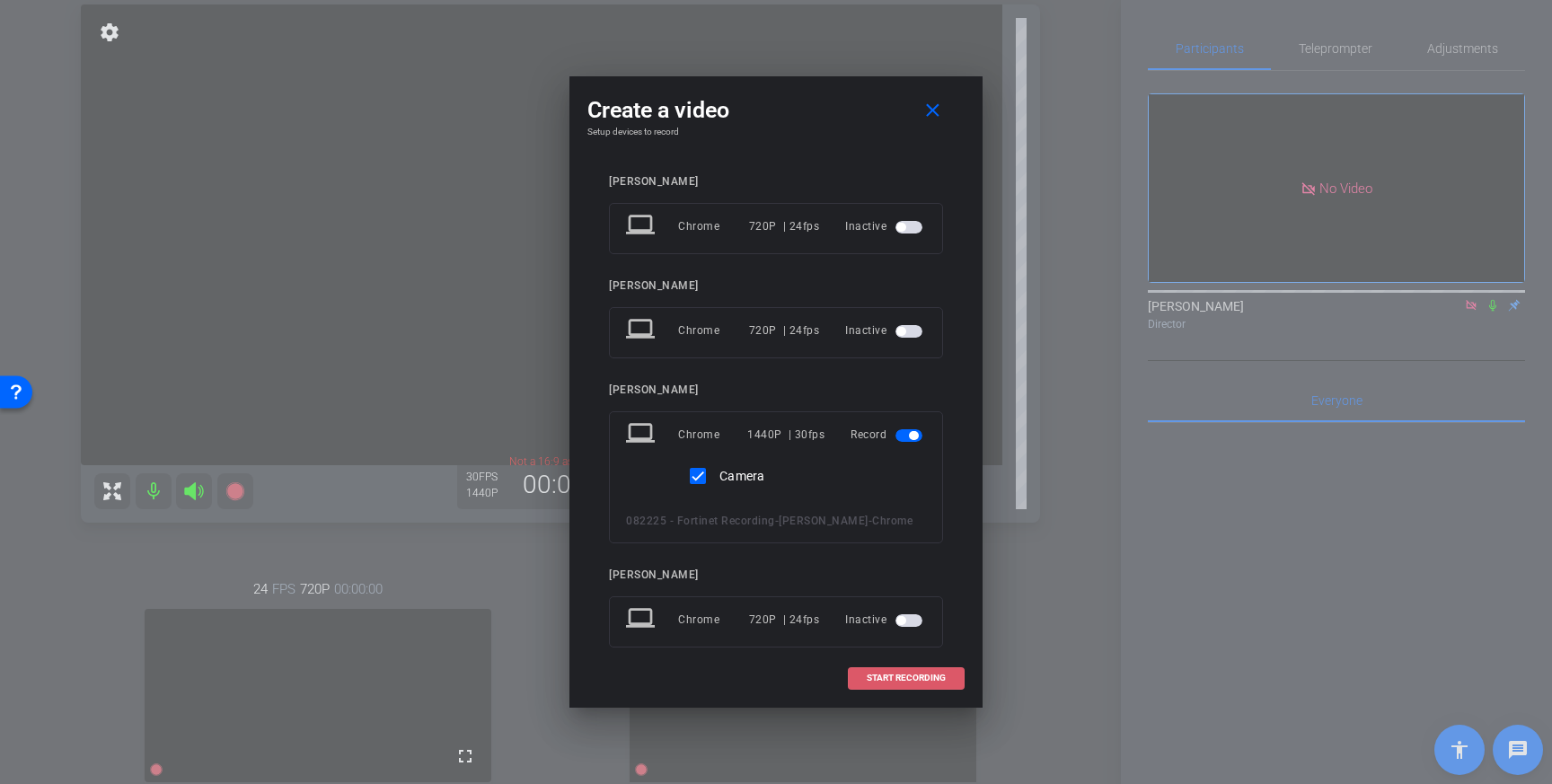
click at [878, 685] on span at bounding box center [905, 678] width 115 height 43
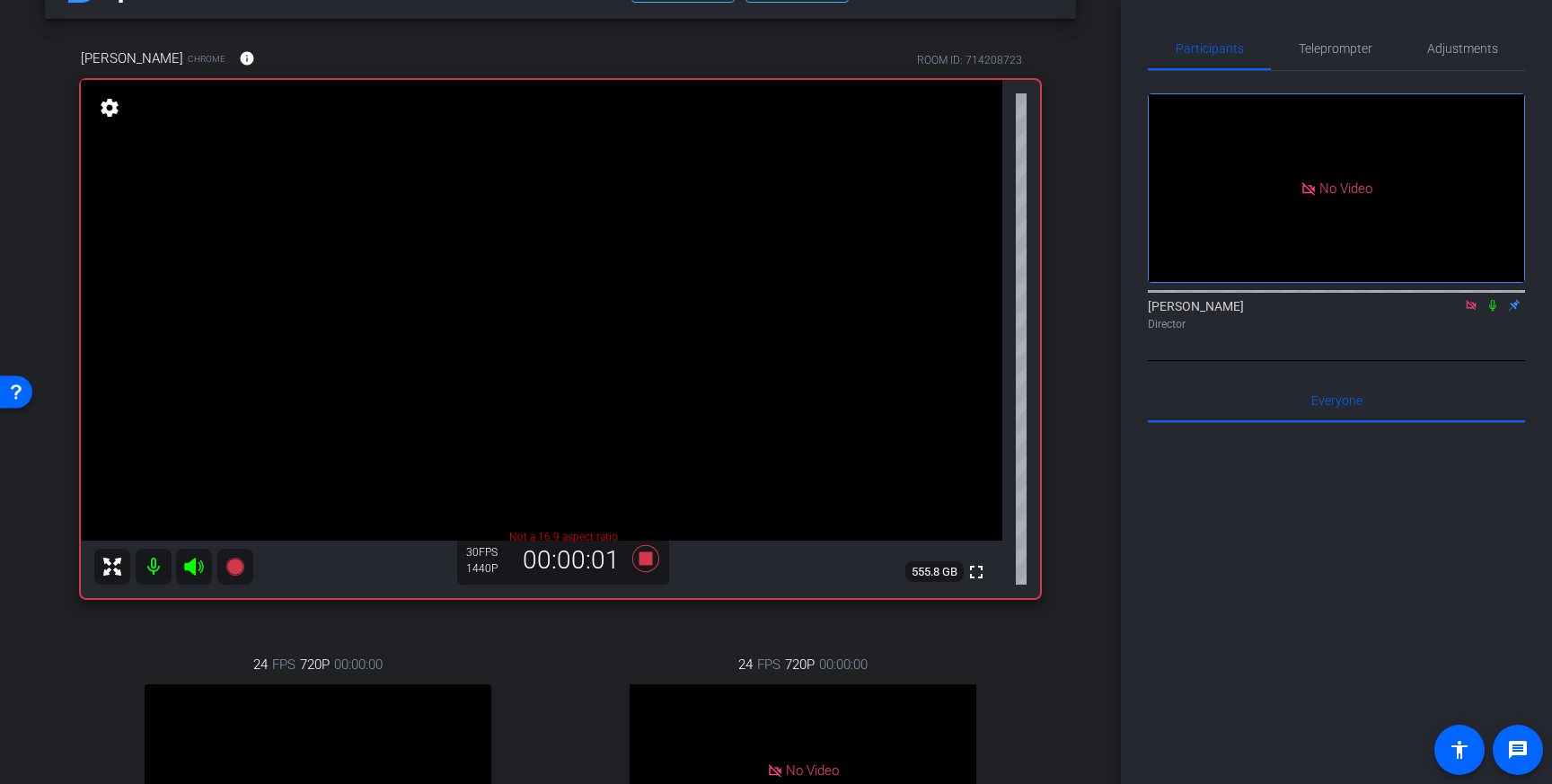
scroll to position [23, 0]
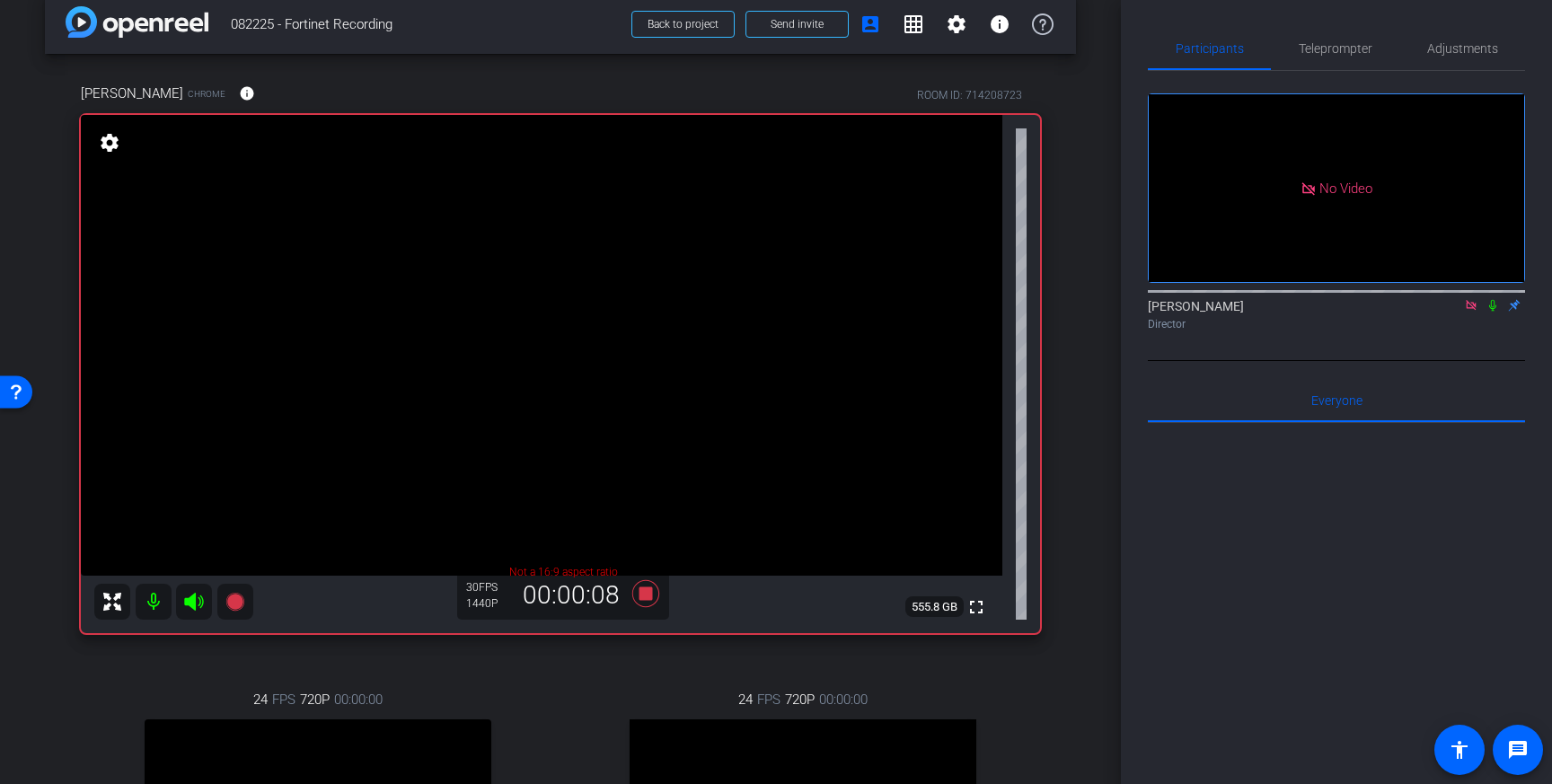
click at [1492, 311] on icon at bounding box center [1492, 304] width 14 height 12
click at [981, 606] on mat-icon "fullscreen" at bounding box center [975, 606] width 21 height 21
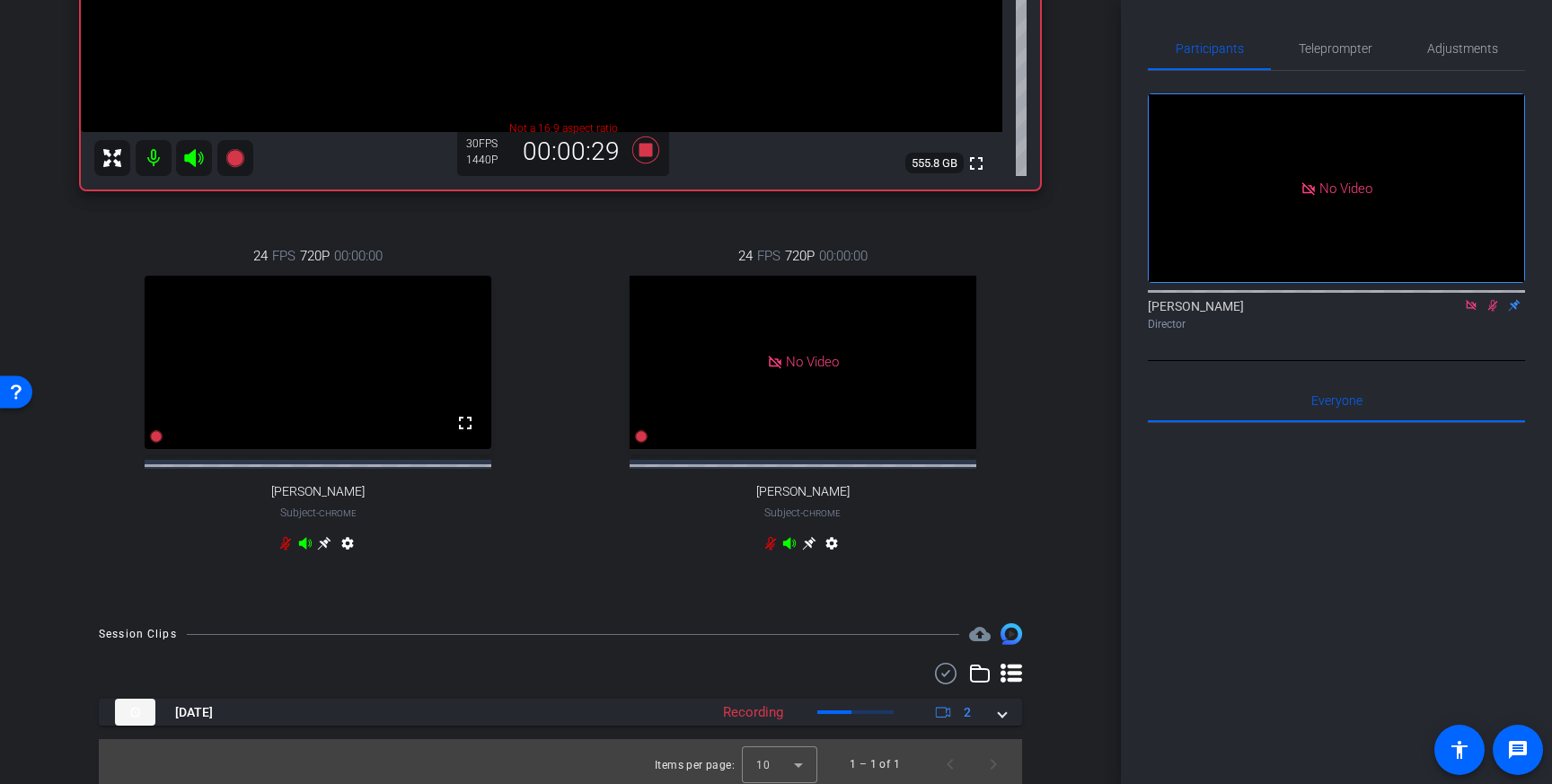
scroll to position [488, 0]
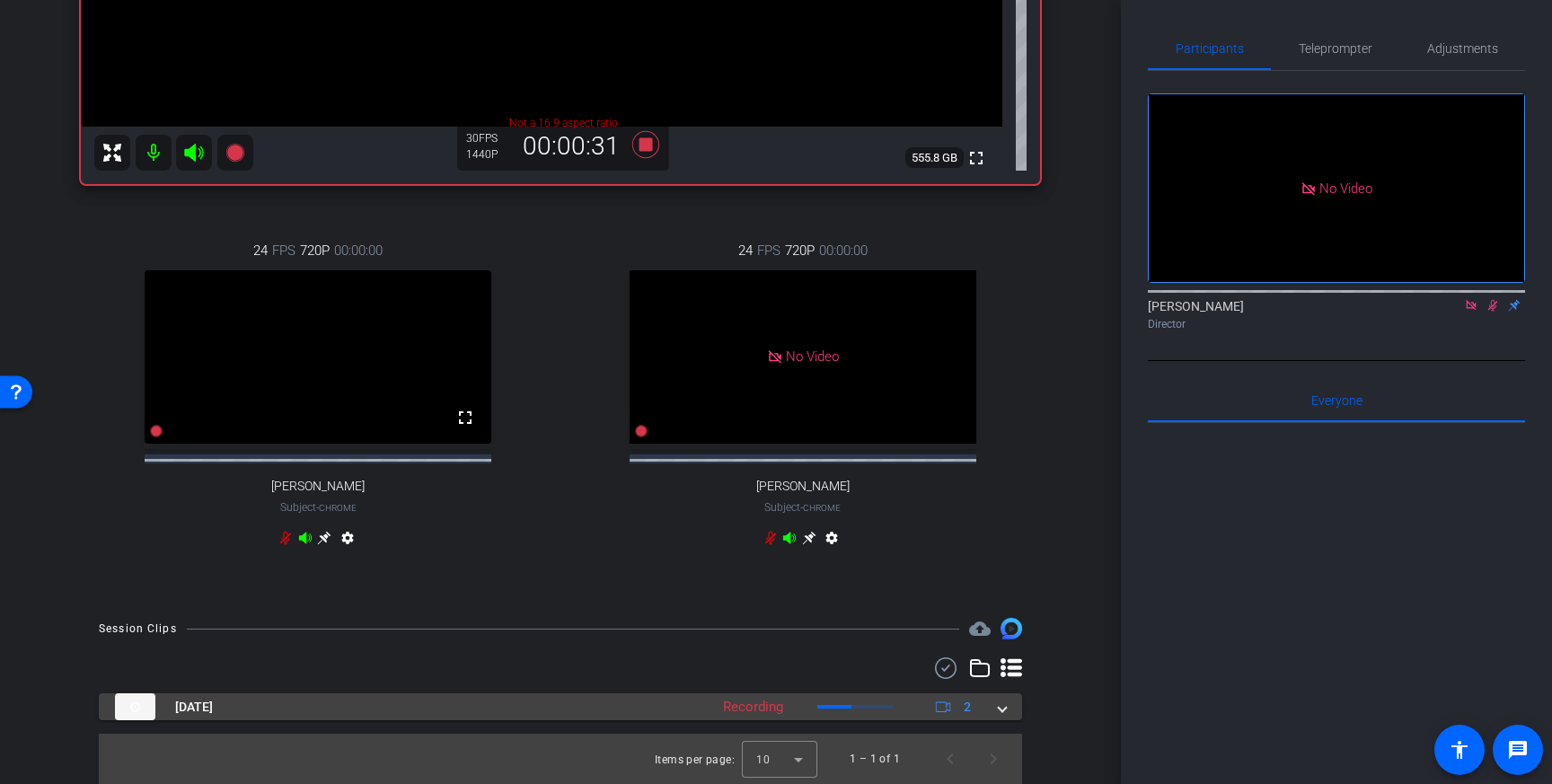
click at [992, 711] on div "[DATE] Recording 2" at bounding box center [556, 706] width 884 height 27
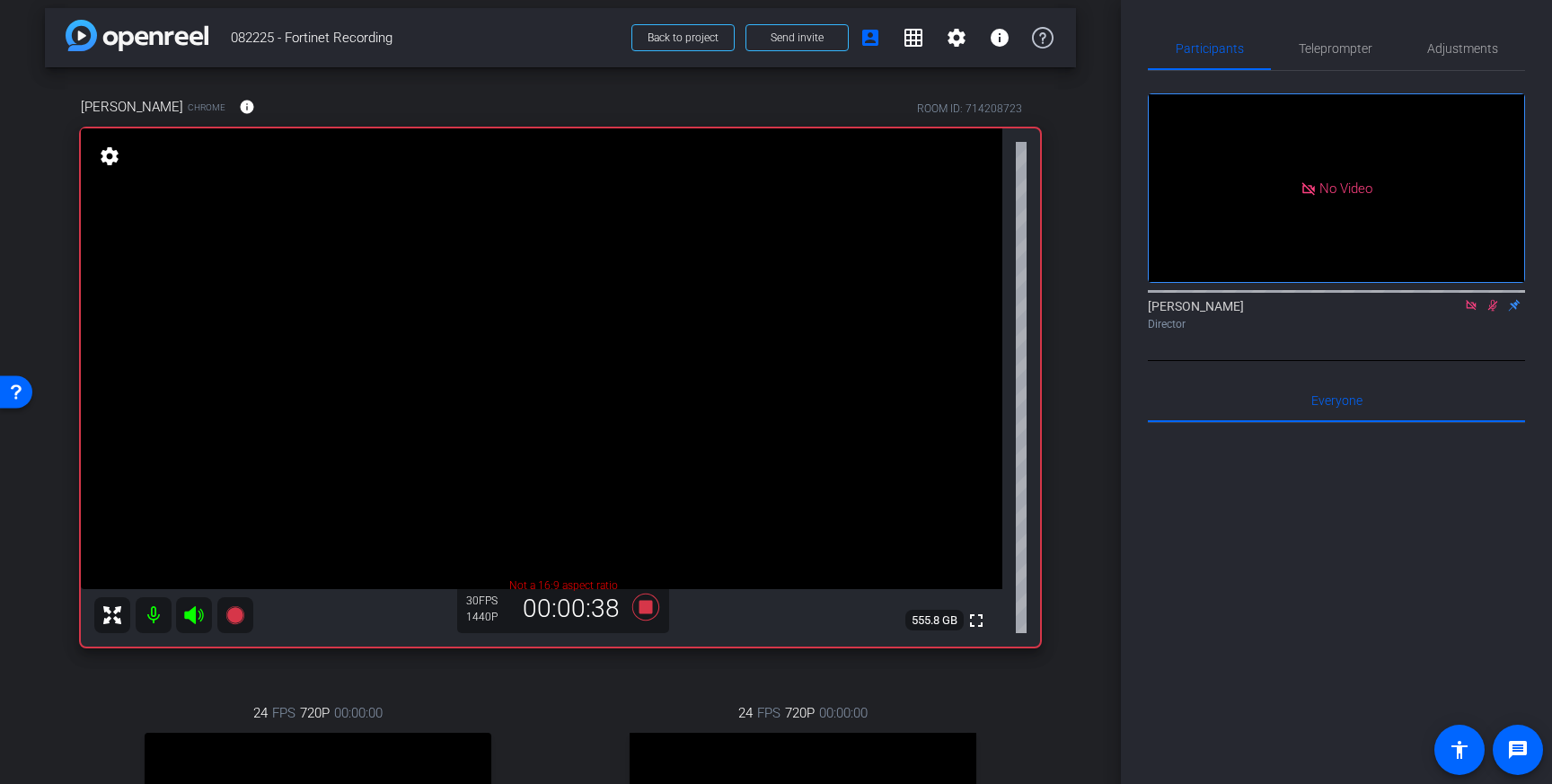
scroll to position [0, 0]
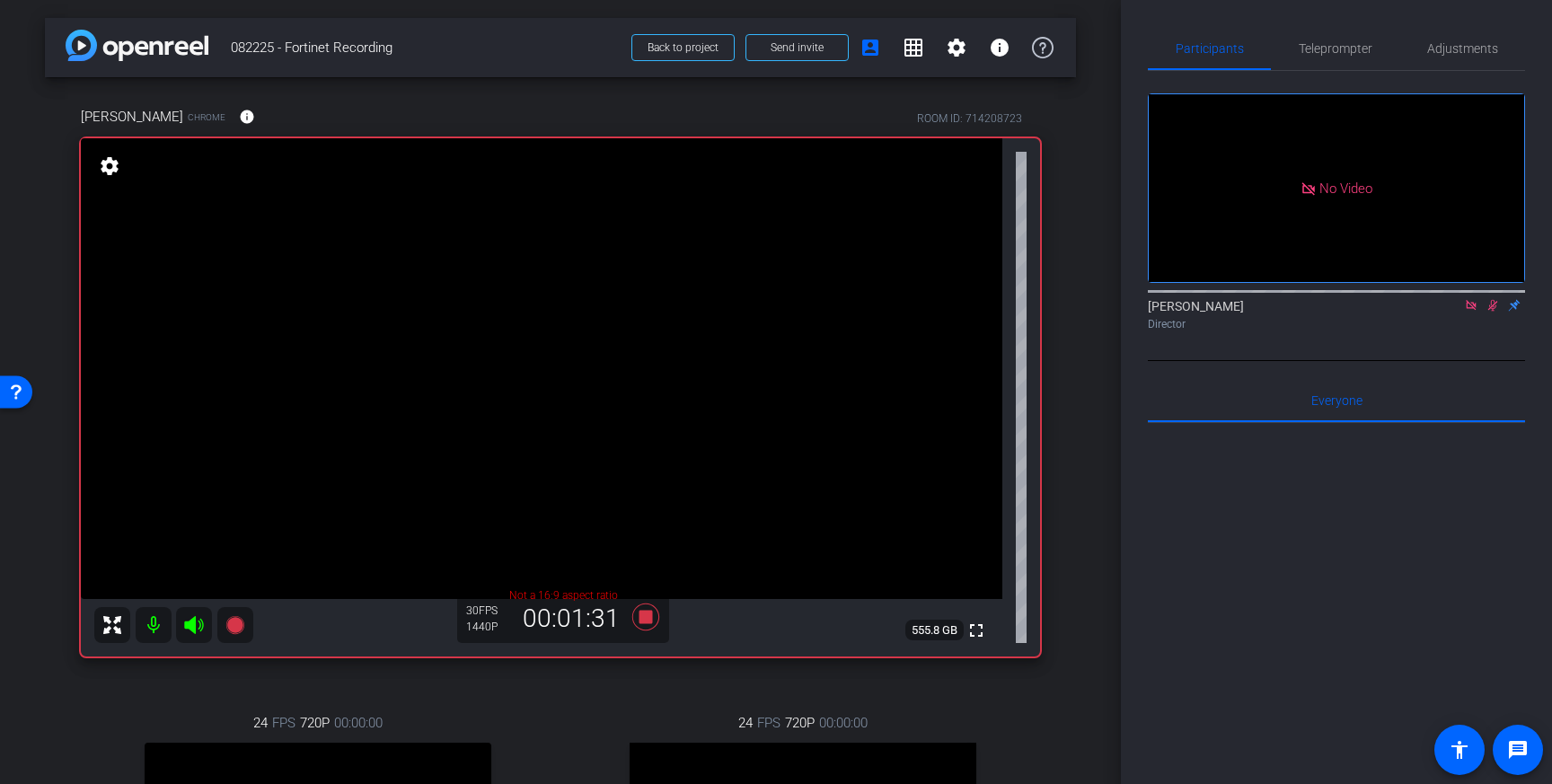
click at [1494, 305] on icon at bounding box center [1492, 304] width 14 height 12
click at [644, 621] on icon at bounding box center [646, 616] width 27 height 27
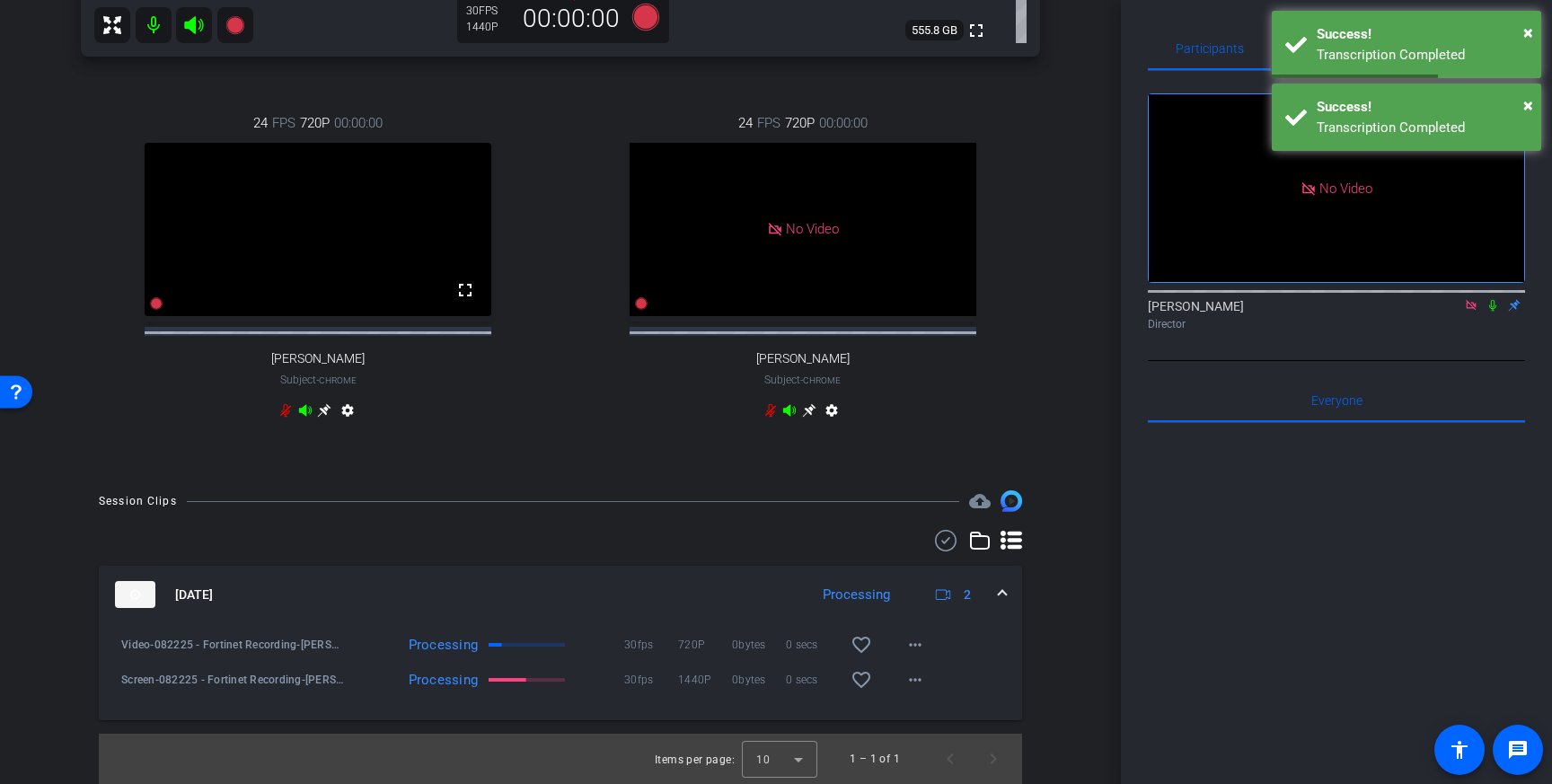
scroll to position [615, 0]
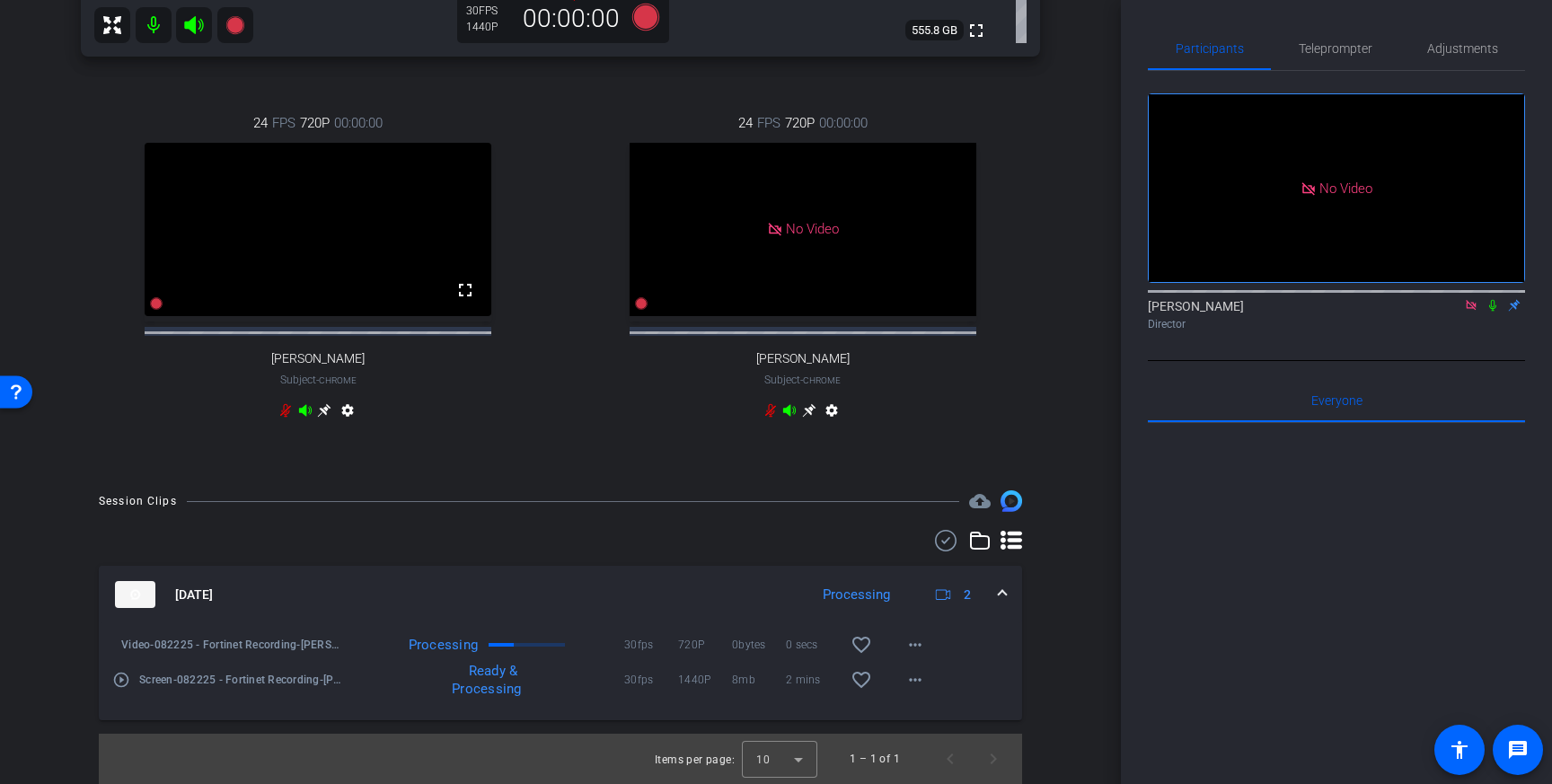
click at [1491, 309] on icon at bounding box center [1492, 305] width 7 height 12
click at [116, 680] on mat-icon "play_circle_outline" at bounding box center [121, 679] width 18 height 18
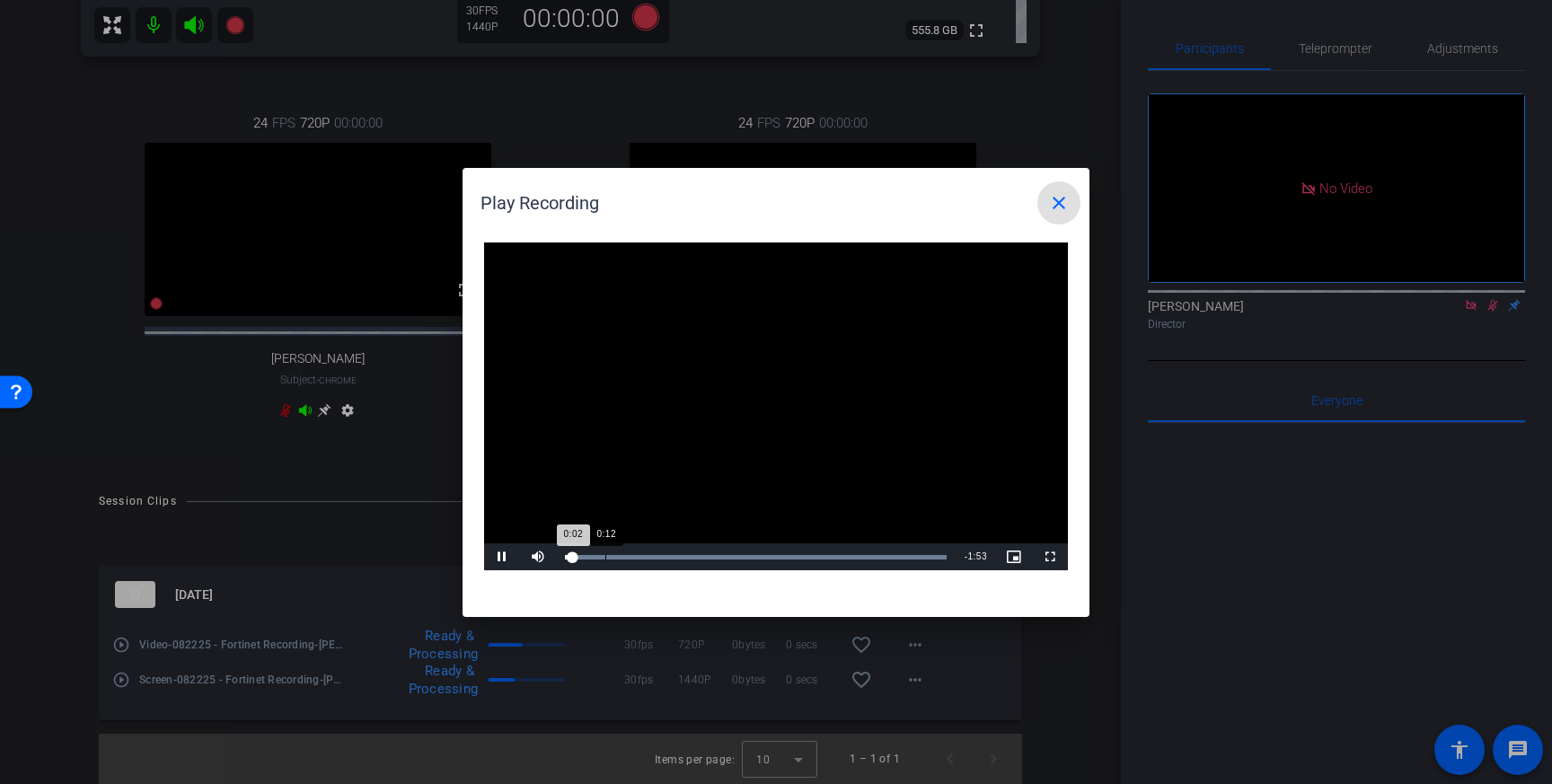
click at [606, 557] on div "Loaded : 100.00% 0:12 0:02" at bounding box center [756, 557] width 382 height 5
click at [719, 561] on div "Loaded : 100.00% 0:46 0:46" at bounding box center [756, 556] width 400 height 27
click at [1057, 189] on span at bounding box center [1058, 203] width 43 height 43
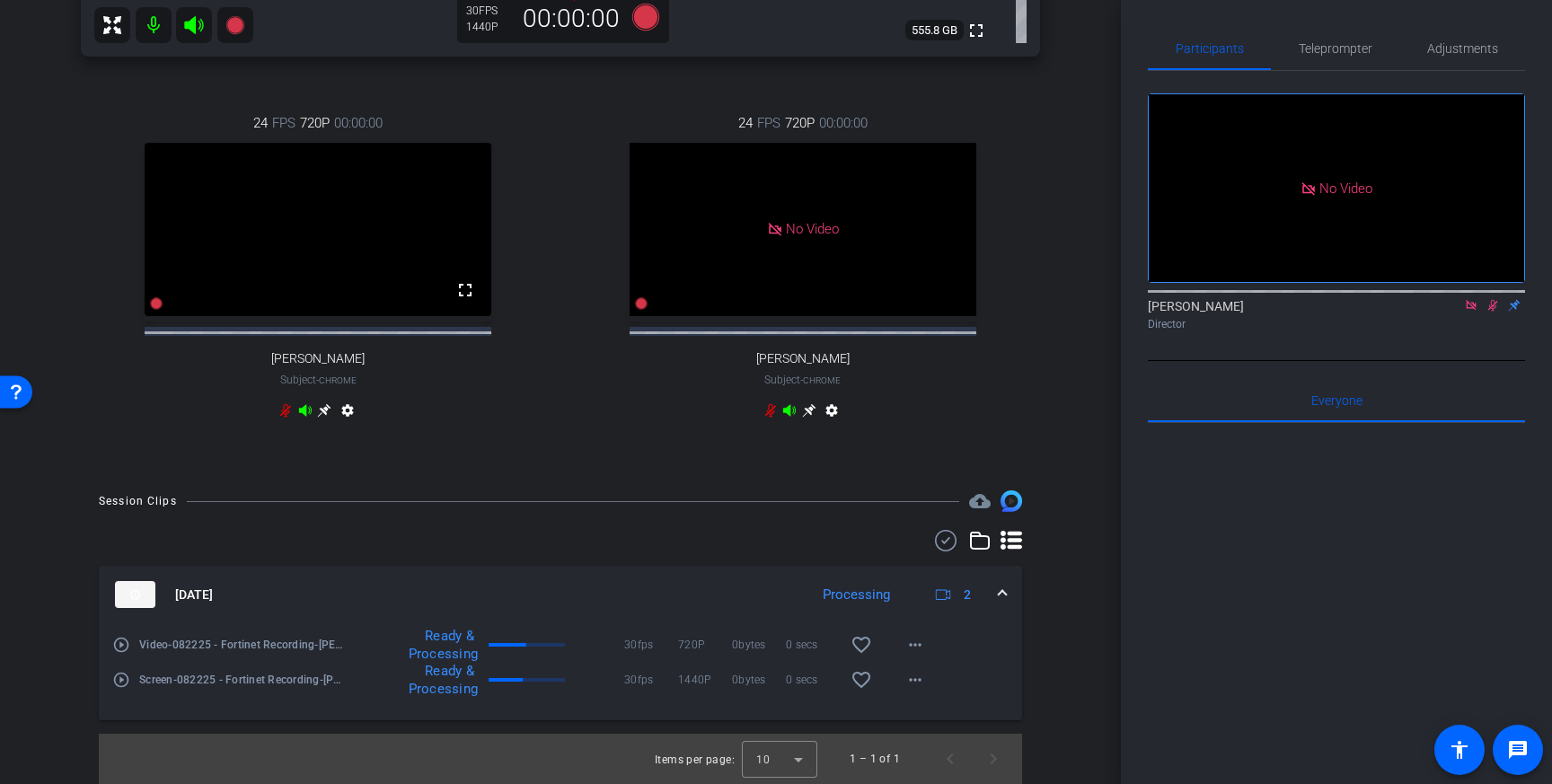
click at [1493, 304] on icon at bounding box center [1492, 305] width 10 height 12
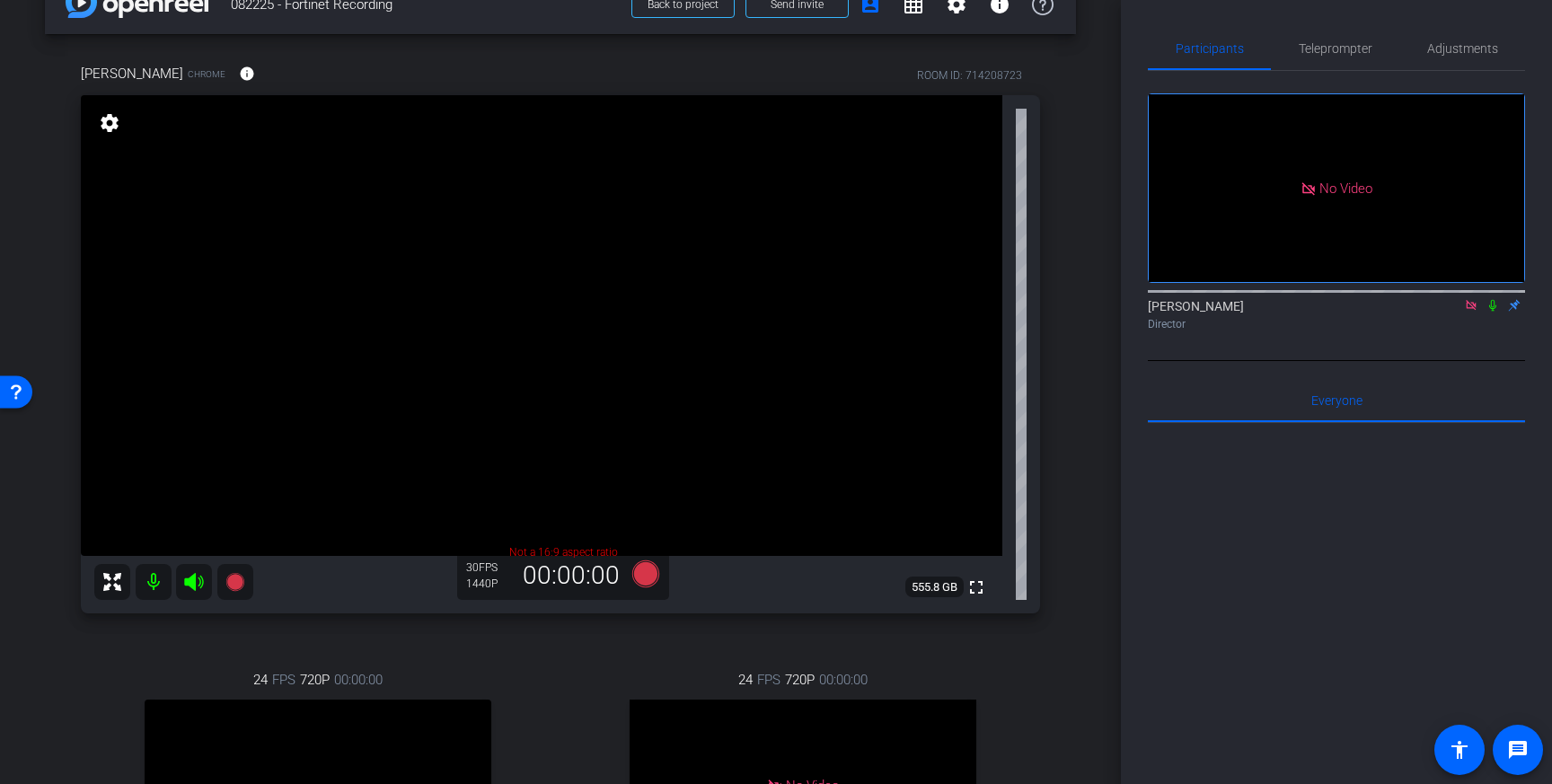
scroll to position [0, 0]
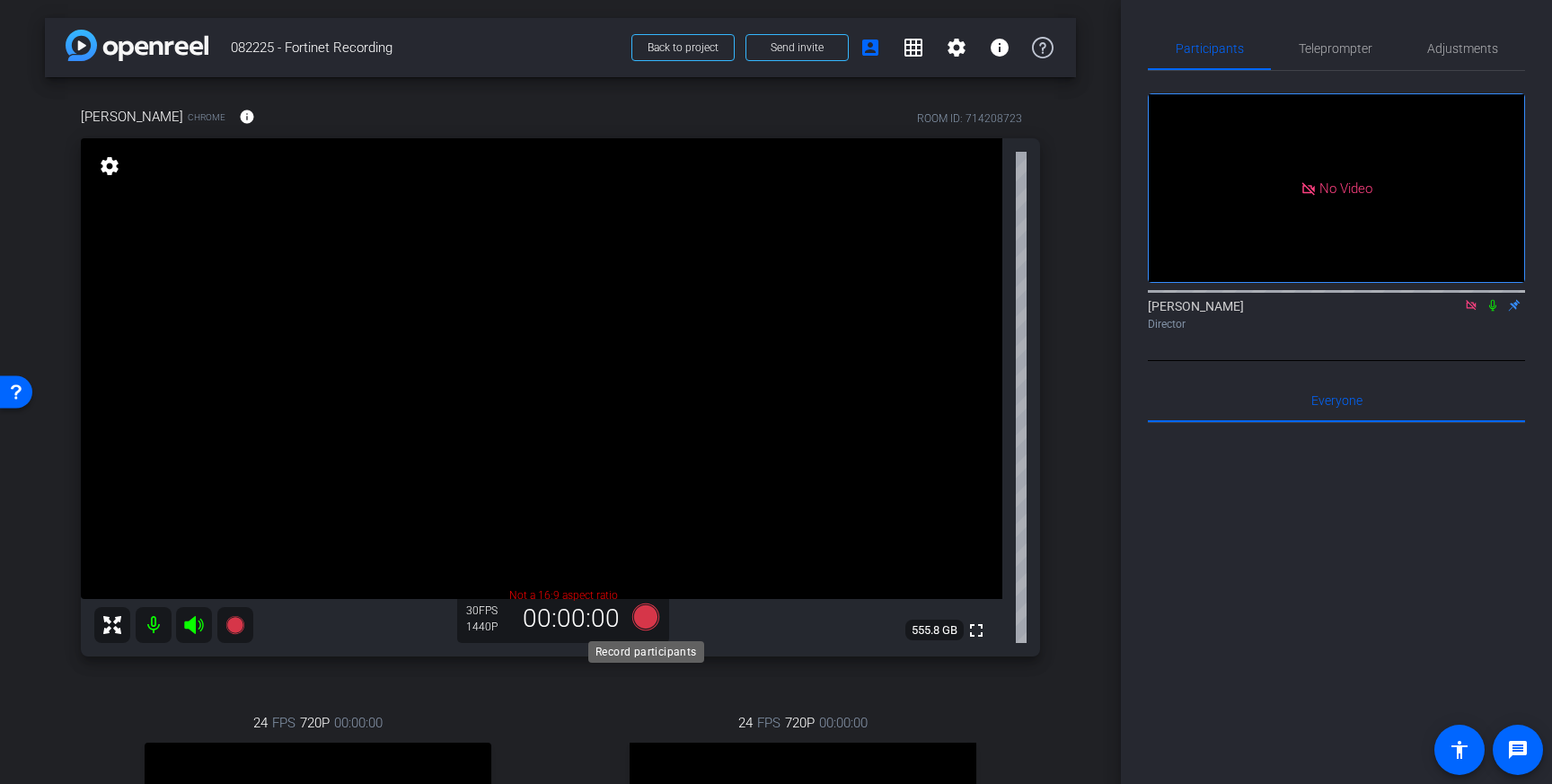
click at [654, 618] on icon at bounding box center [646, 616] width 27 height 27
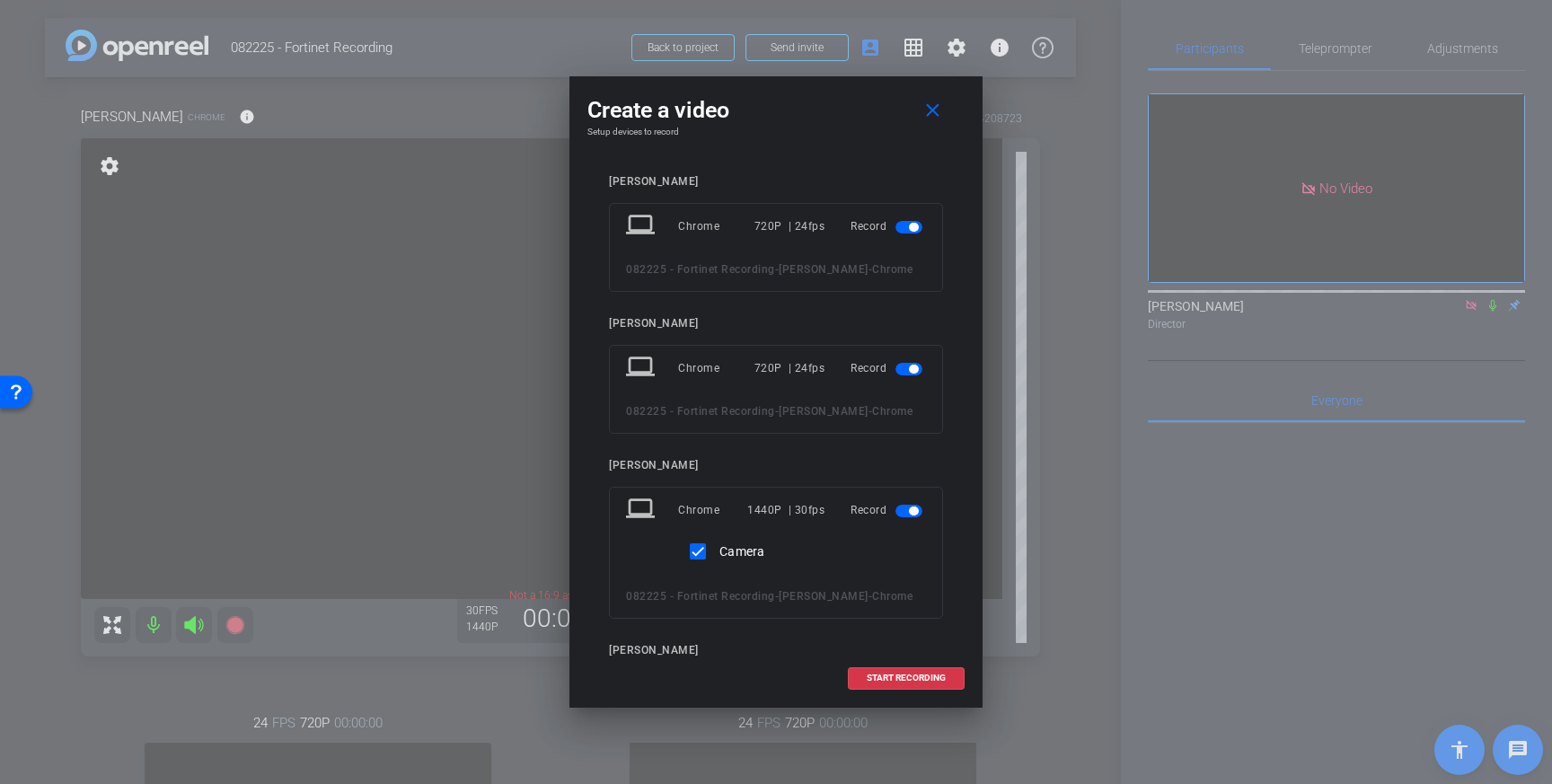
click at [905, 374] on span "button" at bounding box center [908, 368] width 27 height 12
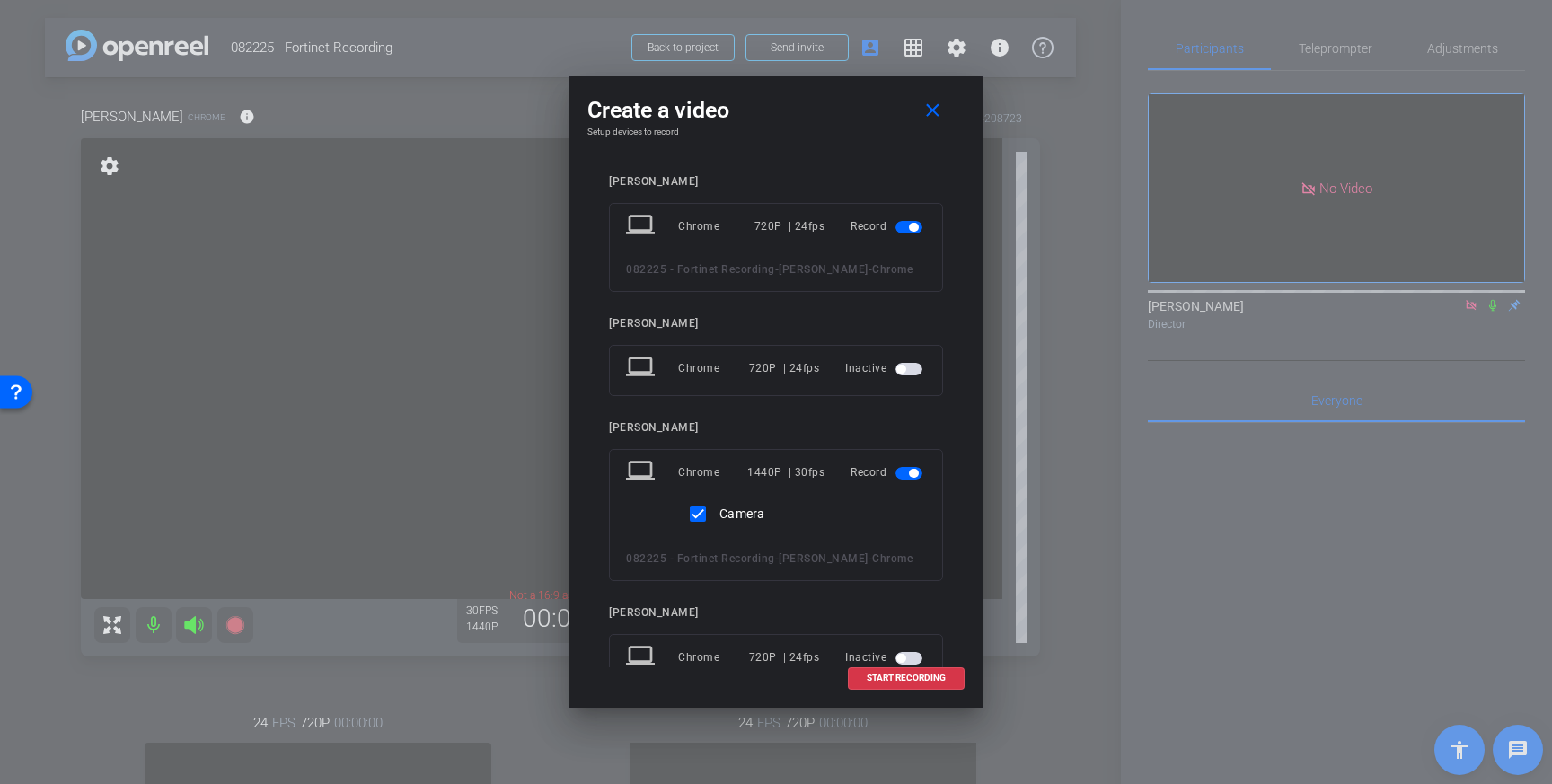
click at [912, 217] on mat-slide-toggle at bounding box center [910, 225] width 31 height 21
click at [912, 223] on span "button" at bounding box center [914, 227] width 9 height 9
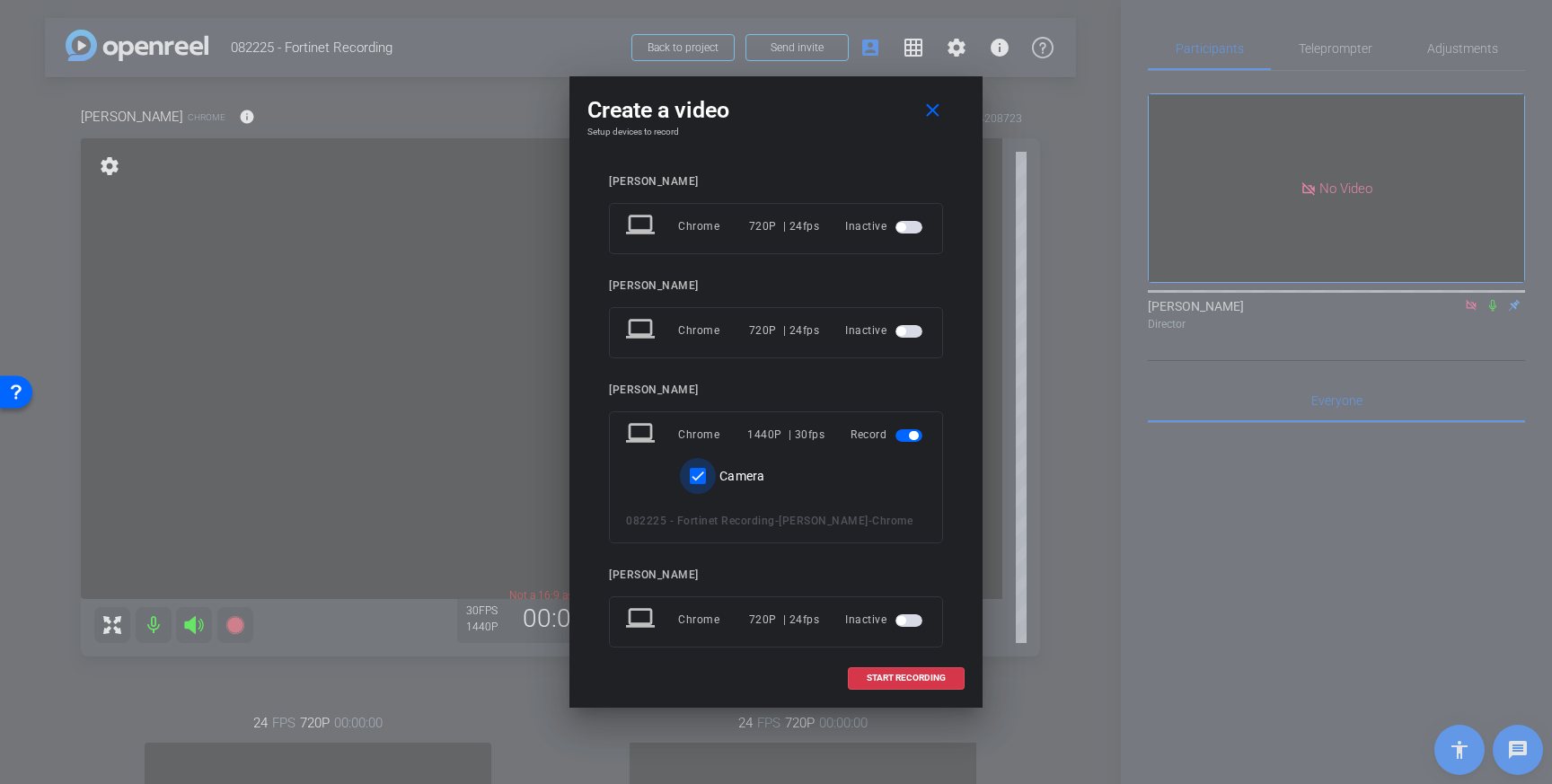
click at [699, 487] on input "Camera" at bounding box center [698, 476] width 36 height 36
checkbox input "false"
click at [900, 680] on span "START RECORDING" at bounding box center [905, 678] width 79 height 9
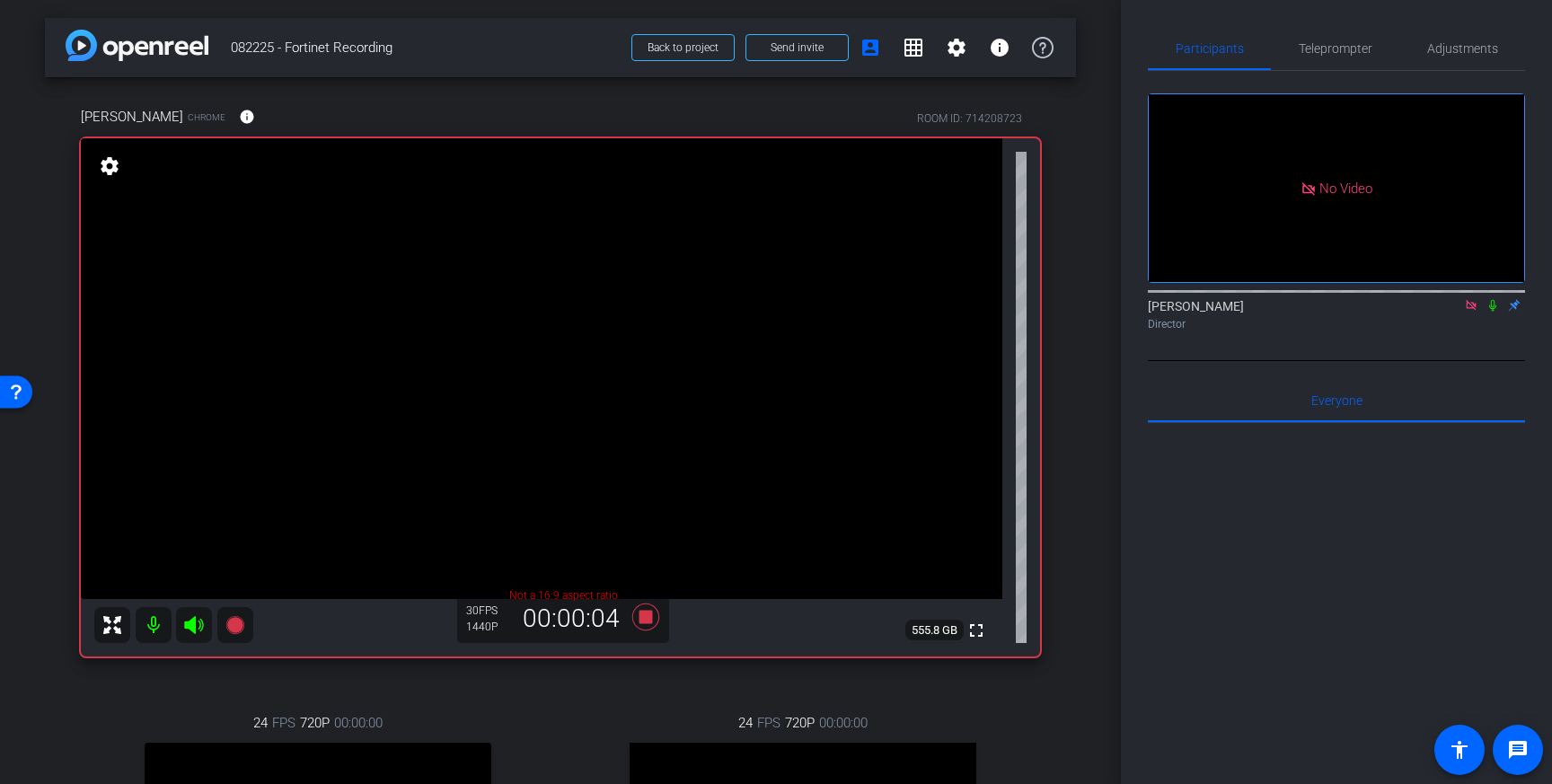
click at [1496, 306] on icon at bounding box center [1492, 304] width 14 height 12
click at [1494, 307] on icon at bounding box center [1492, 305] width 10 height 12
click at [1492, 303] on icon at bounding box center [1492, 304] width 14 height 12
click at [1489, 304] on icon at bounding box center [1492, 304] width 14 height 12
click at [653, 622] on icon at bounding box center [646, 616] width 43 height 33
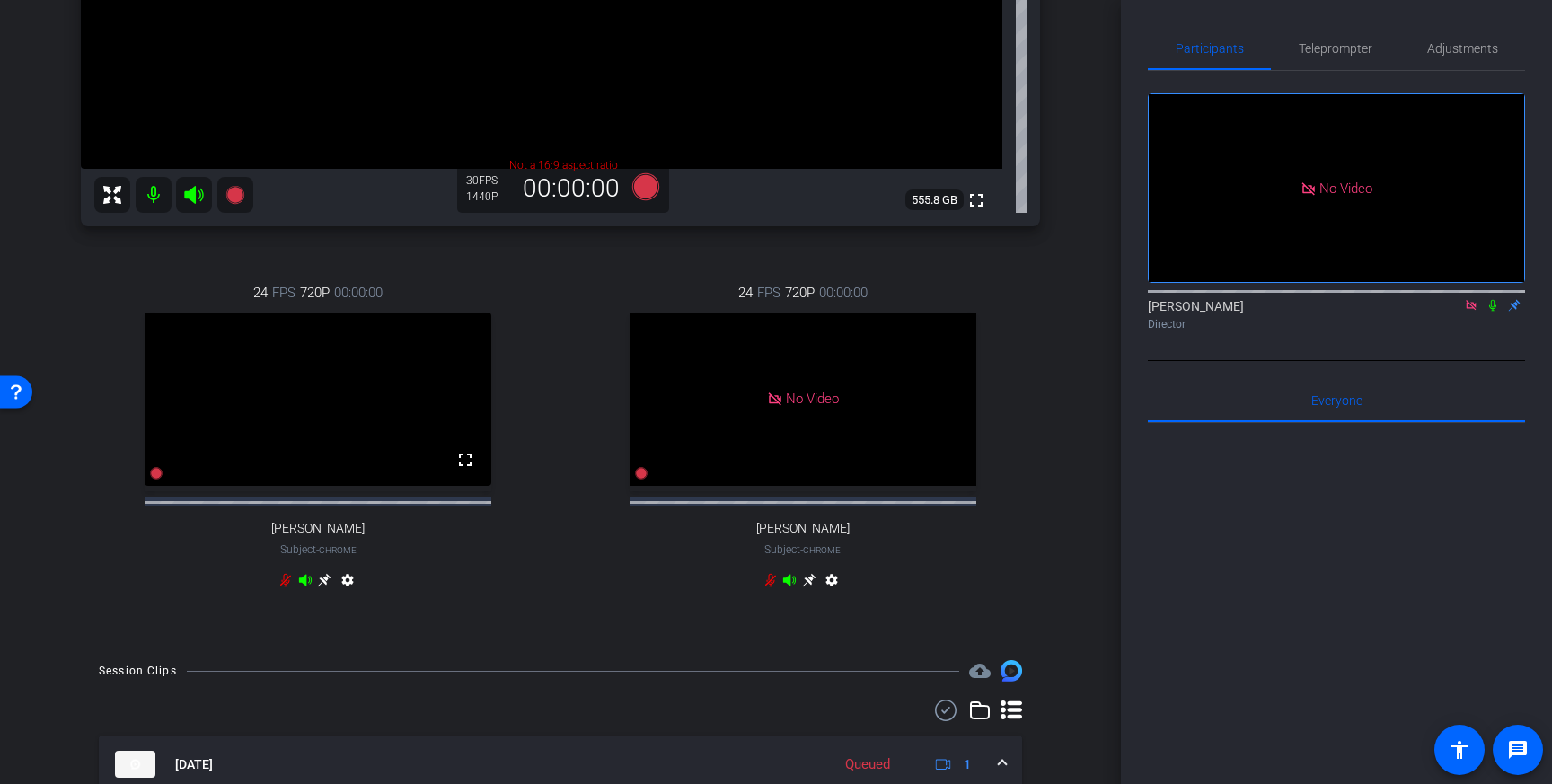
scroll to position [621, 0]
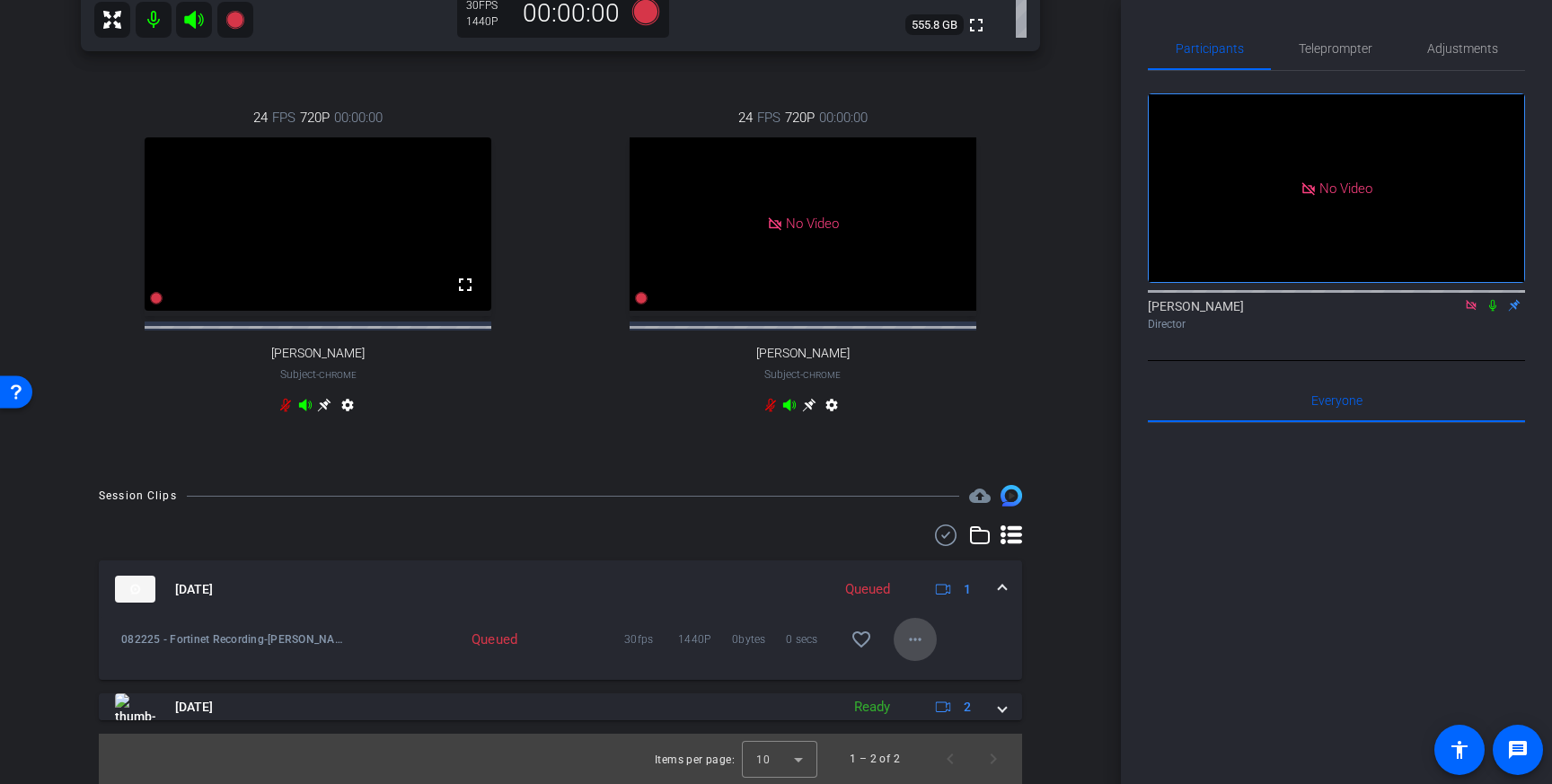
click at [921, 632] on mat-icon "more_horiz" at bounding box center [915, 639] width 21 height 21
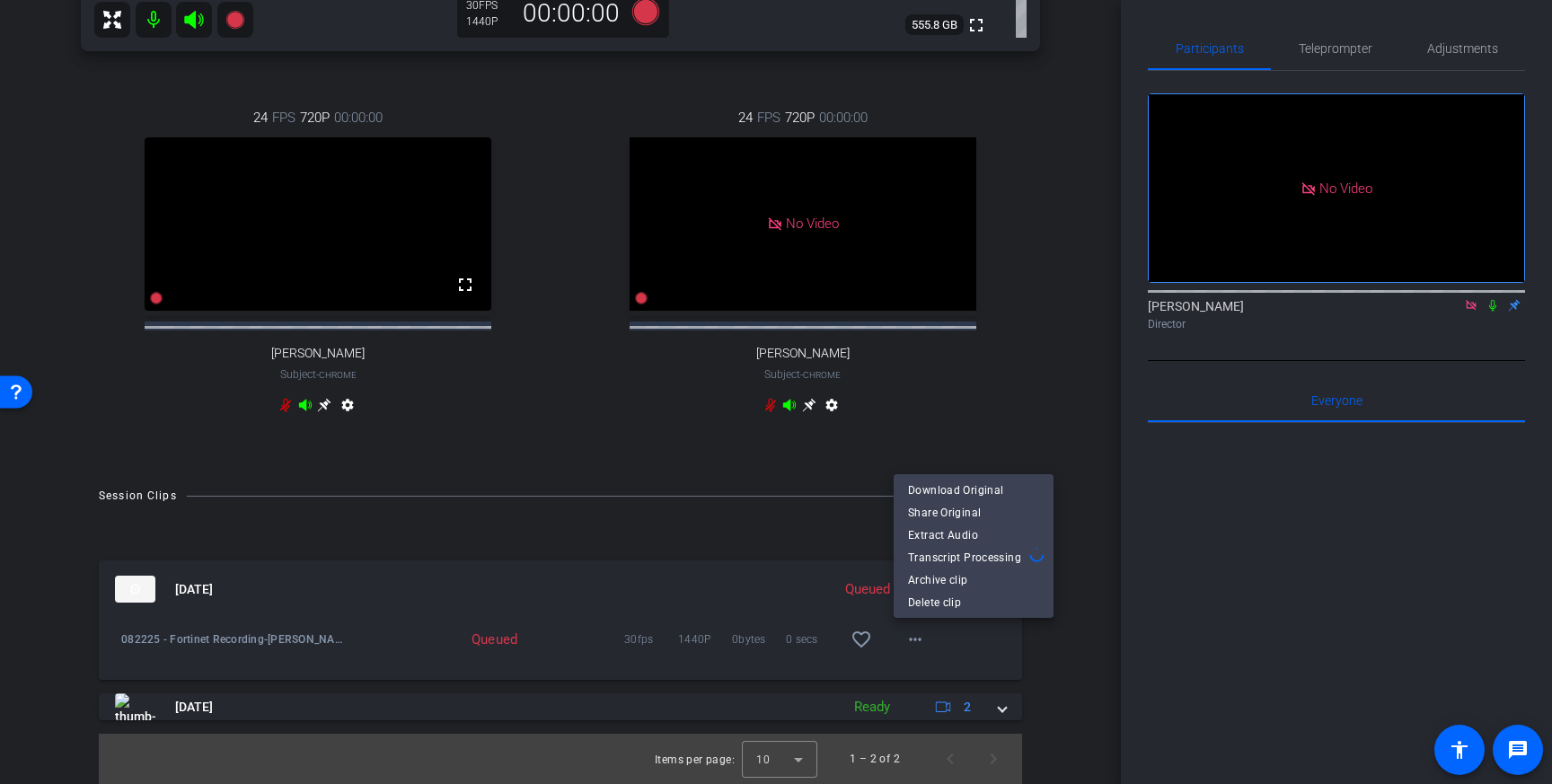
click at [725, 541] on div at bounding box center [776, 392] width 1552 height 784
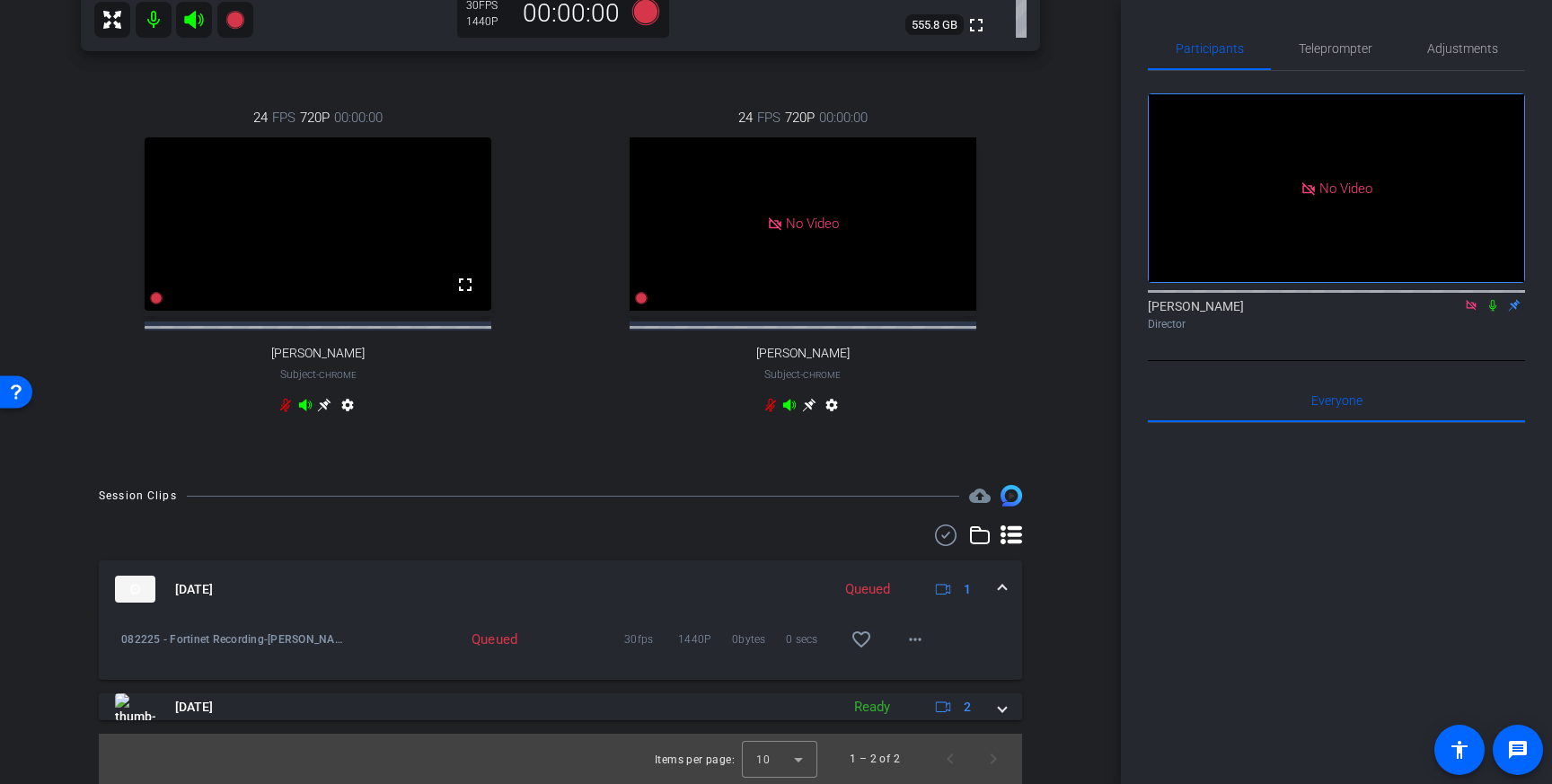
click at [286, 406] on icon at bounding box center [286, 405] width 11 height 13
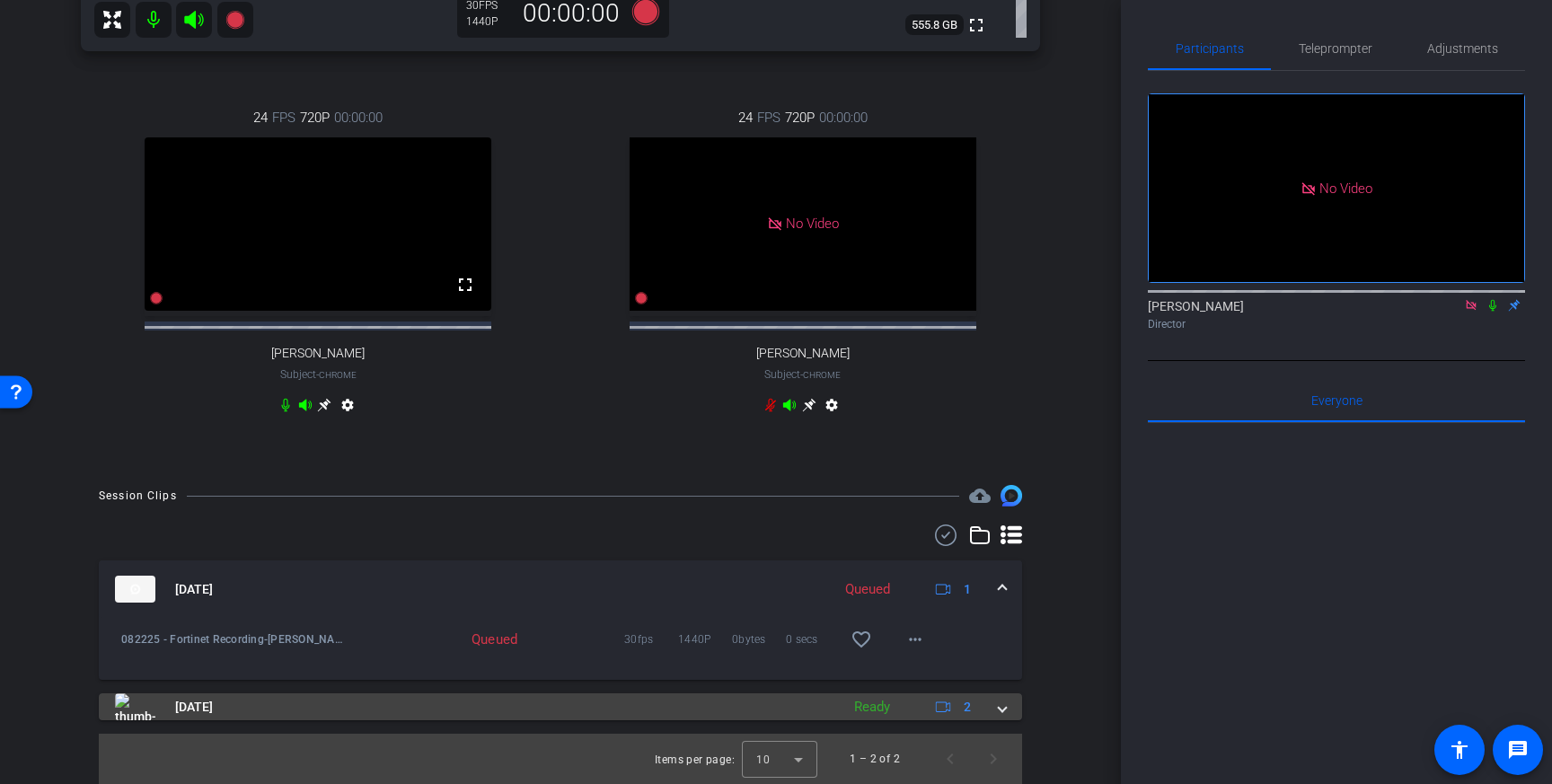
click at [999, 706] on span at bounding box center [1002, 707] width 7 height 19
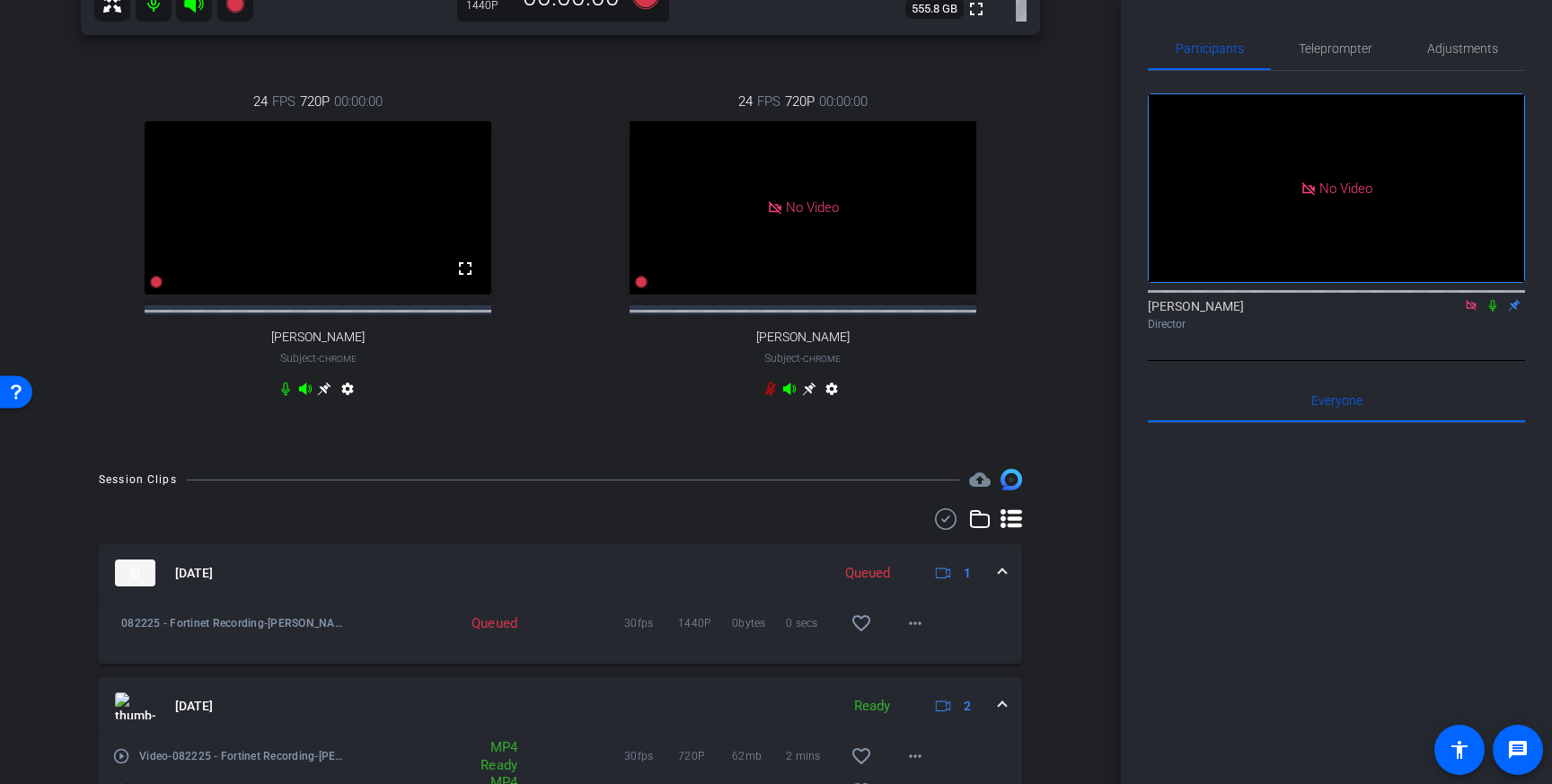
click at [998, 706] on mat-expansion-panel-header "[DATE] Ready 2" at bounding box center [560, 706] width 923 height 58
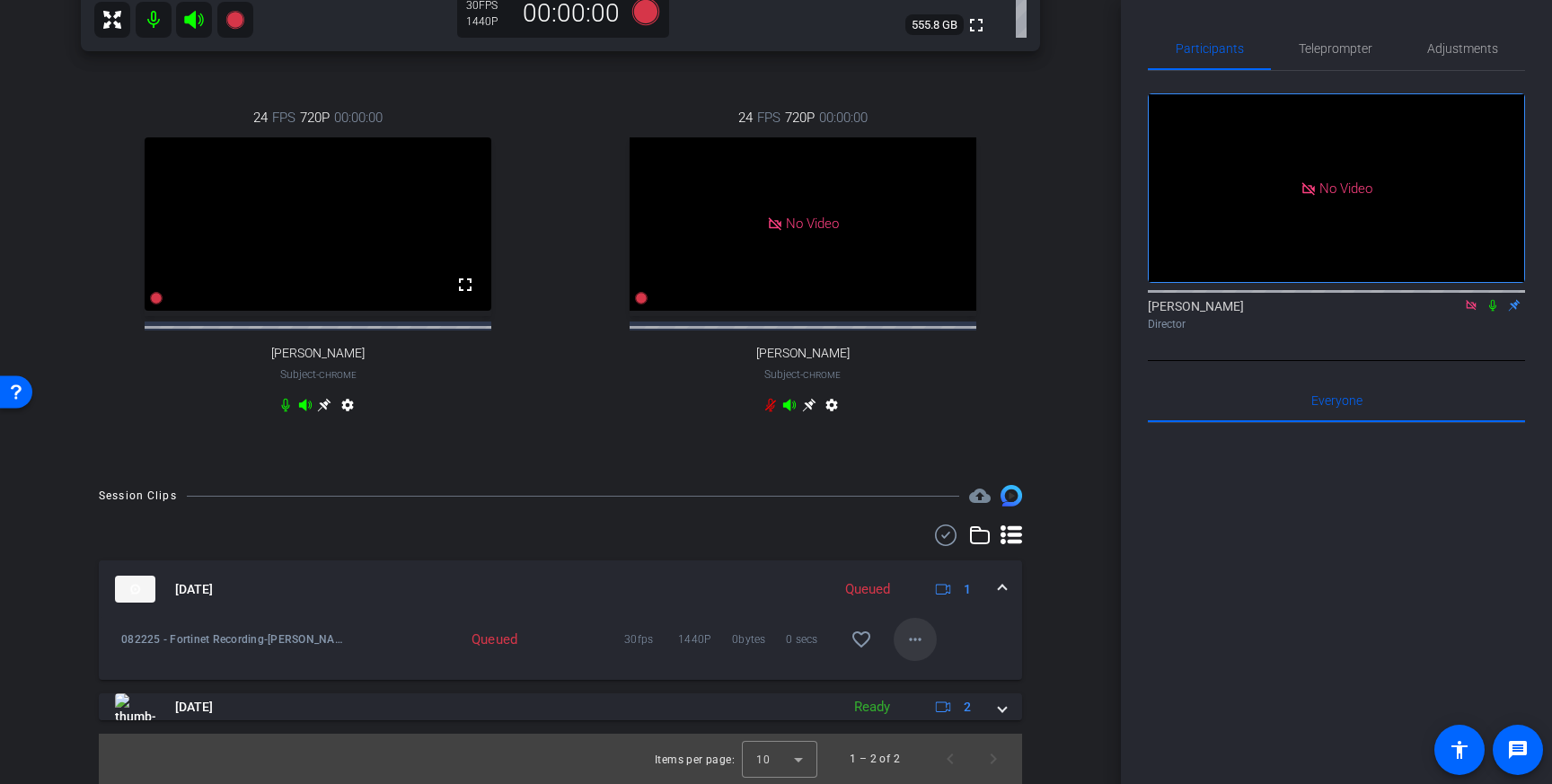
click at [910, 638] on mat-icon "more_horiz" at bounding box center [915, 639] width 21 height 21
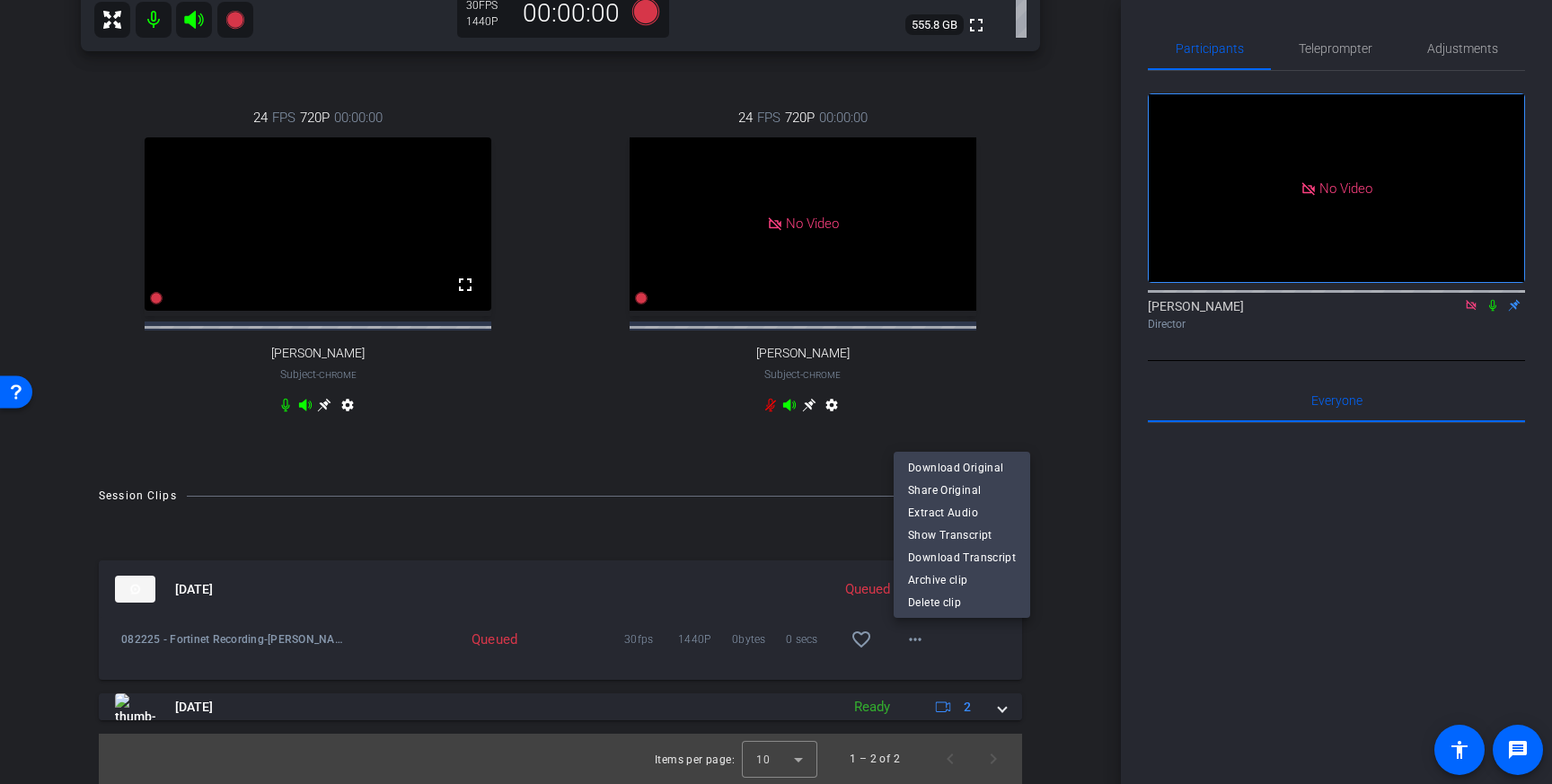
click at [910, 640] on div at bounding box center [776, 392] width 1552 height 784
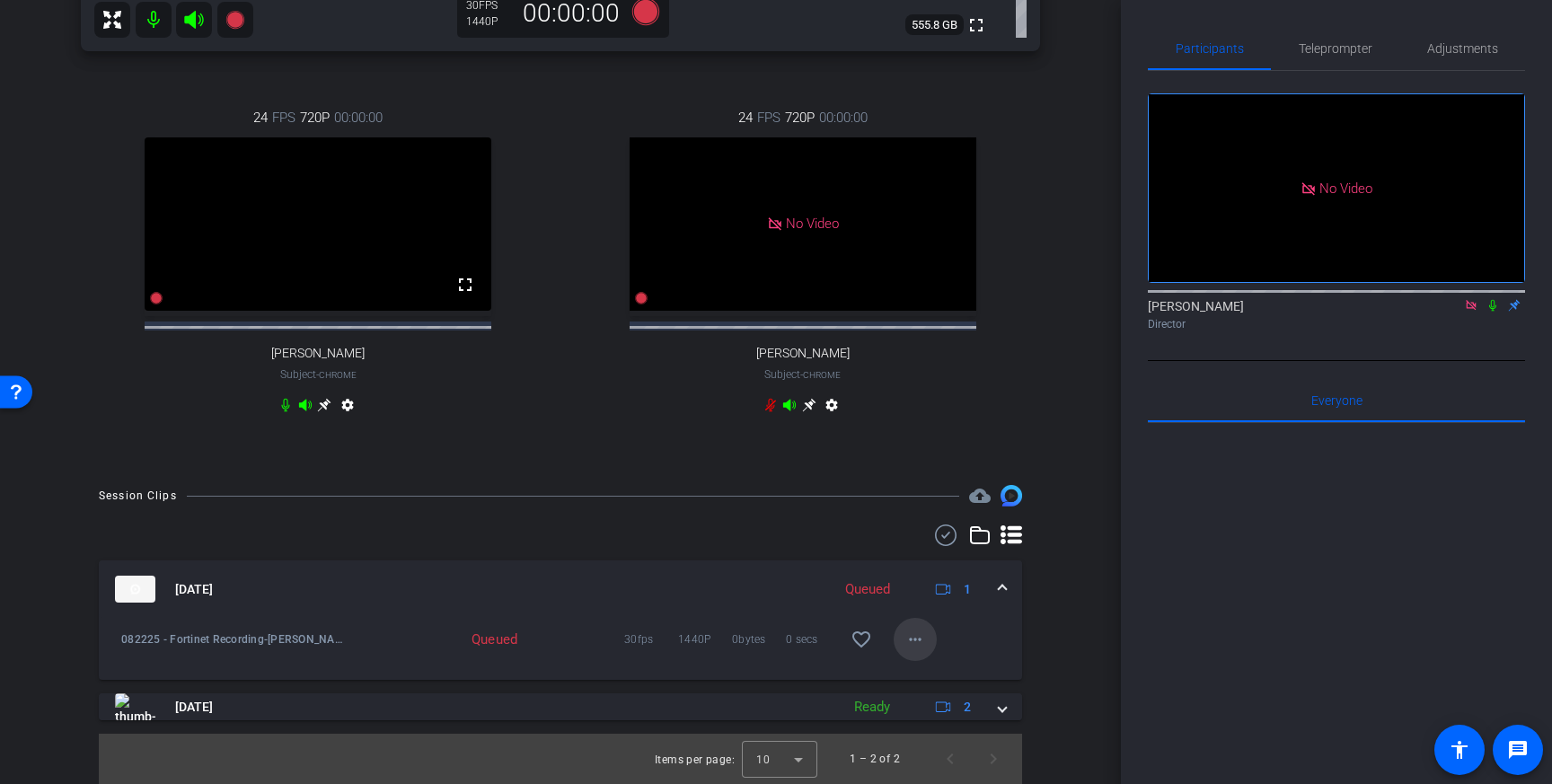
click at [910, 640] on mat-icon "more_horiz" at bounding box center [915, 639] width 21 height 21
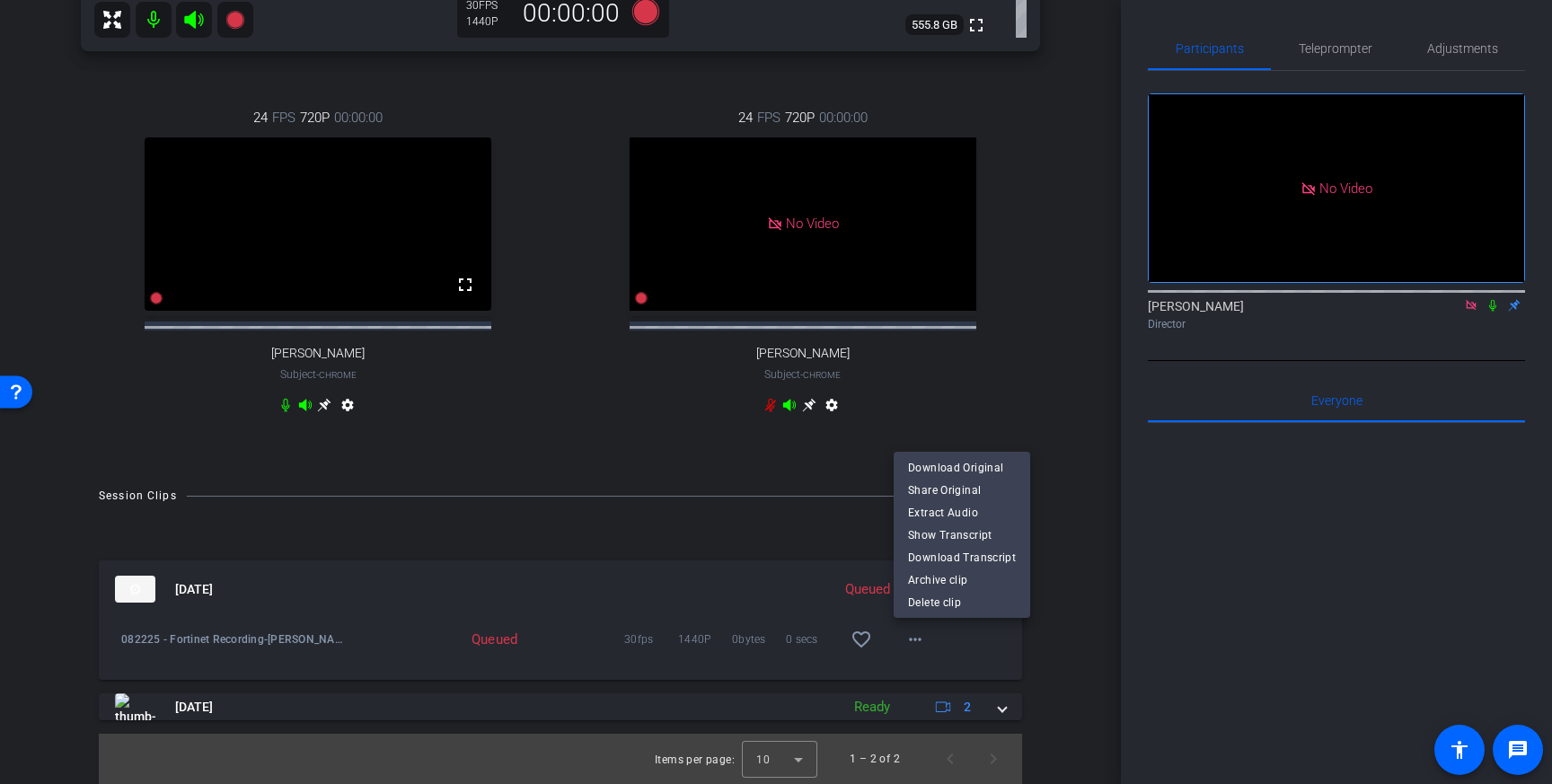
click at [756, 440] on div at bounding box center [776, 392] width 1552 height 784
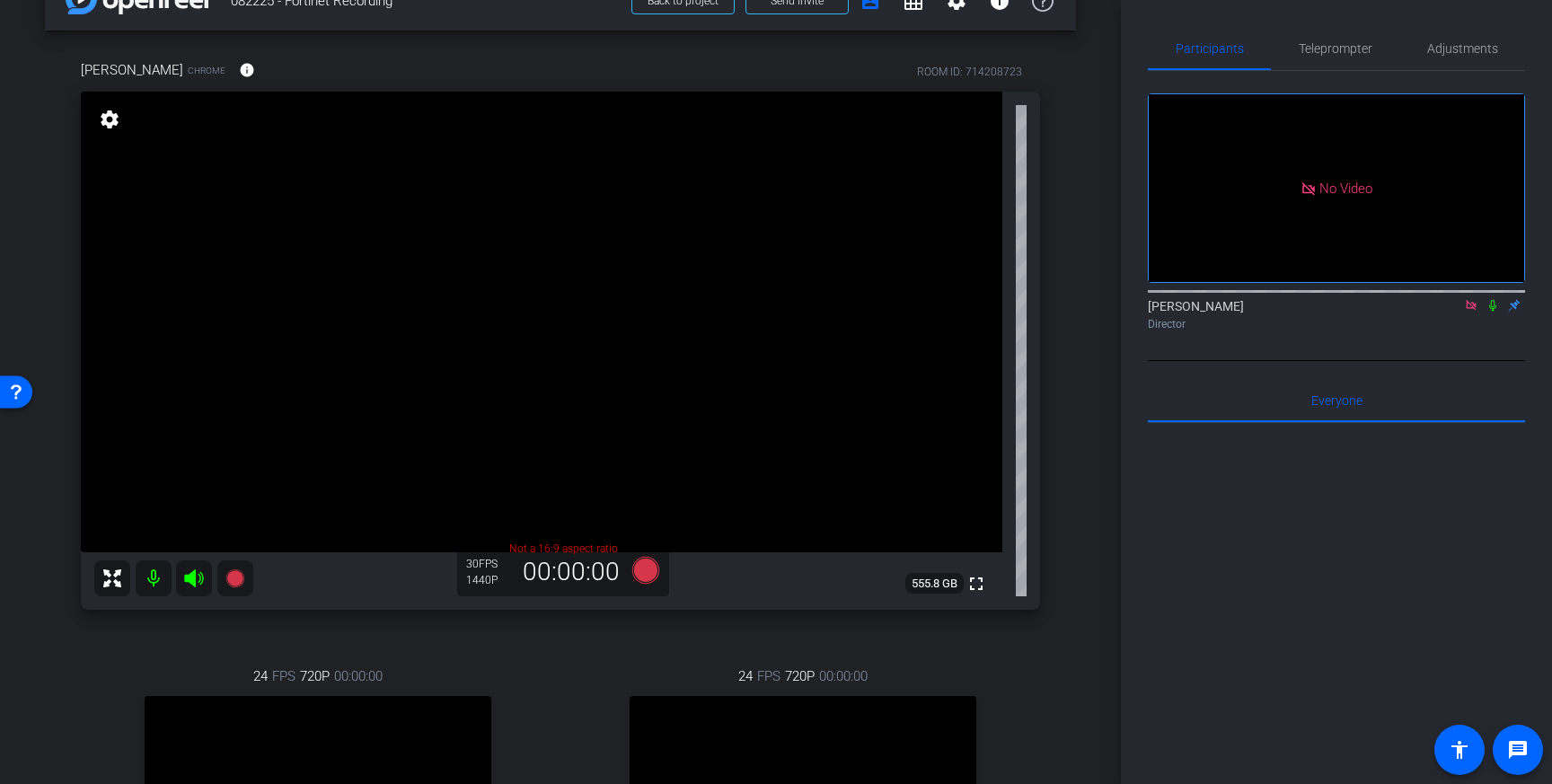
scroll to position [0, 0]
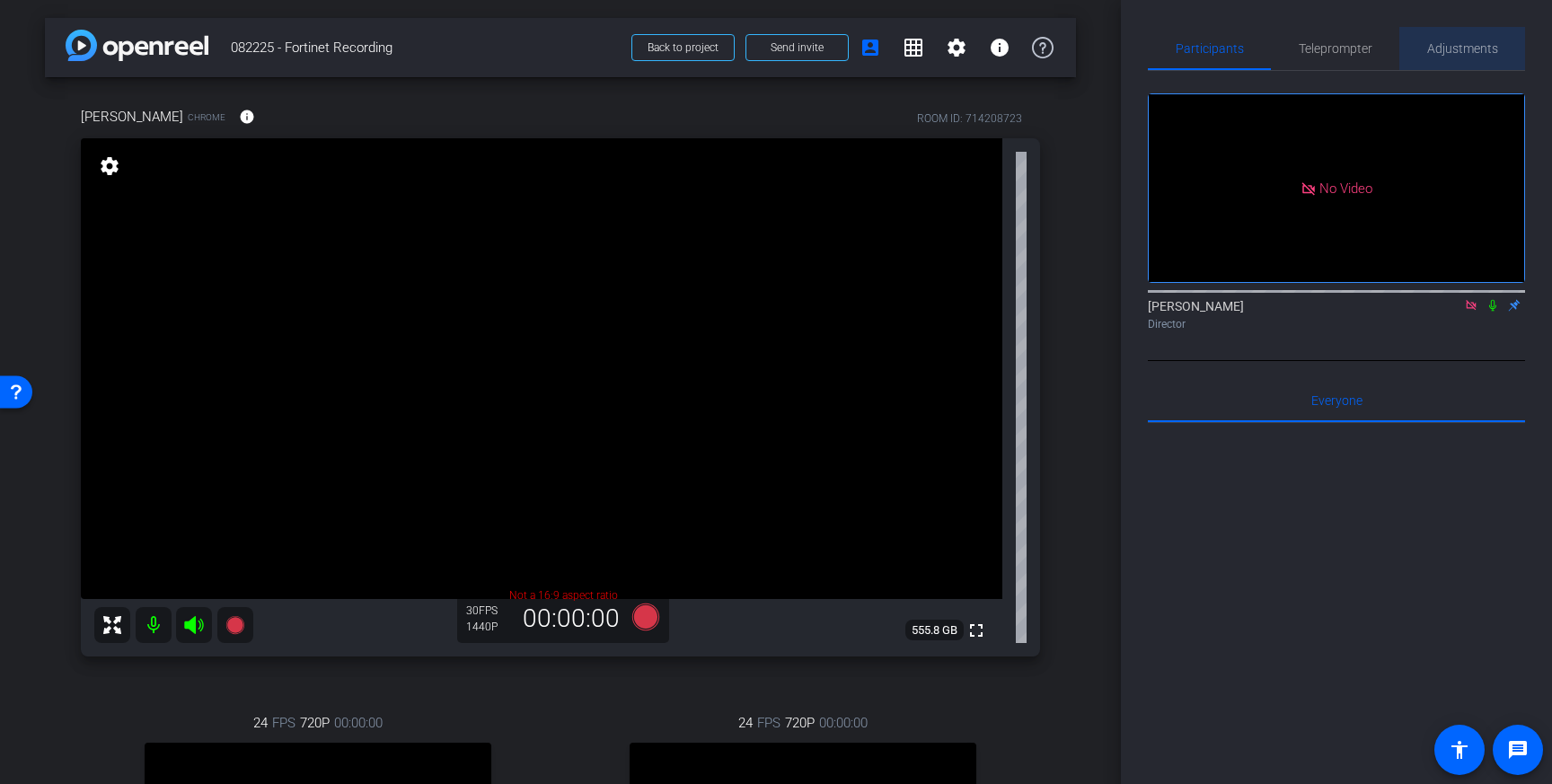
click at [1437, 39] on span "Adjustments" at bounding box center [1463, 48] width 71 height 43
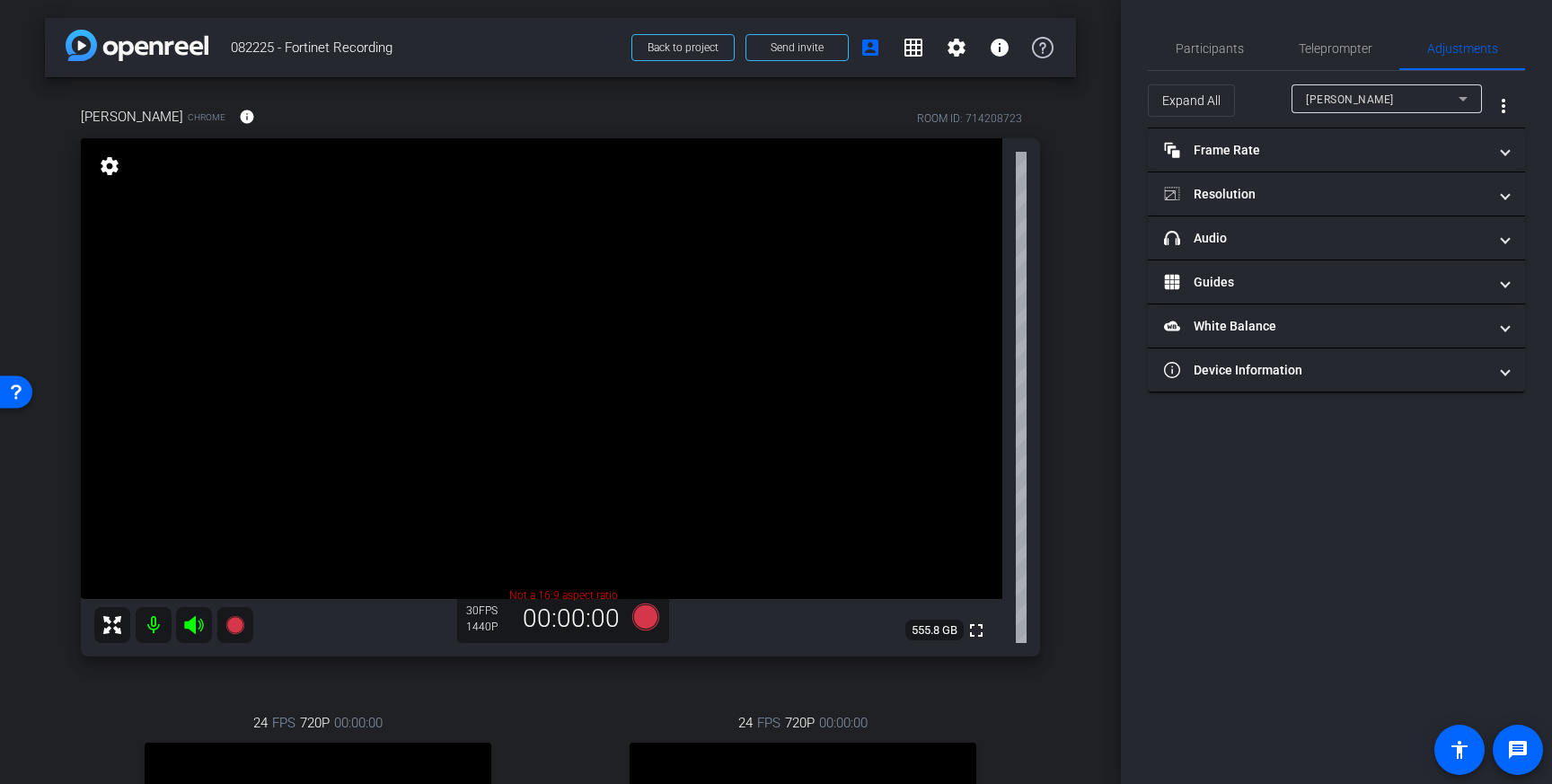
click at [1336, 88] on div "[PERSON_NAME]" at bounding box center [1382, 99] width 153 height 22
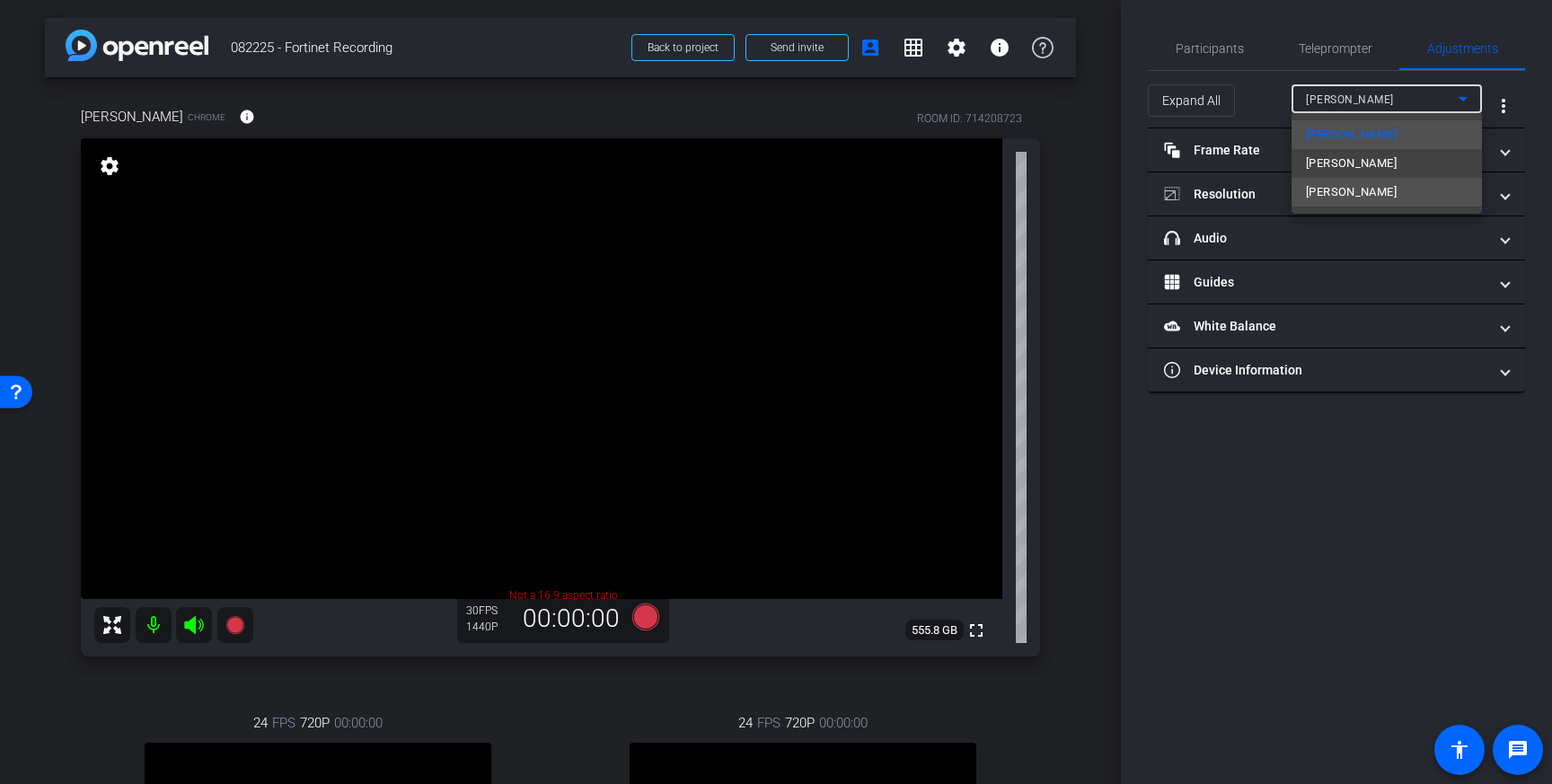
click at [1340, 189] on span "[PERSON_NAME]" at bounding box center [1351, 192] width 90 height 21
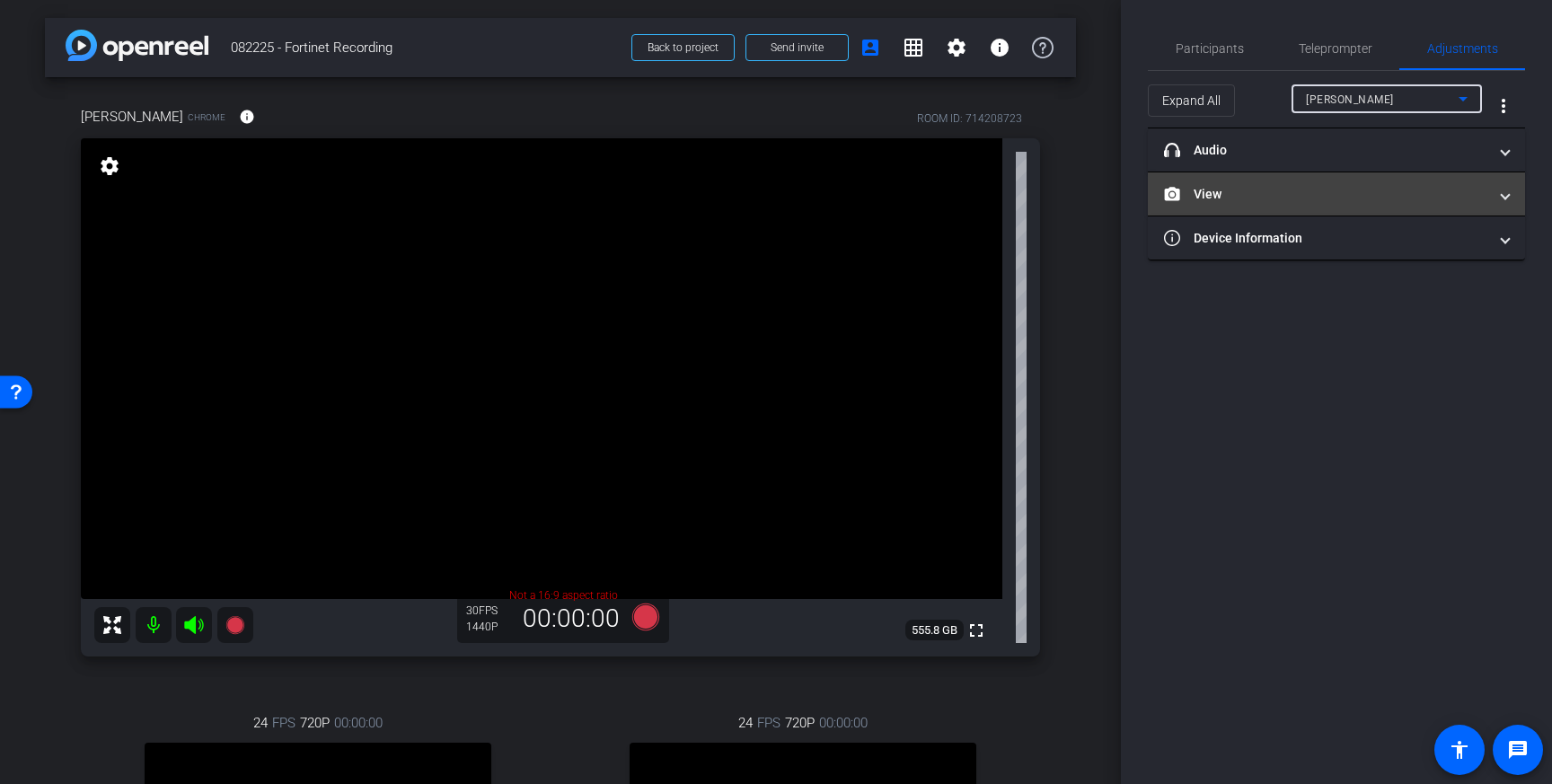
click at [1340, 188] on mat-panel-title "View" at bounding box center [1325, 195] width 323 height 19
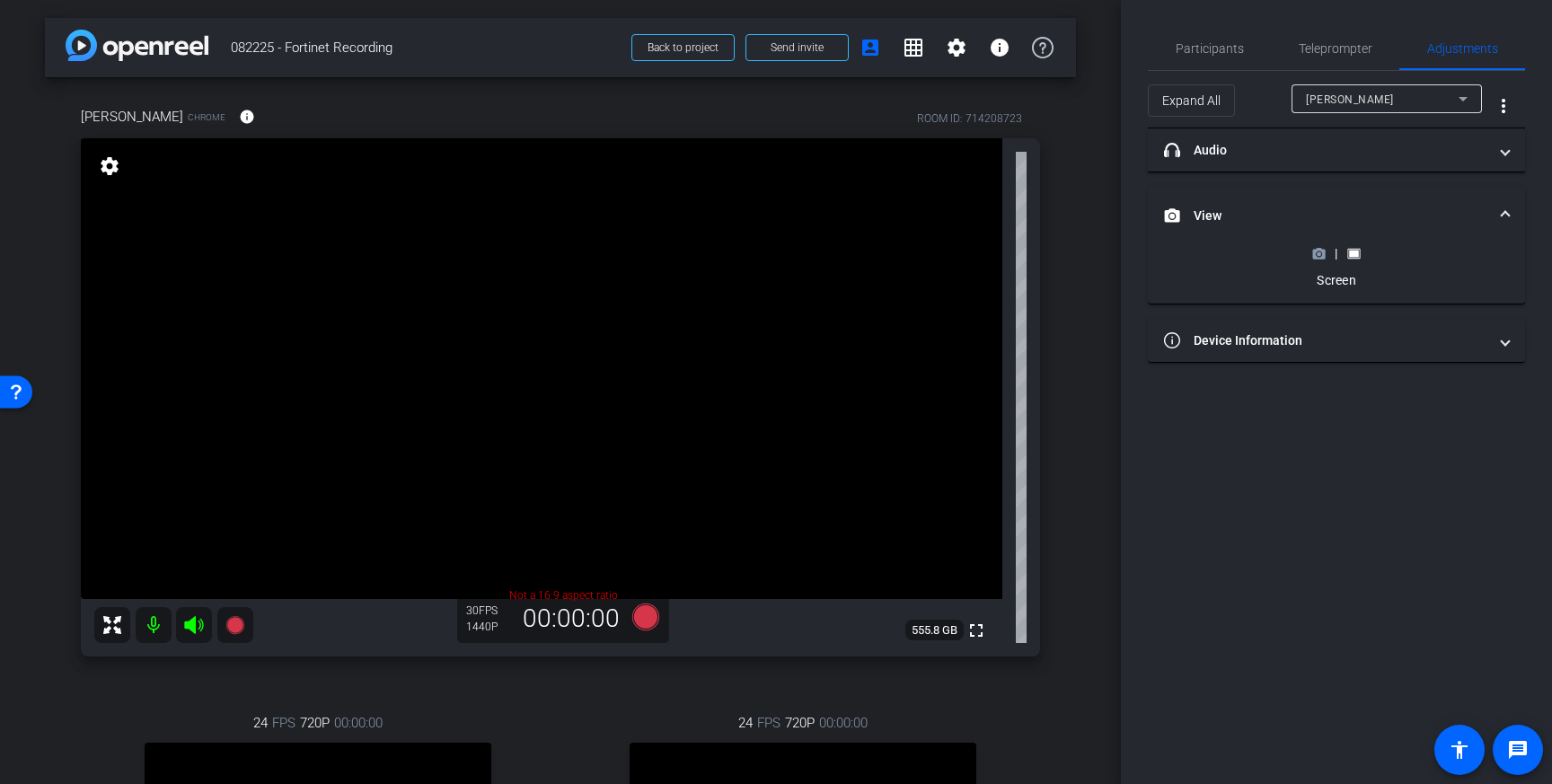
click at [1317, 254] on circle at bounding box center [1318, 253] width 5 height 5
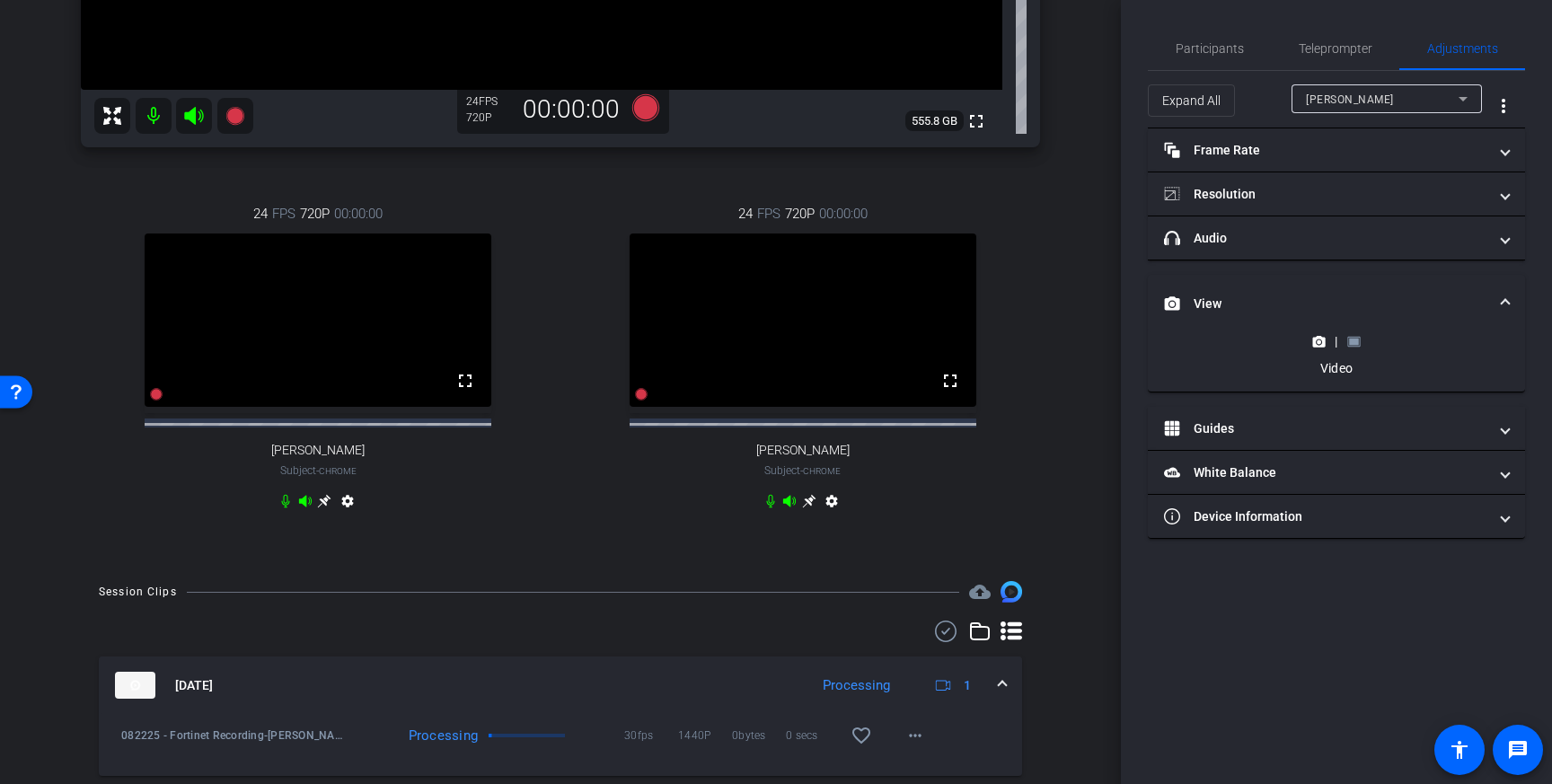
scroll to position [621, 0]
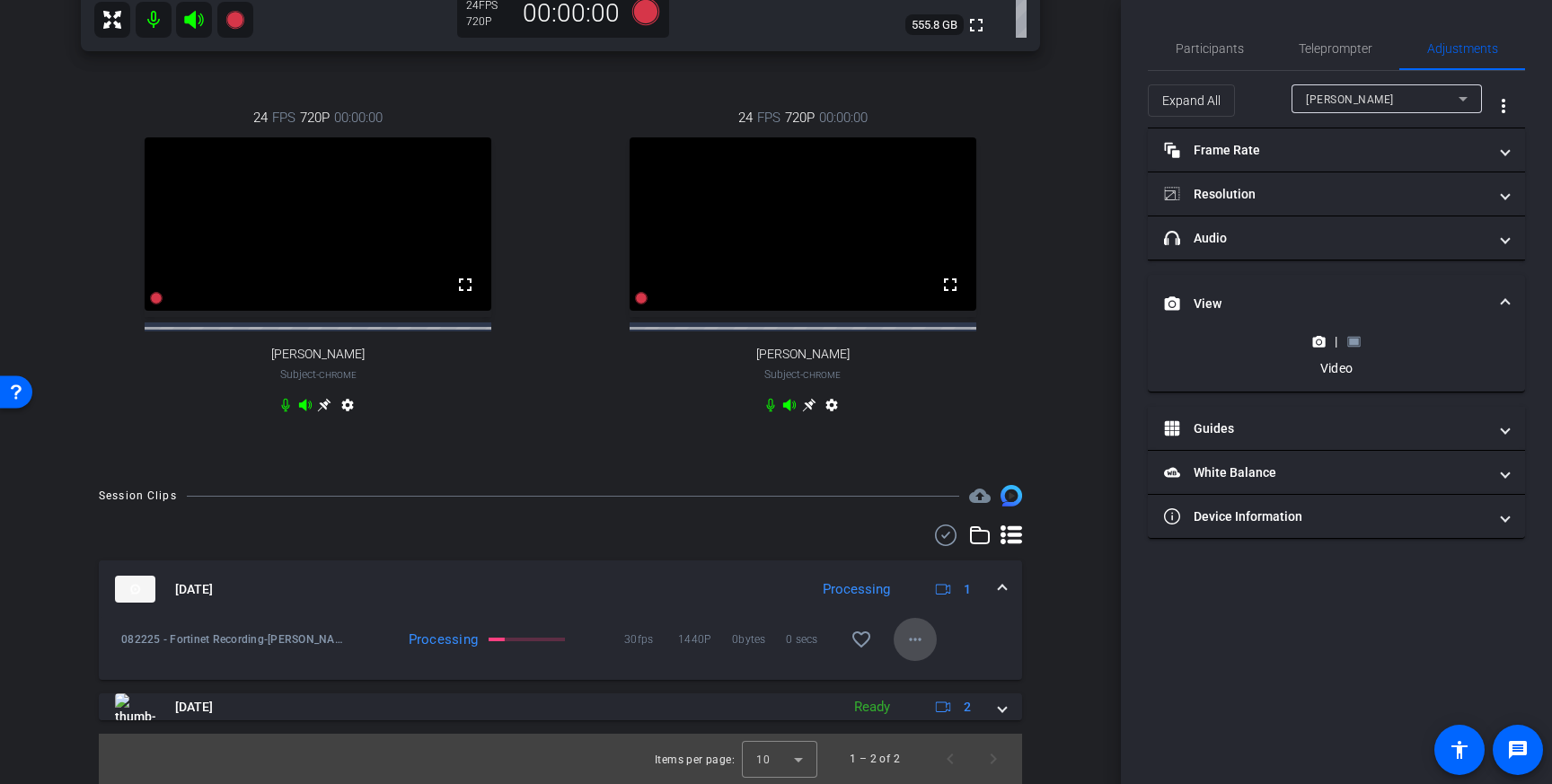
click at [920, 644] on mat-icon "more_horiz" at bounding box center [915, 639] width 21 height 21
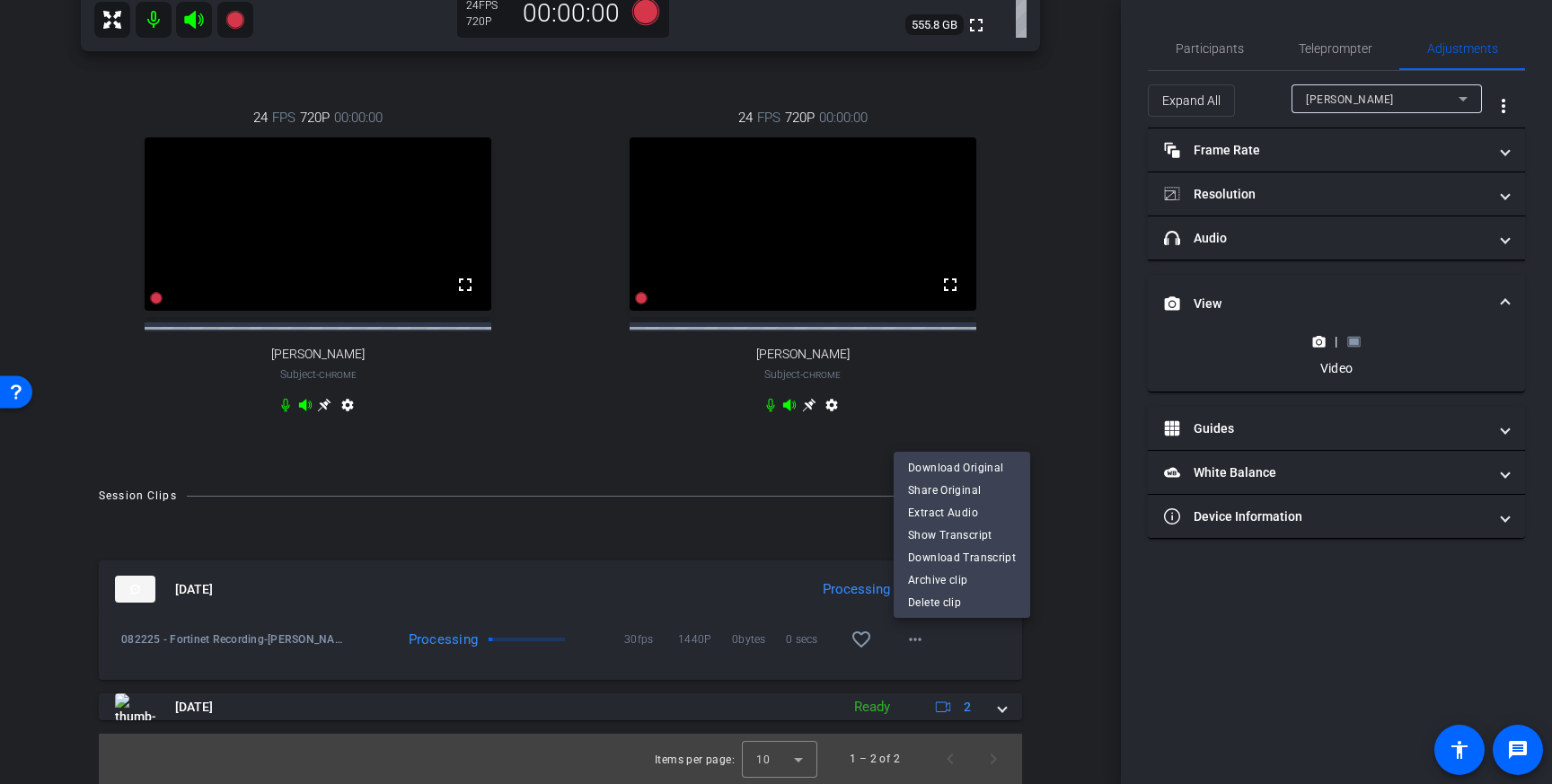
click at [921, 644] on div at bounding box center [776, 392] width 1552 height 784
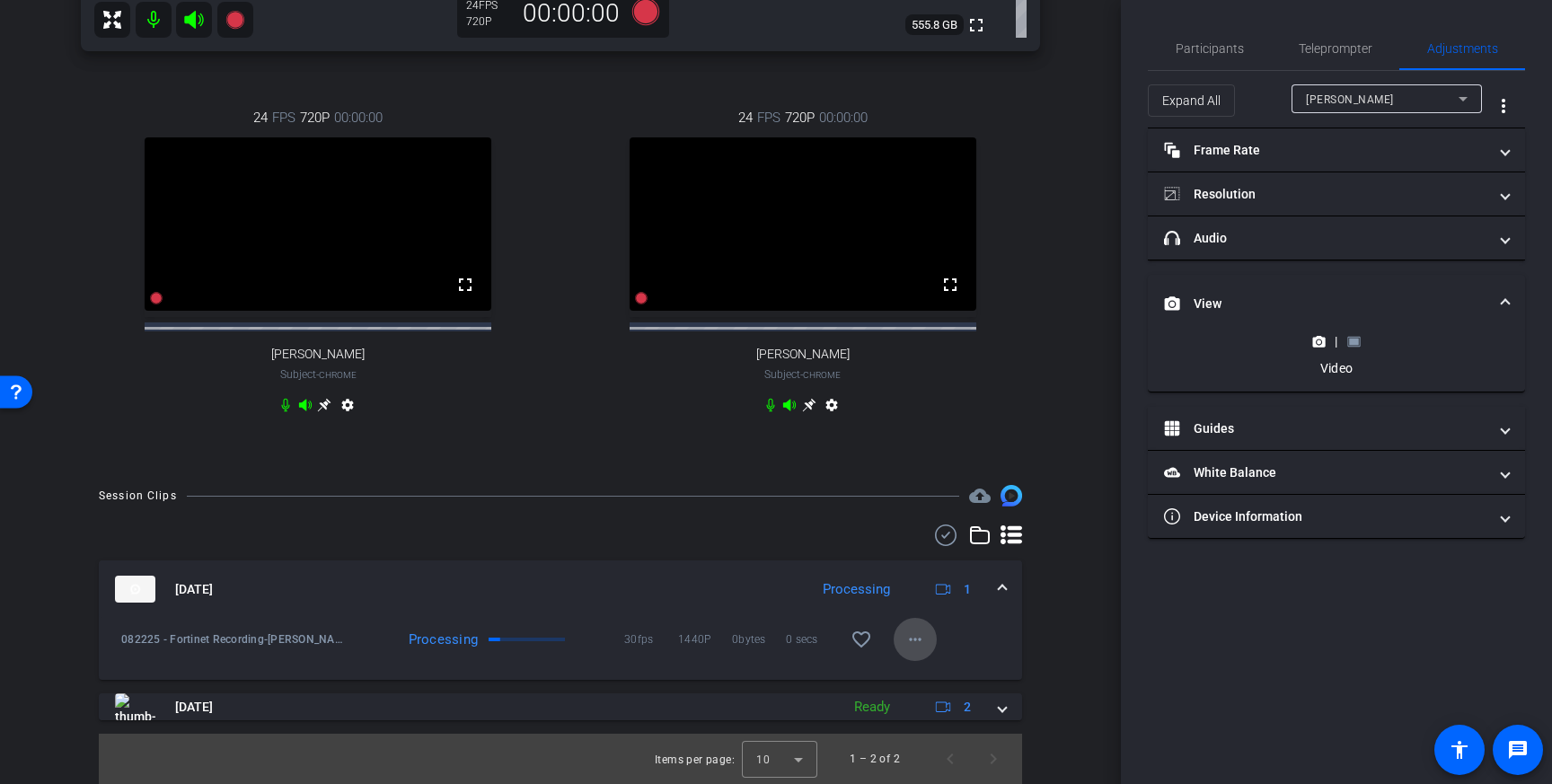
click at [915, 641] on mat-icon "more_horiz" at bounding box center [915, 639] width 21 height 21
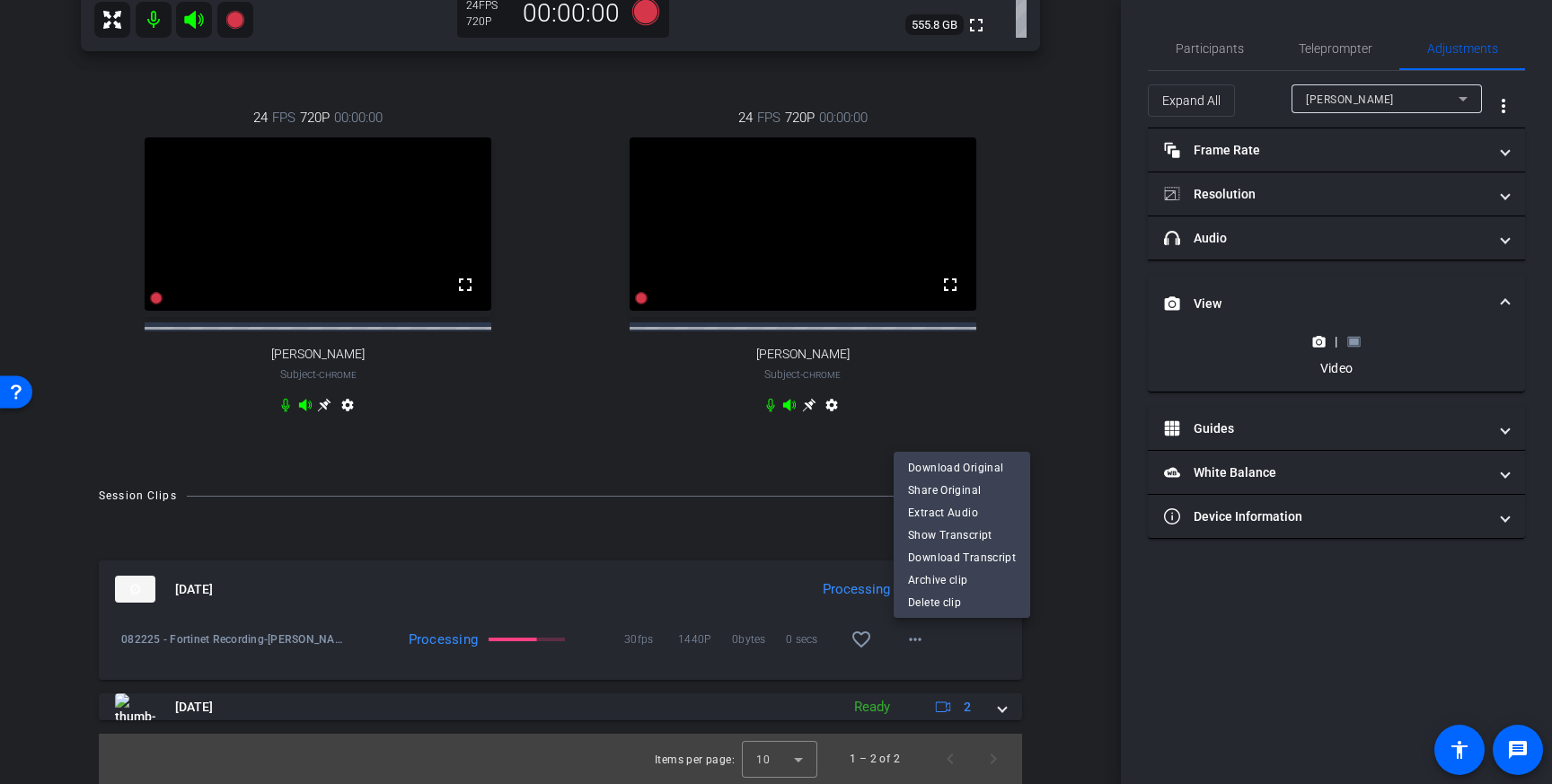
click at [919, 645] on div at bounding box center [776, 392] width 1552 height 784
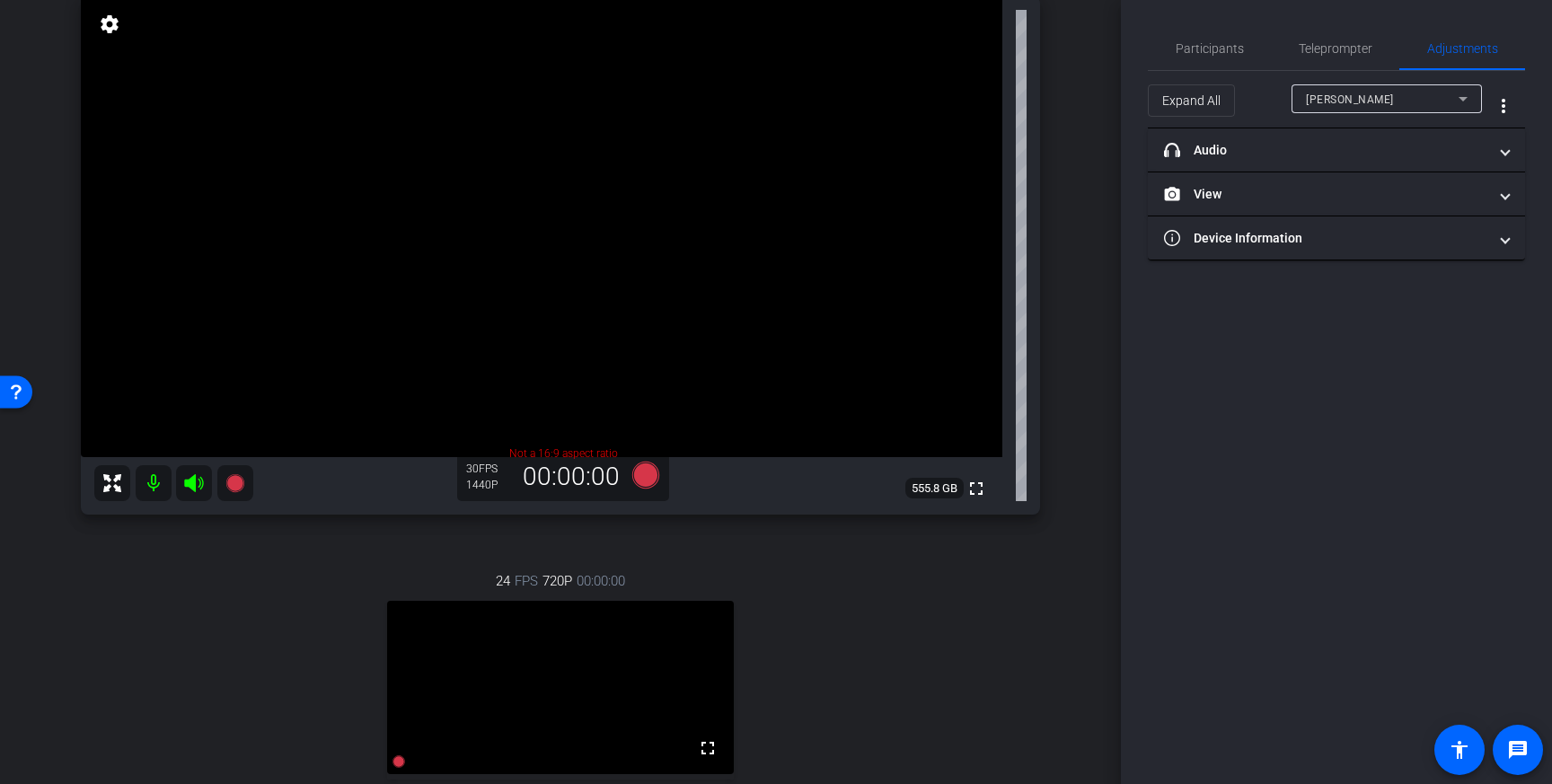
scroll to position [135, 0]
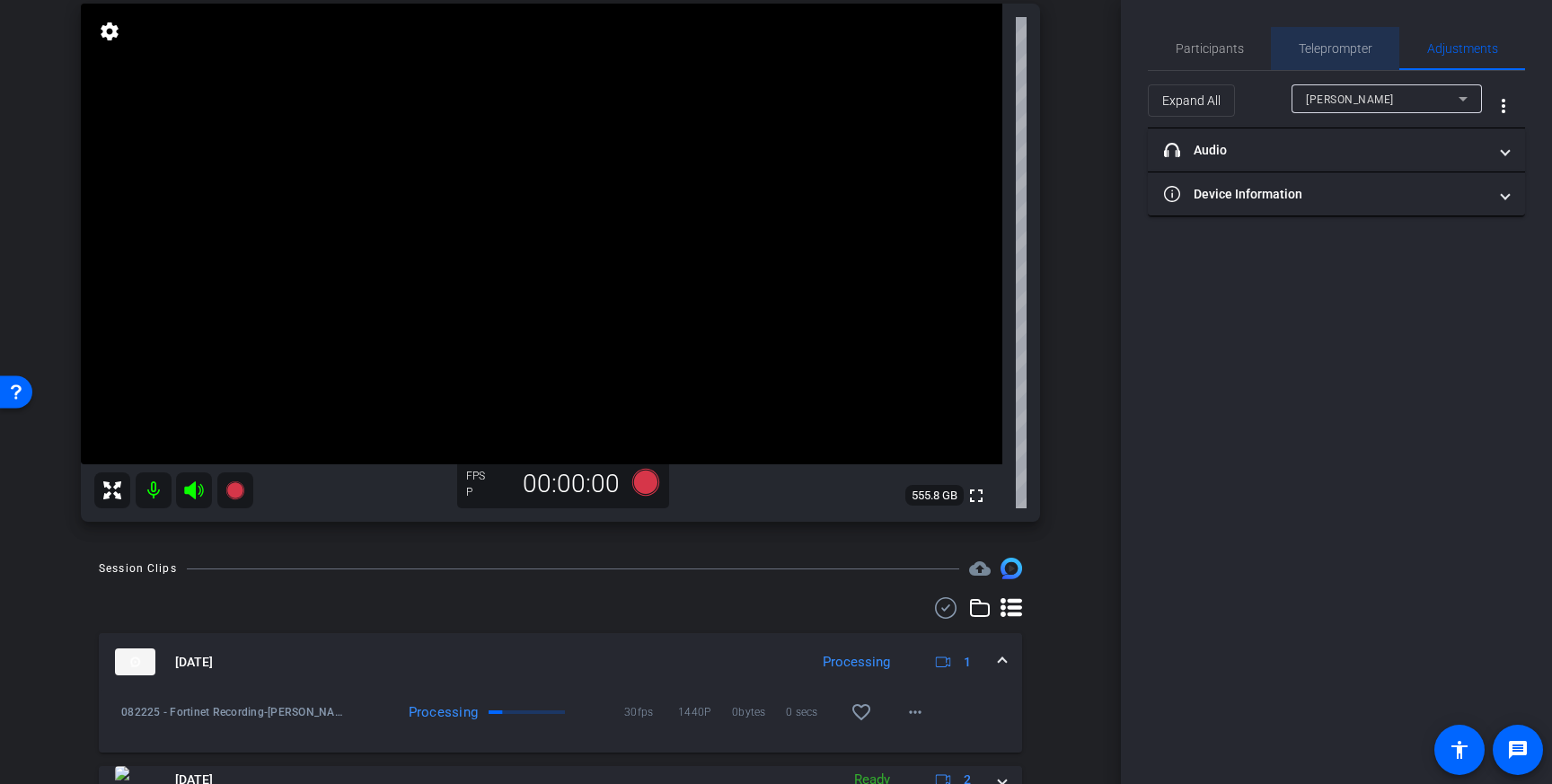
click at [1336, 50] on span "Teleprompter" at bounding box center [1335, 47] width 74 height 12
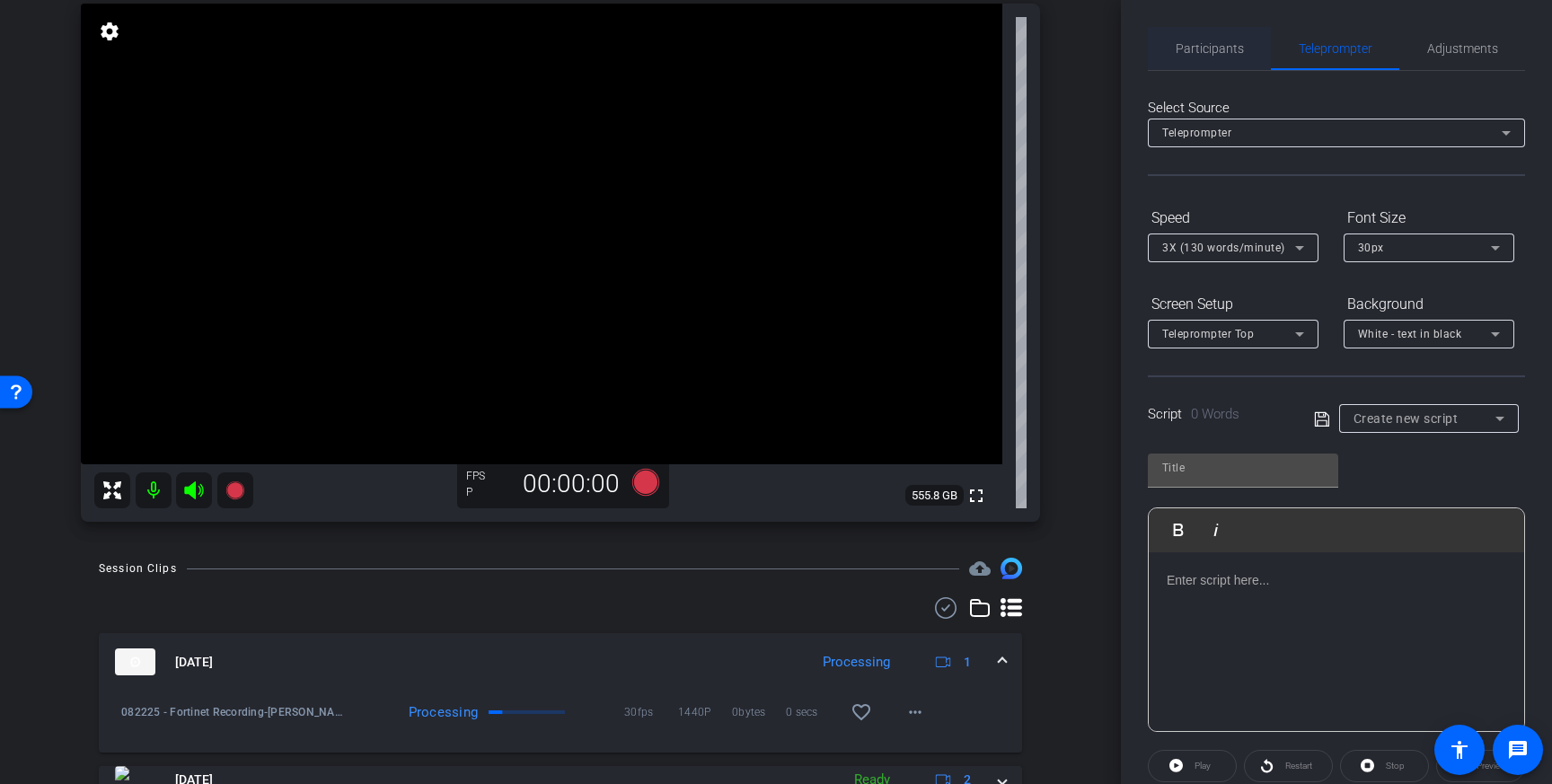
click at [1223, 62] on span "Participants" at bounding box center [1209, 48] width 68 height 43
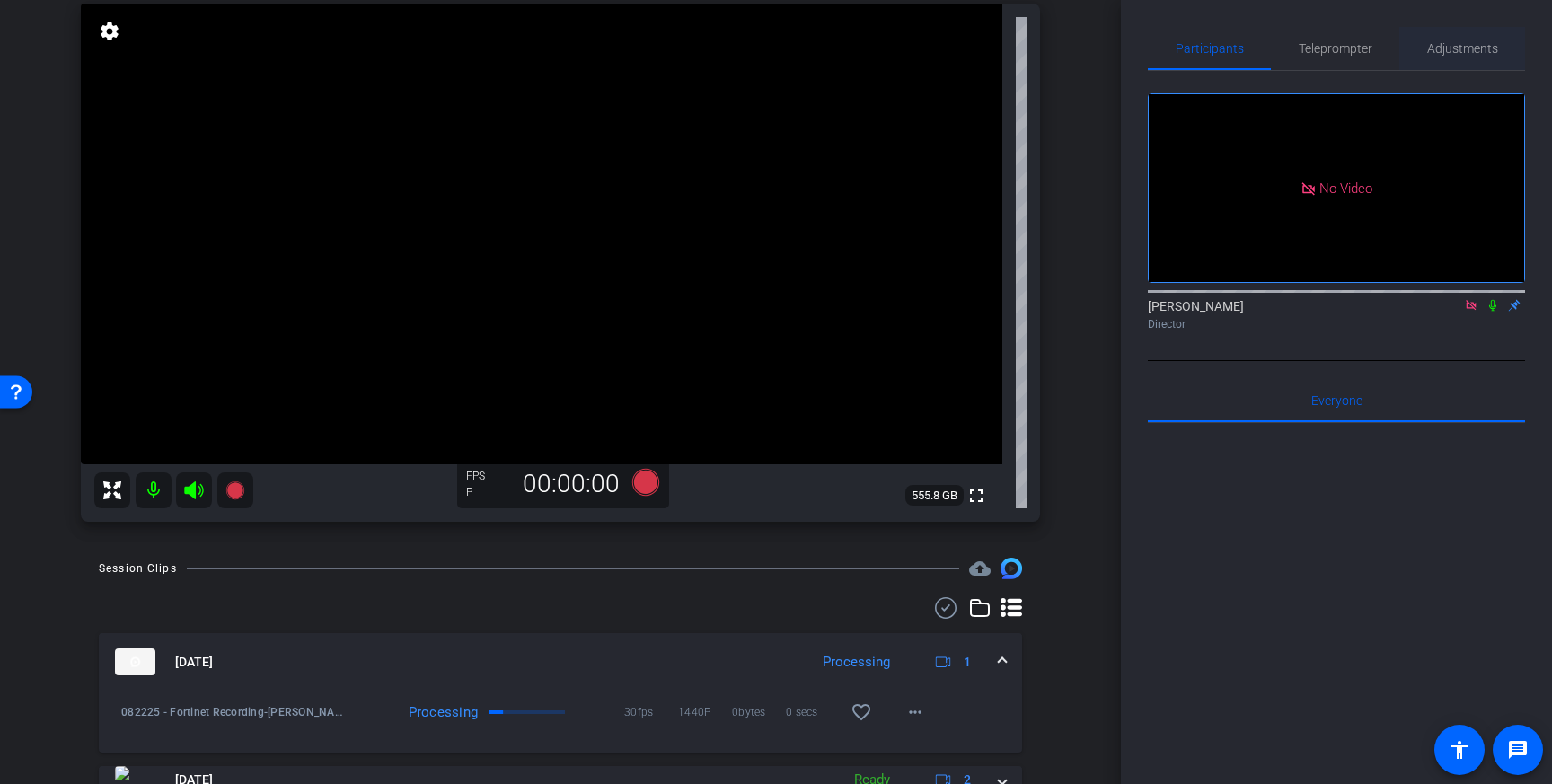
click at [1452, 49] on span "Adjustments" at bounding box center [1463, 47] width 71 height 12
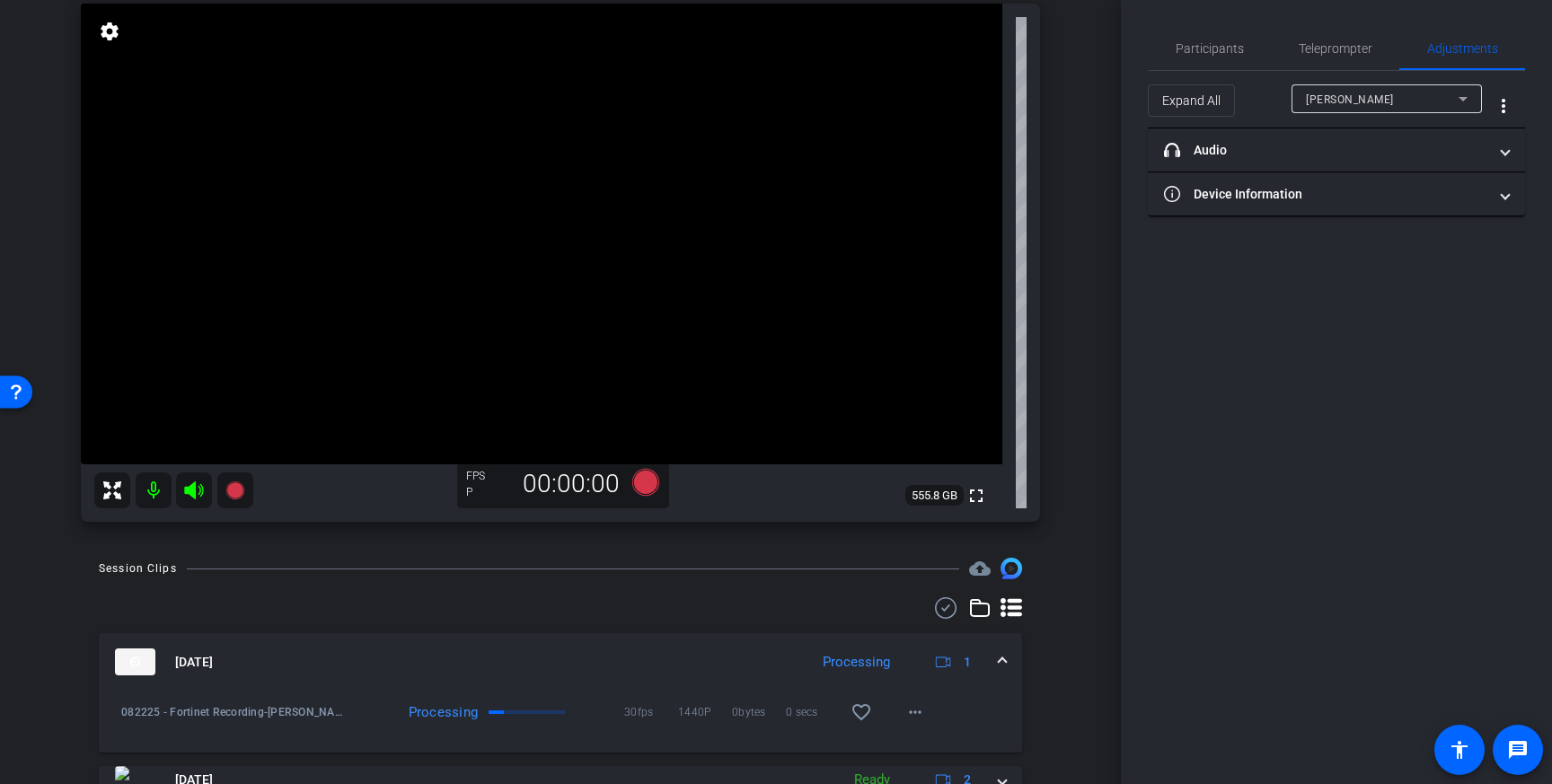
click at [786, 428] on div "fullscreen" at bounding box center [541, 263] width 921 height 518
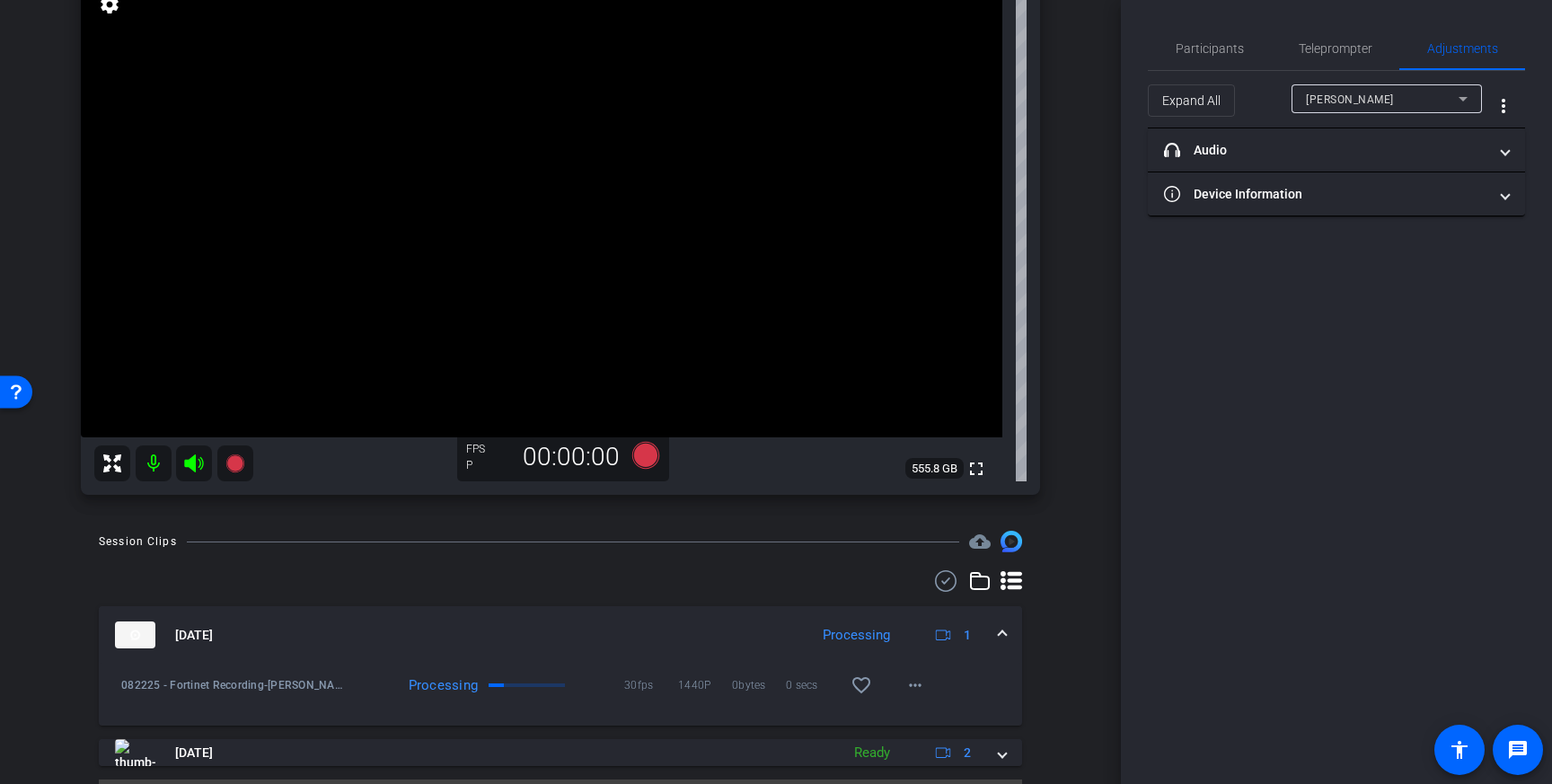
scroll to position [208, 0]
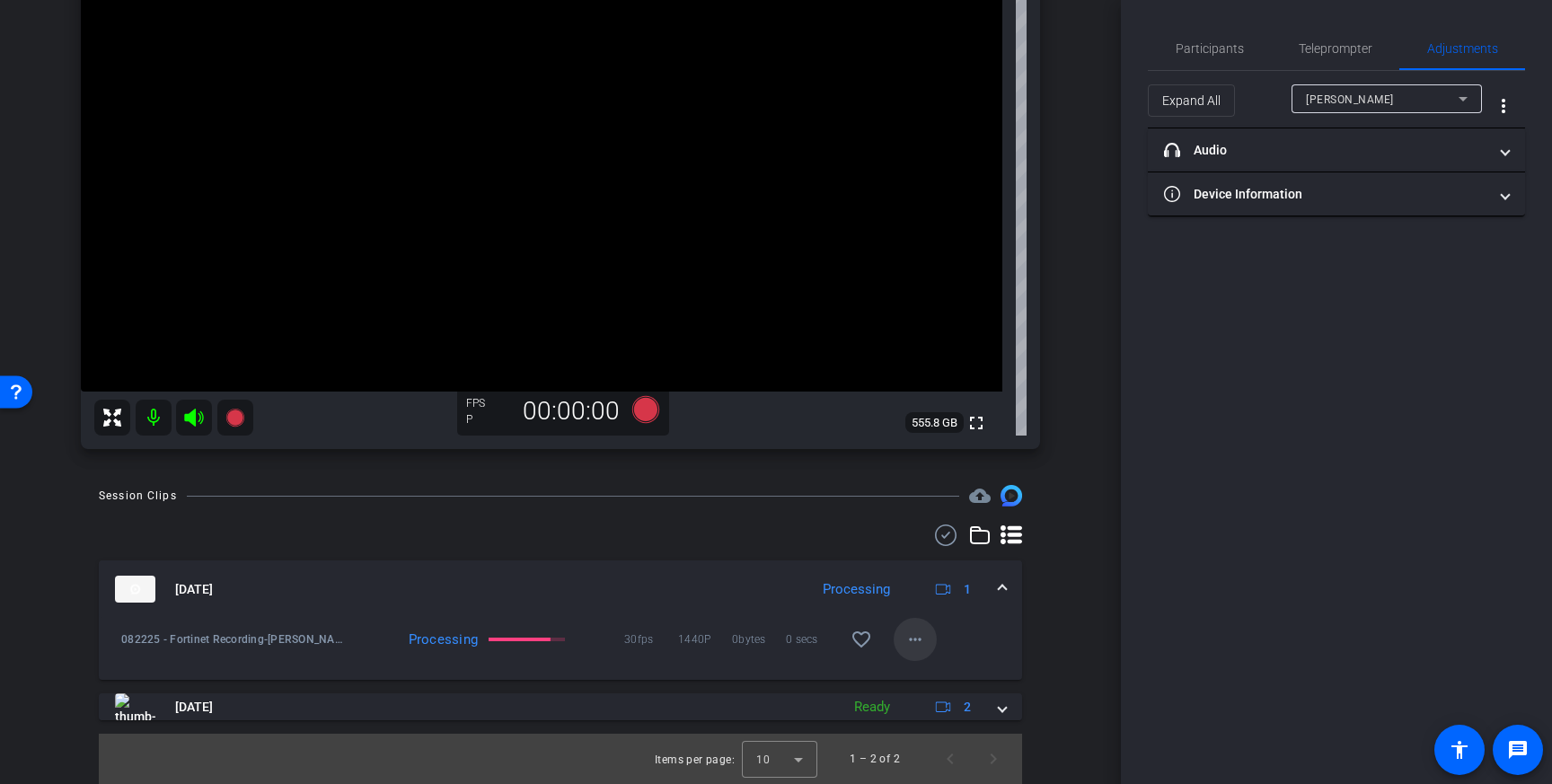
click at [917, 646] on mat-icon "more_horiz" at bounding box center [915, 639] width 21 height 21
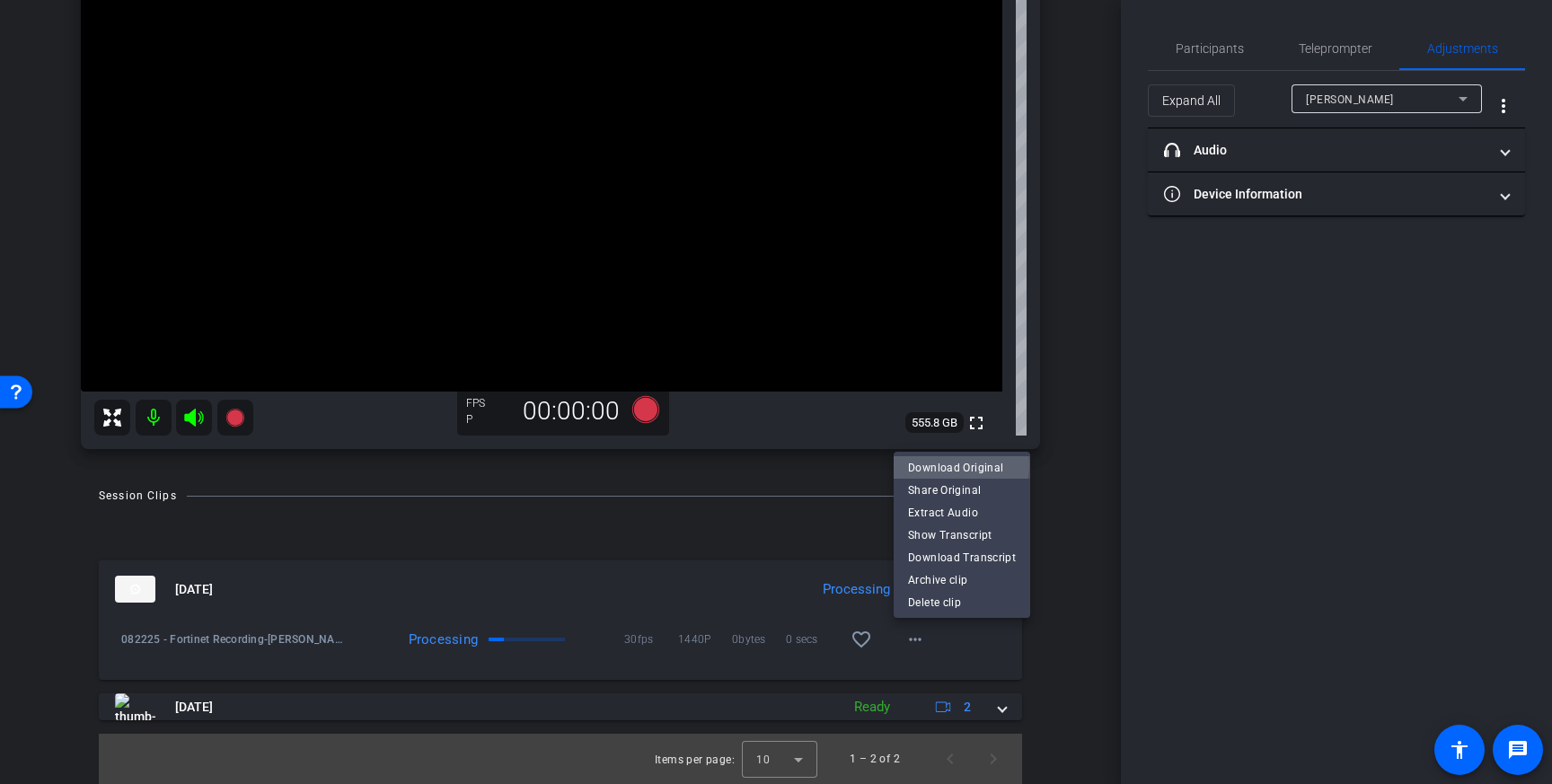
click at [960, 465] on span "Download Original" at bounding box center [962, 467] width 108 height 21
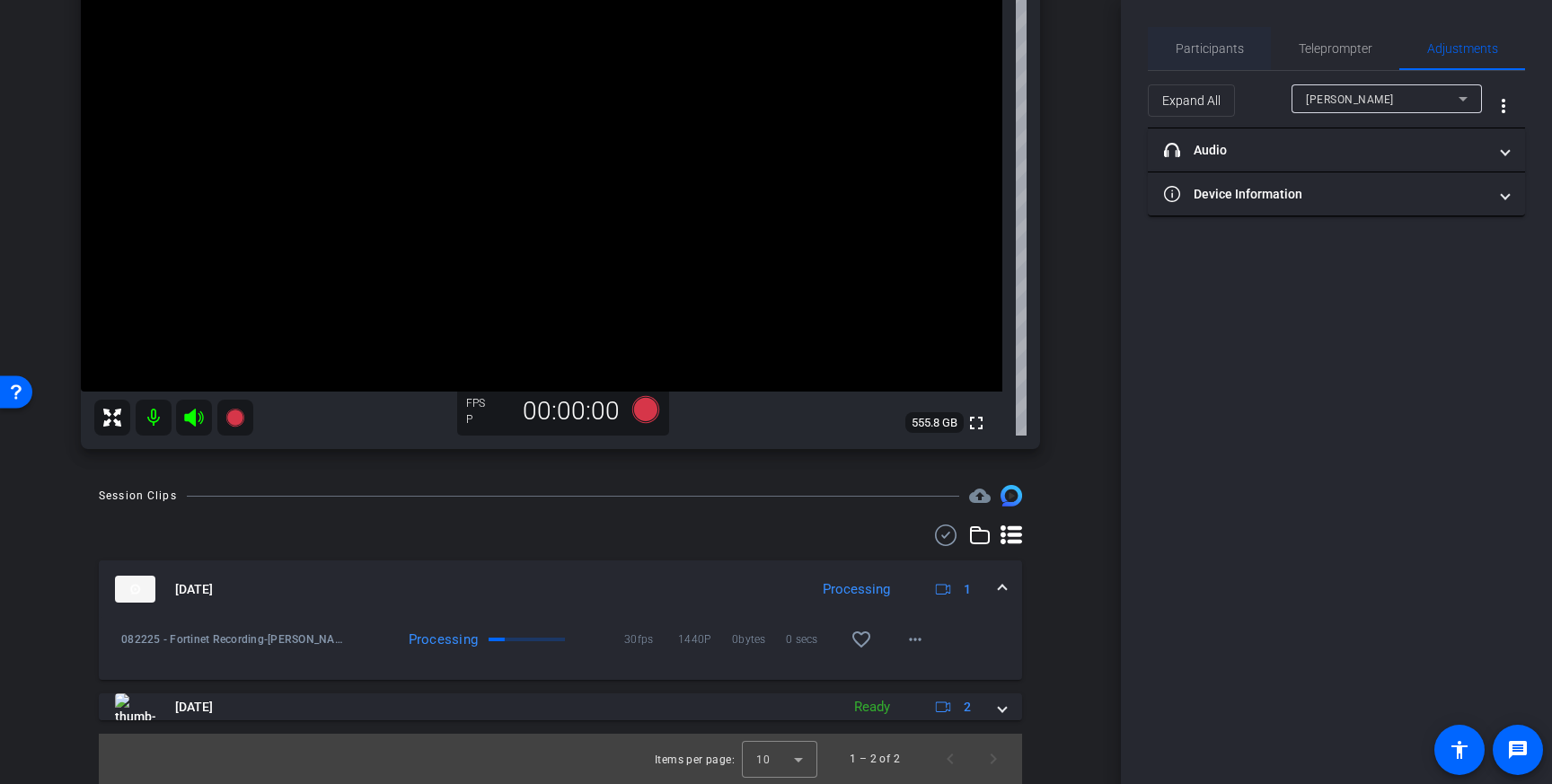
click at [1221, 55] on span "Participants" at bounding box center [1209, 47] width 68 height 12
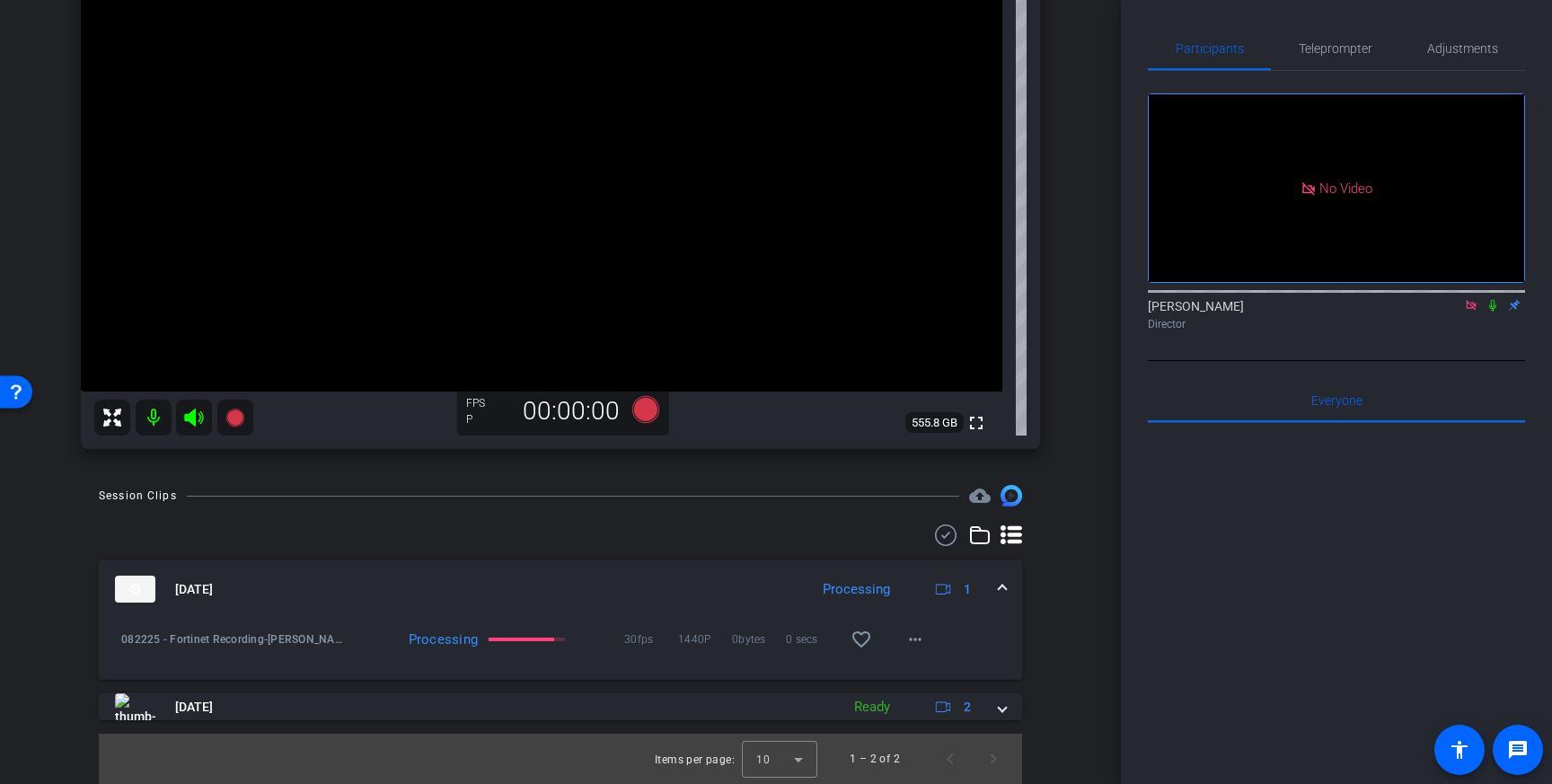
click at [1492, 309] on icon at bounding box center [1492, 305] width 7 height 12
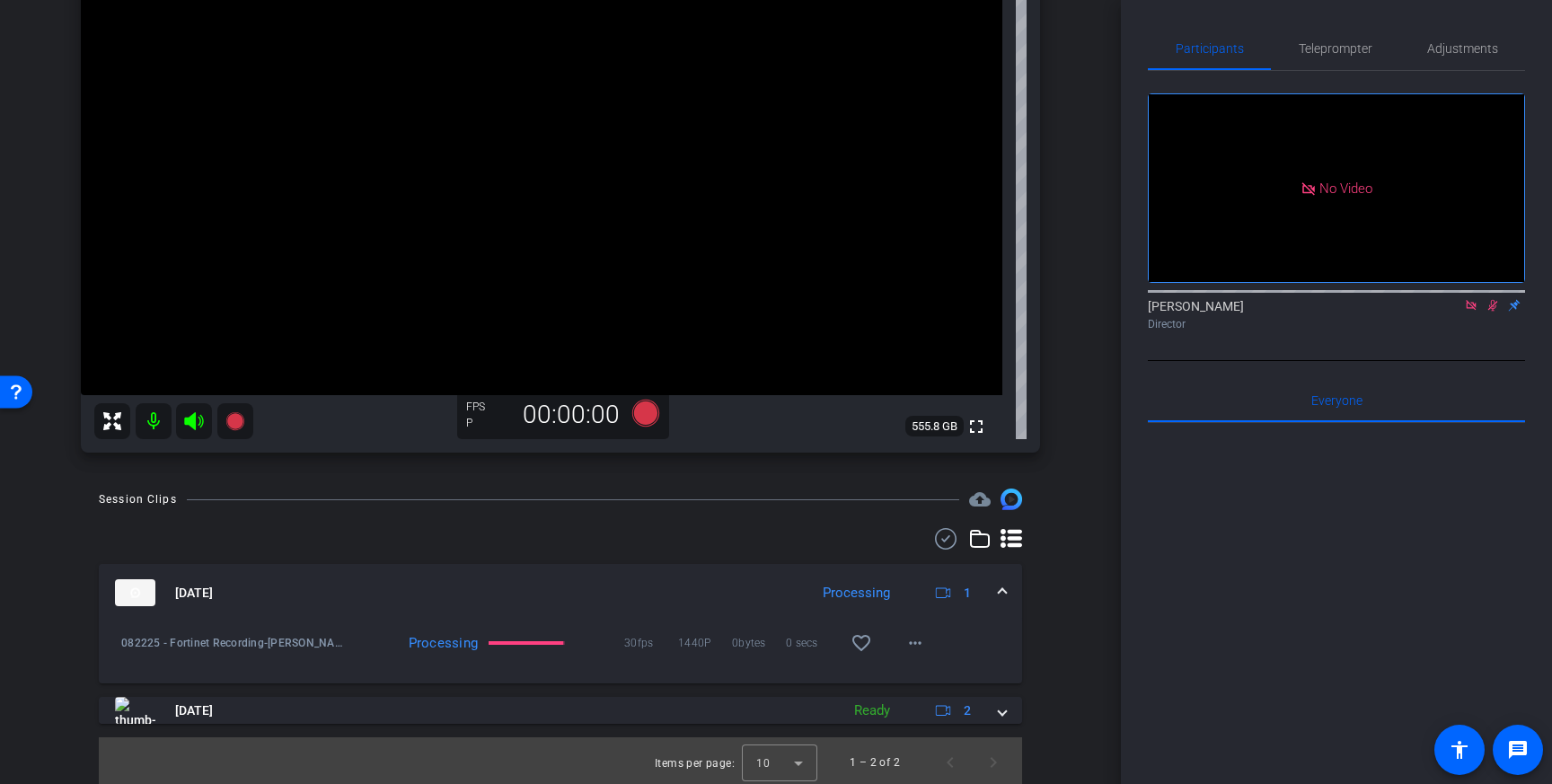
click at [1500, 309] on mat-icon at bounding box center [1492, 304] width 21 height 16
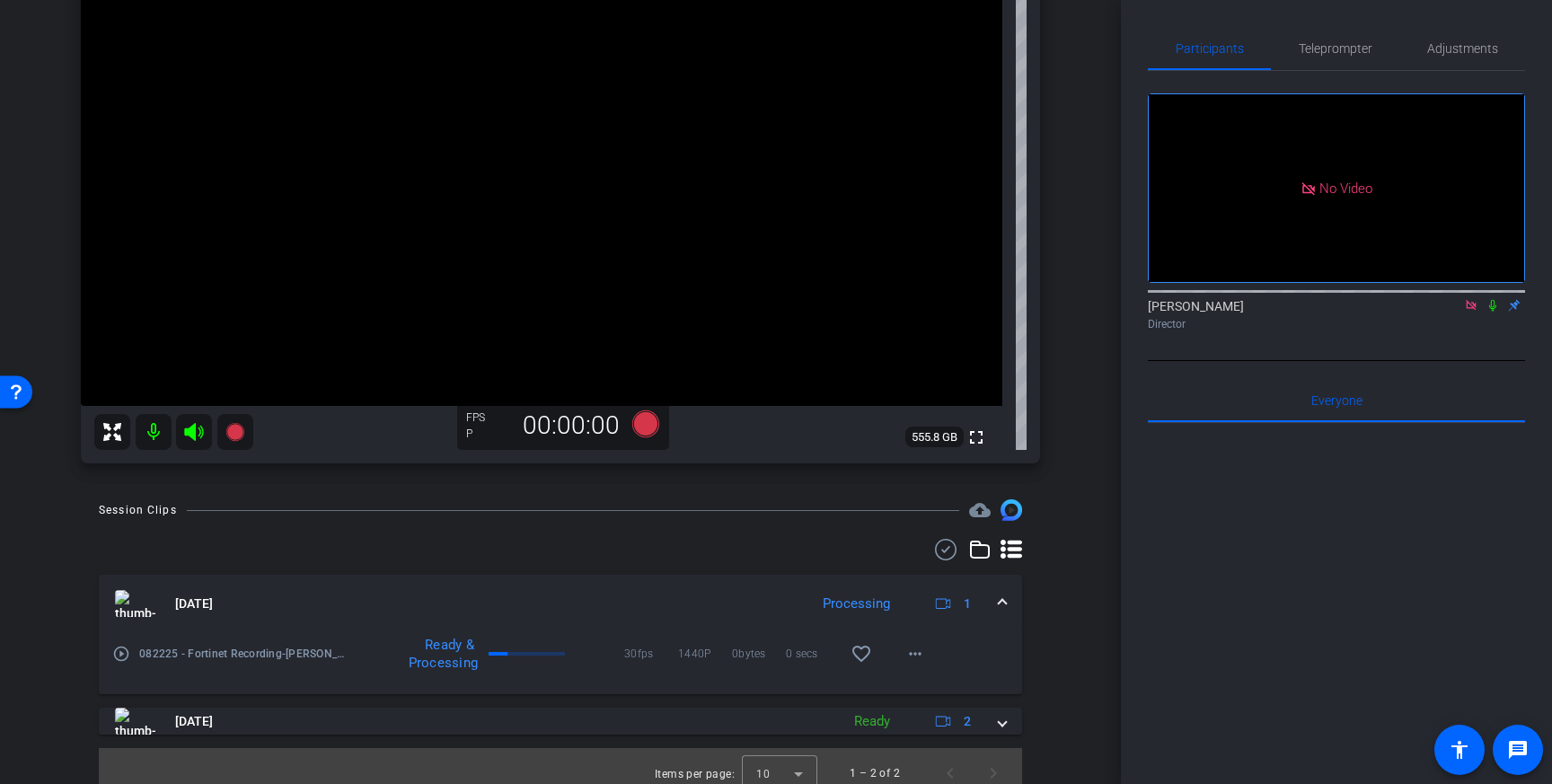
scroll to position [208, 0]
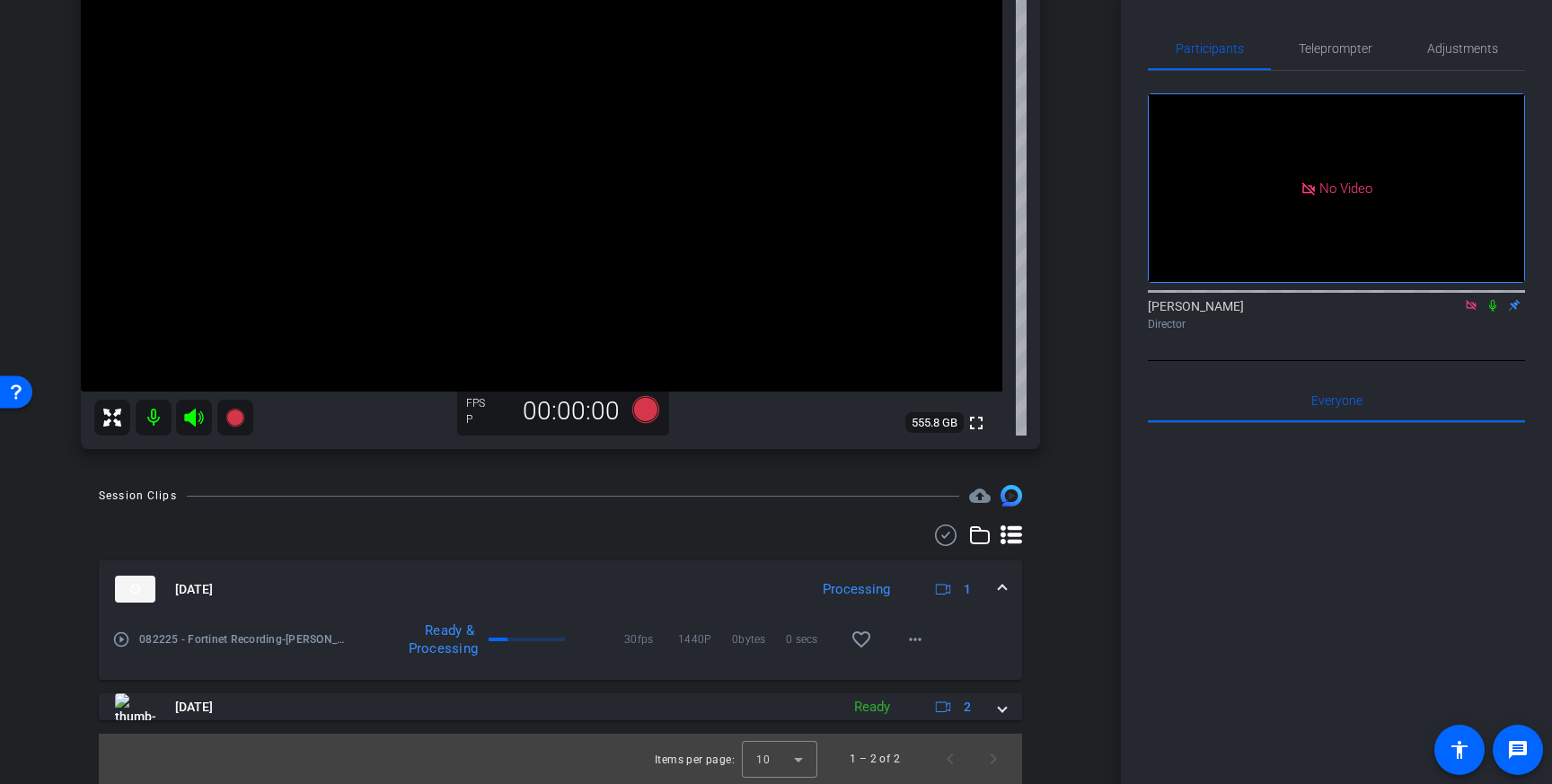
click at [1494, 313] on div "[PERSON_NAME] Director" at bounding box center [1336, 315] width 377 height 35
click at [1493, 305] on icon at bounding box center [1492, 305] width 7 height 12
click at [157, 425] on mat-icon at bounding box center [154, 417] width 36 height 36
click at [188, 427] on icon at bounding box center [194, 417] width 21 height 21
click at [119, 638] on mat-icon "play_circle_outline" at bounding box center [121, 639] width 18 height 18
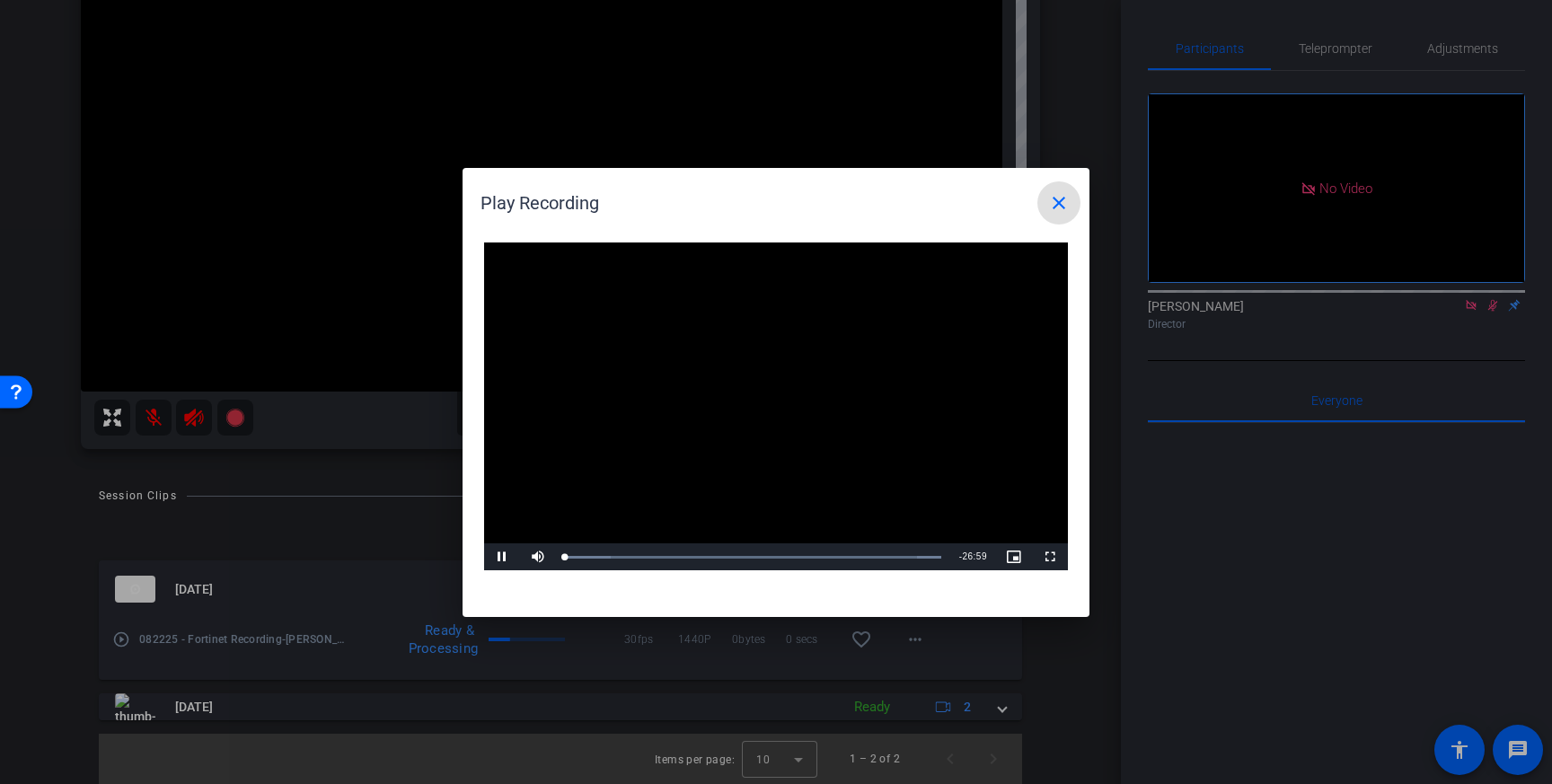
click at [712, 455] on video "Video Player" at bounding box center [776, 406] width 584 height 329
click at [511, 557] on span "Video Player" at bounding box center [502, 557] width 36 height 0
click at [639, 553] on div "Loaded : 100.00% 02:10 00:01" at bounding box center [753, 556] width 394 height 27
click at [712, 555] on div "Loaded : 100.00% 10:14 10:19" at bounding box center [753, 557] width 376 height 5
click at [759, 559] on div "Loaded : 100.00% 13:58 10:22" at bounding box center [753, 556] width 394 height 27
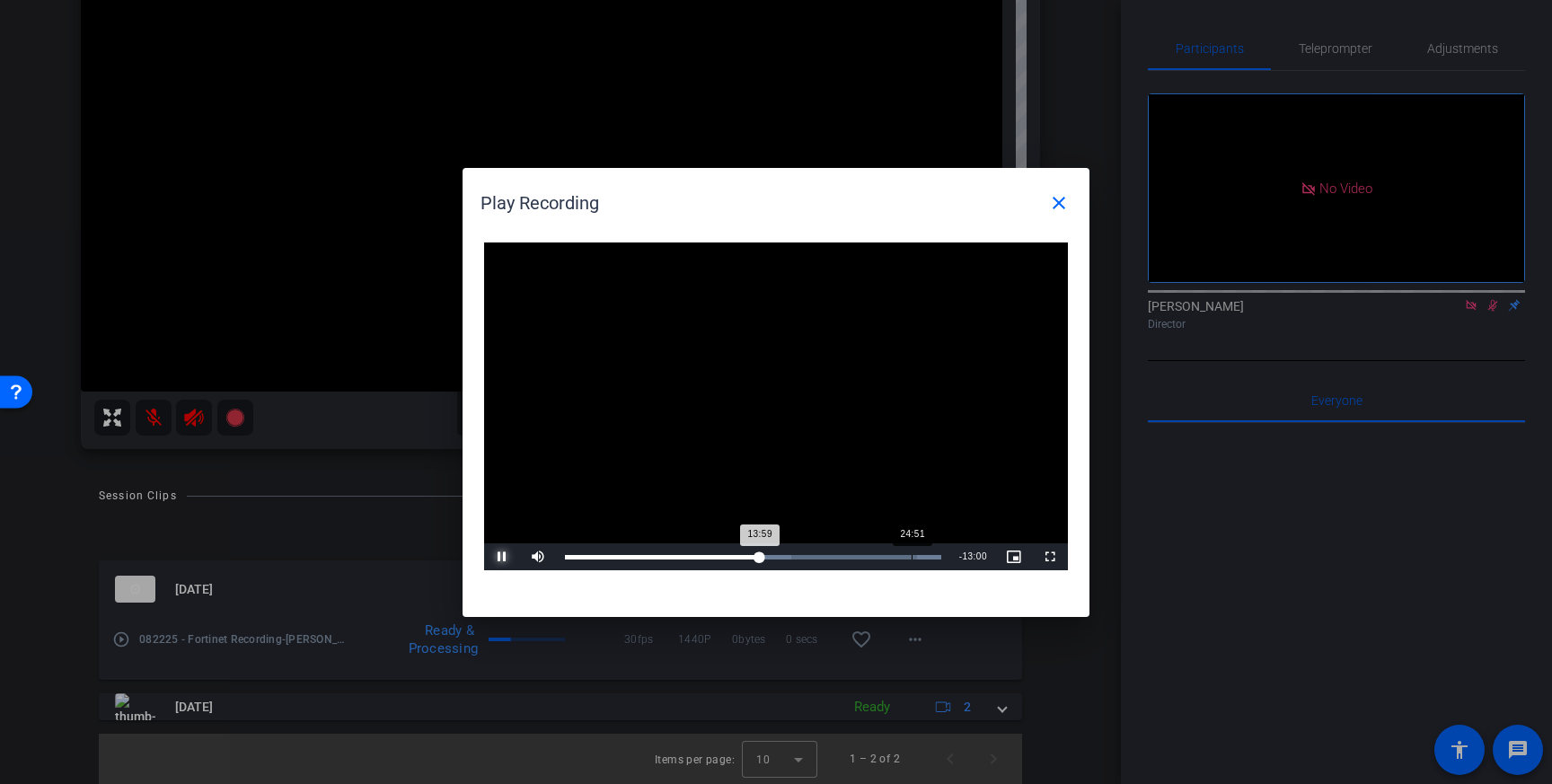
click at [911, 556] on div "24:51" at bounding box center [911, 557] width 1 height 5
click at [930, 557] on div "Loaded : 100.00% 25:46 24:52" at bounding box center [756, 557] width 382 height 5
click at [776, 686] on div at bounding box center [776, 392] width 1552 height 784
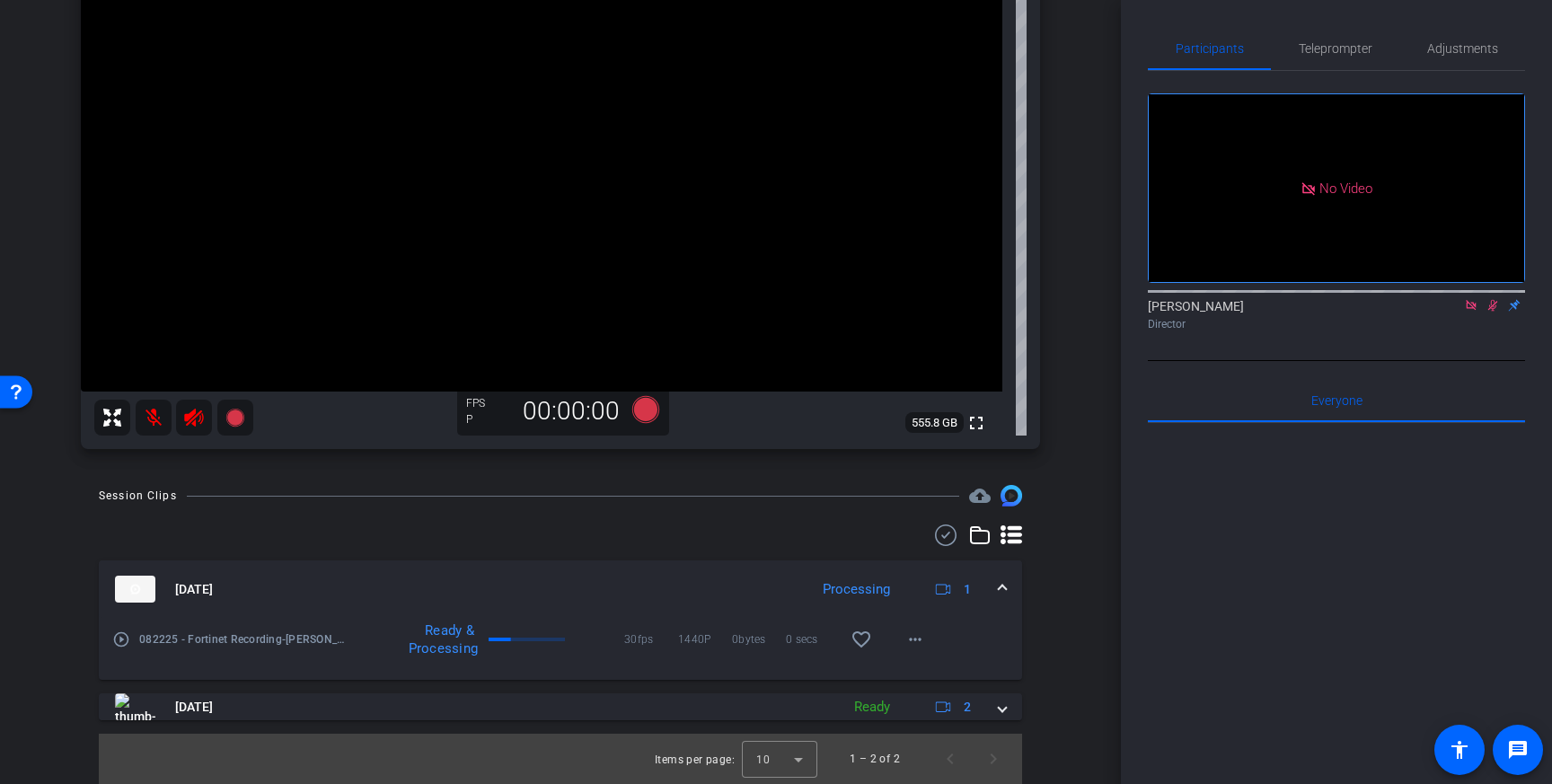
click at [162, 415] on mat-icon at bounding box center [154, 417] width 36 height 36
click at [189, 415] on icon at bounding box center [194, 417] width 19 height 18
click at [1500, 299] on mat-icon at bounding box center [1492, 304] width 21 height 16
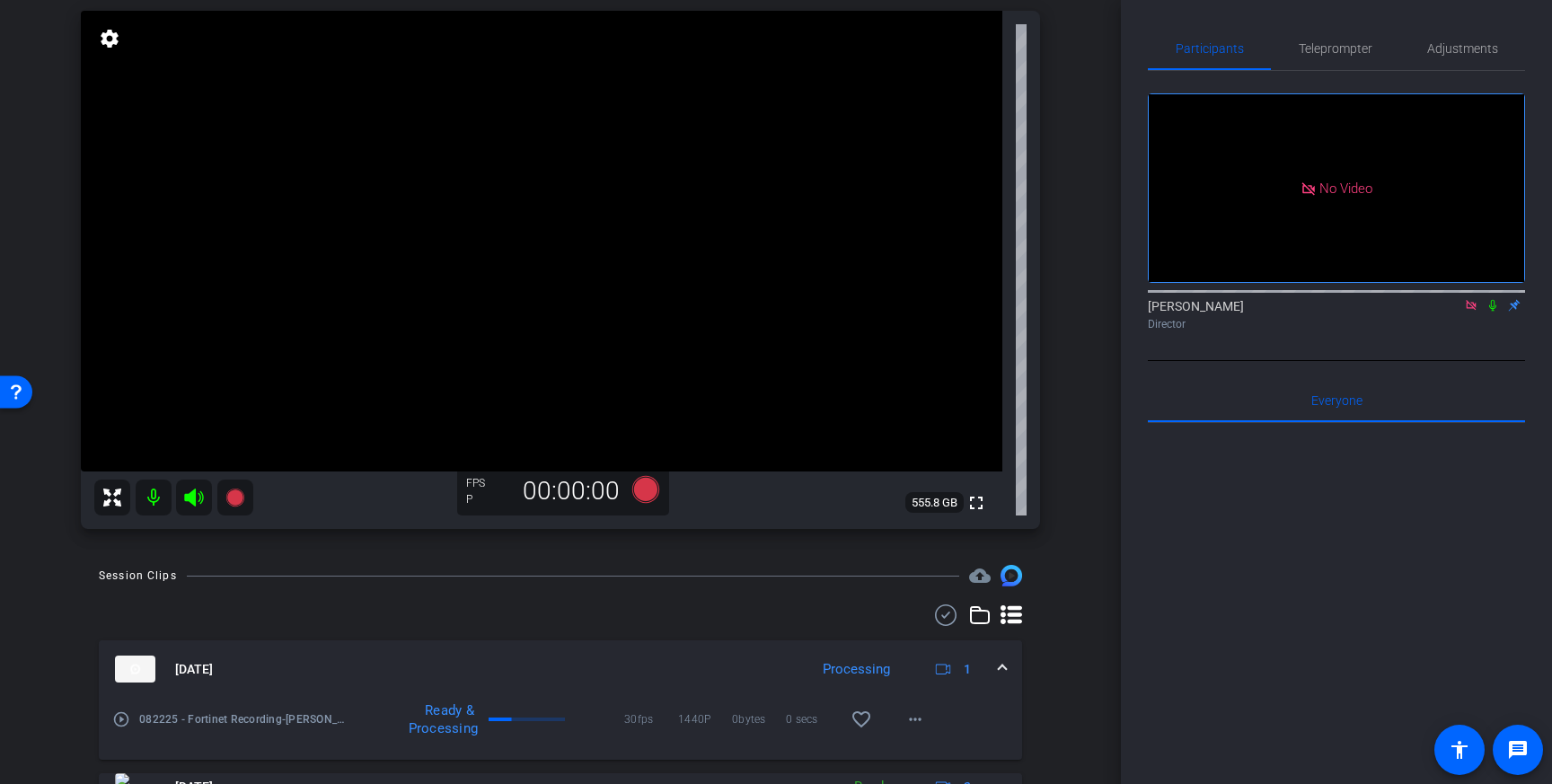
scroll to position [0, 0]
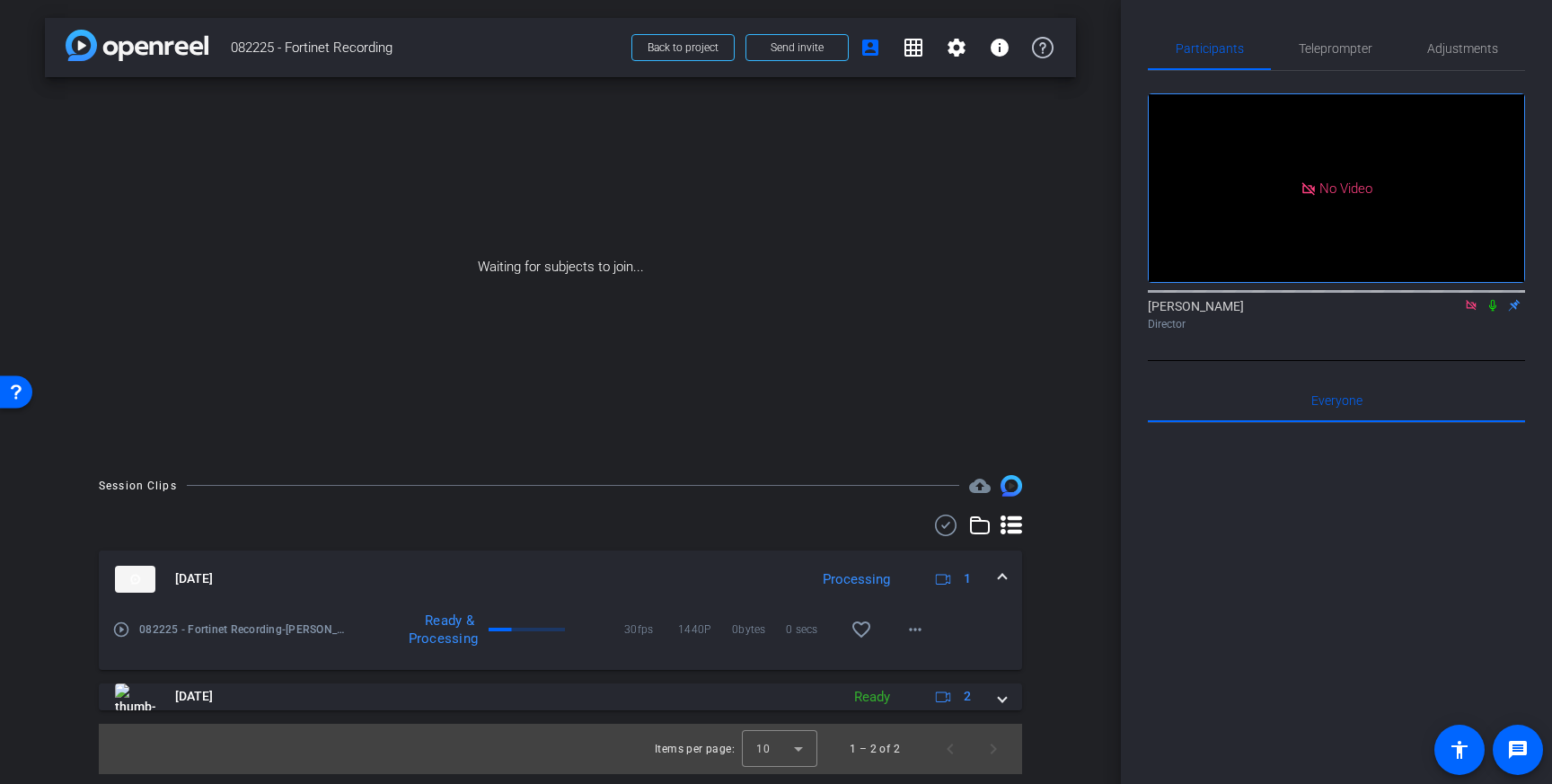
click at [1491, 304] on icon at bounding box center [1492, 305] width 7 height 12
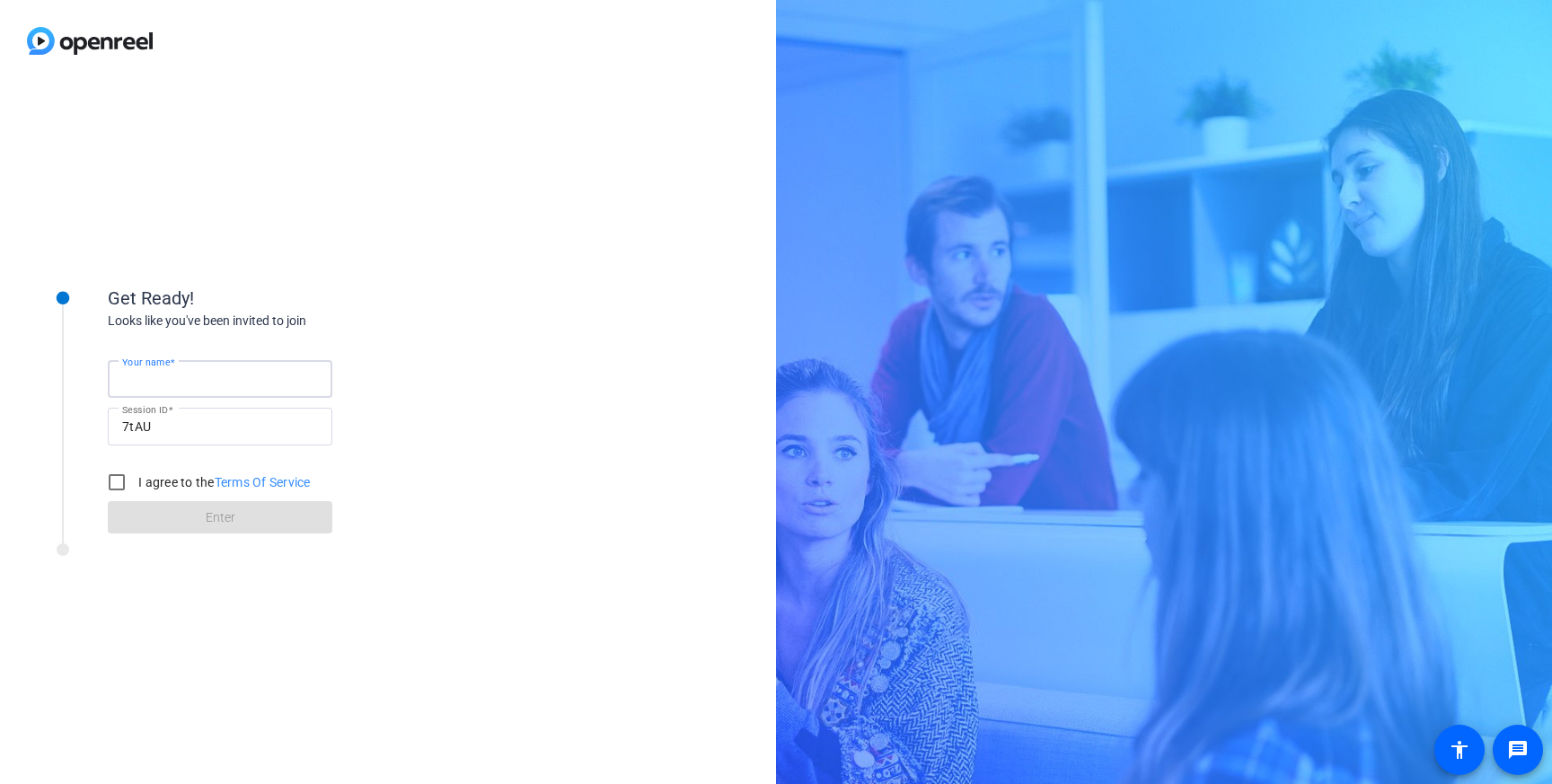
click at [236, 376] on input "Your name" at bounding box center [220, 378] width 196 height 21
type input "A"
type input "Gartner Test"
click at [116, 486] on input "I agree to the Terms Of Service" at bounding box center [116, 481] width 36 height 36
checkbox input "true"
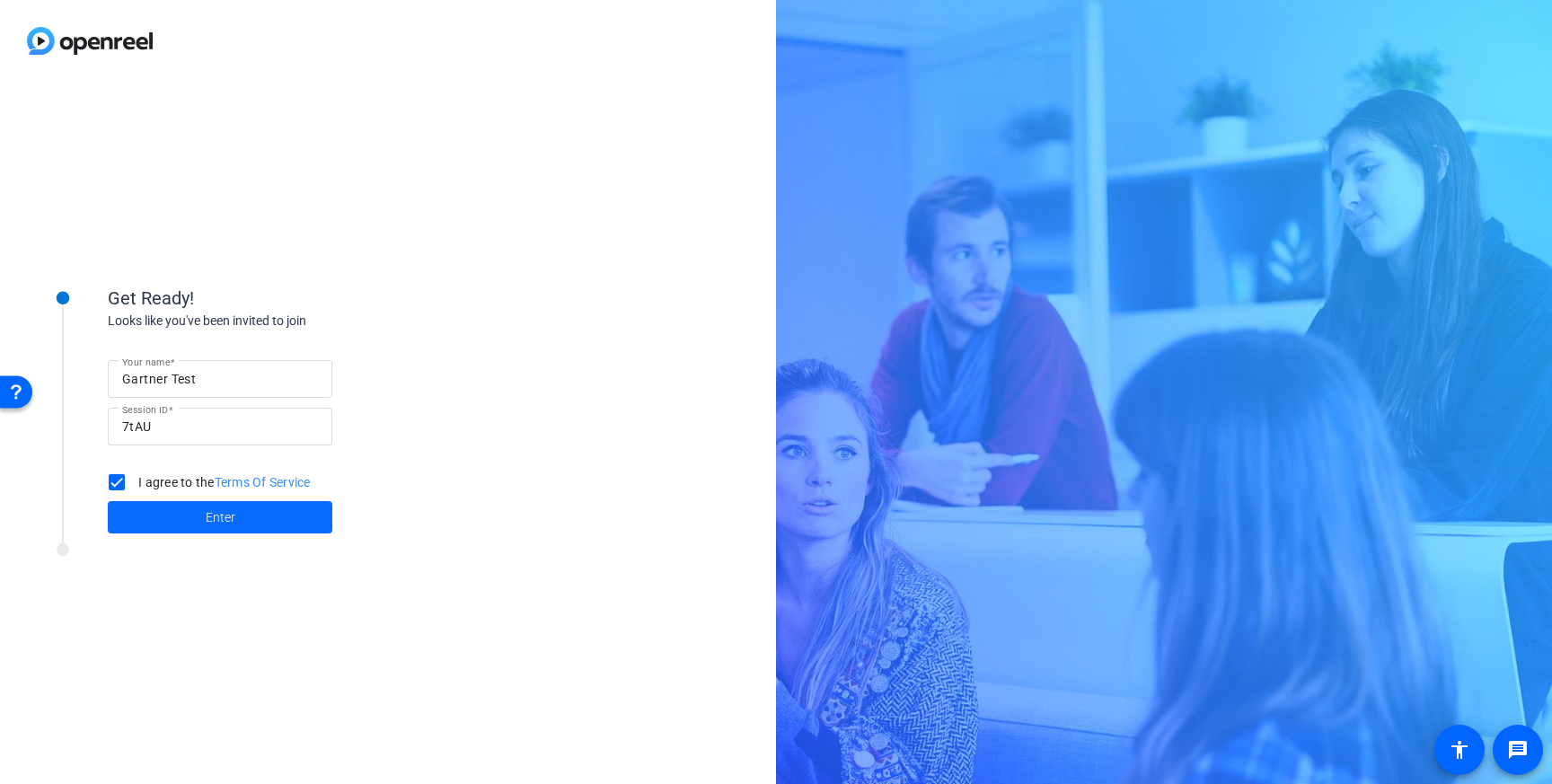
click at [171, 523] on span at bounding box center [220, 517] width 225 height 43
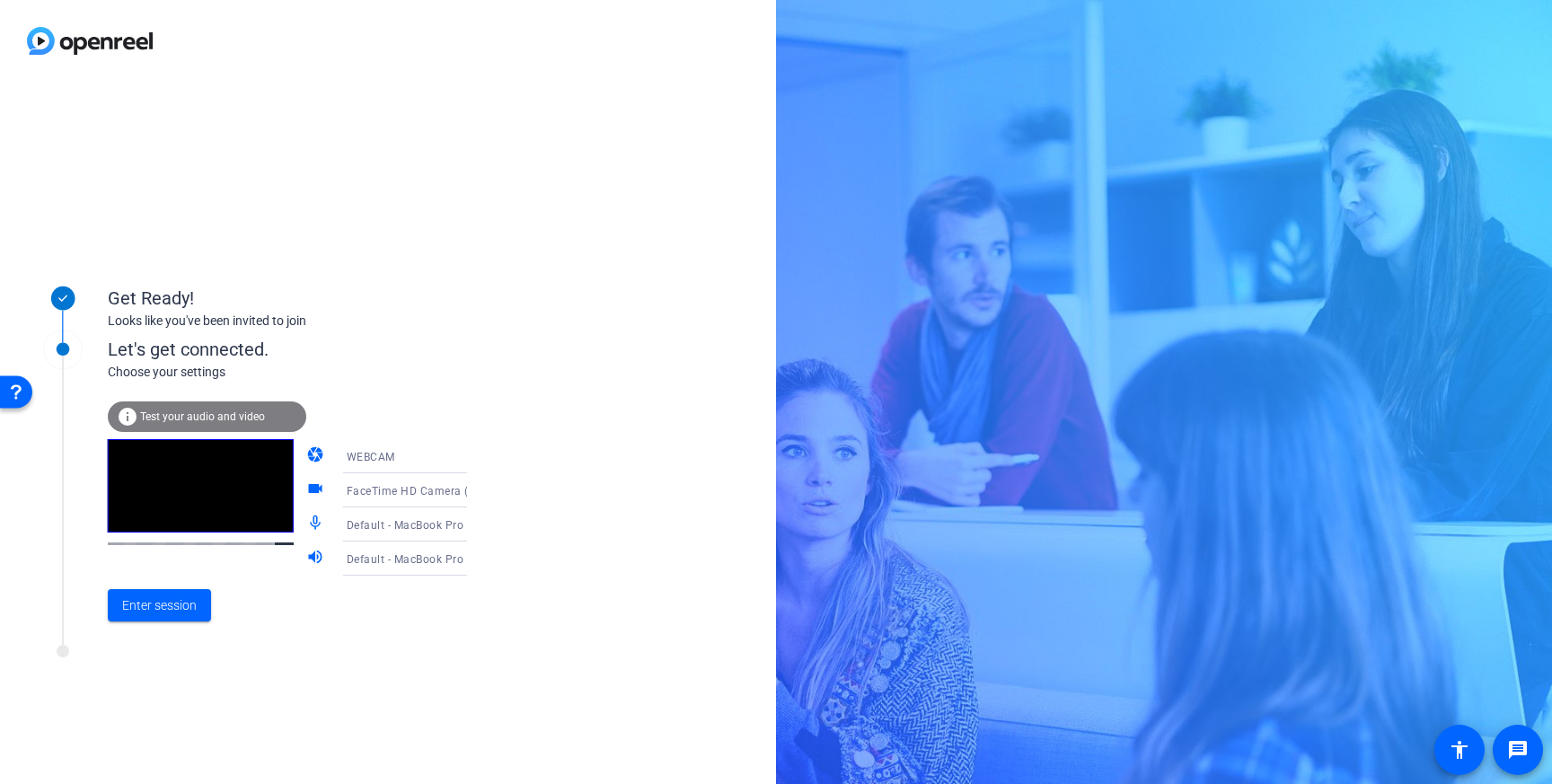
click at [416, 459] on div "WEBCAM" at bounding box center [414, 456] width 135 height 22
click at [418, 459] on div at bounding box center [776, 392] width 1552 height 784
click at [420, 461] on div "WEBCAM" at bounding box center [414, 456] width 135 height 22
click at [420, 461] on div at bounding box center [776, 392] width 1552 height 784
click at [424, 458] on div "WEBCAM" at bounding box center [414, 456] width 135 height 22
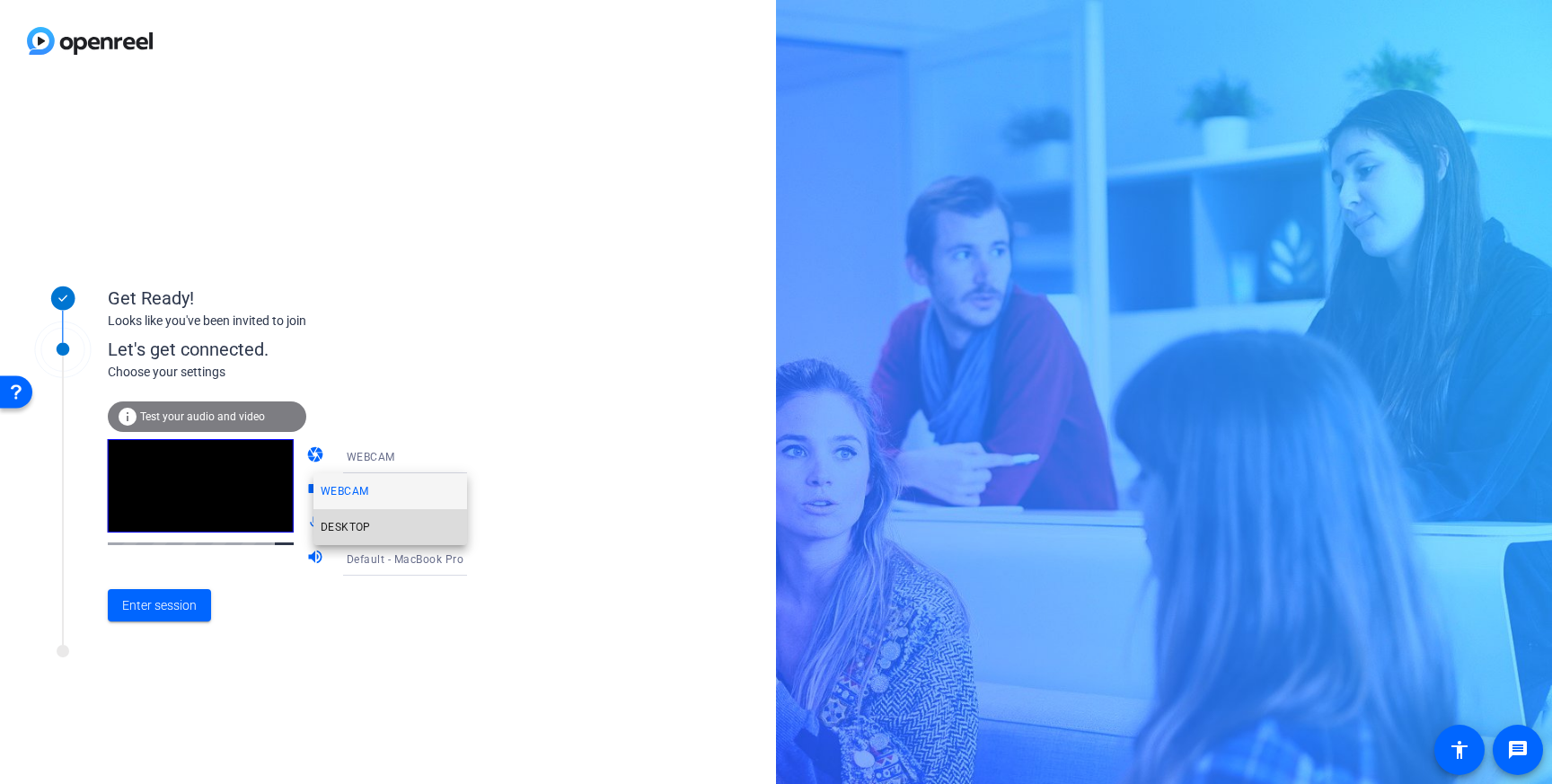
click at [415, 528] on mat-option "DESKTOP" at bounding box center [389, 527] width 154 height 36
